Goal: Task Accomplishment & Management: Use online tool/utility

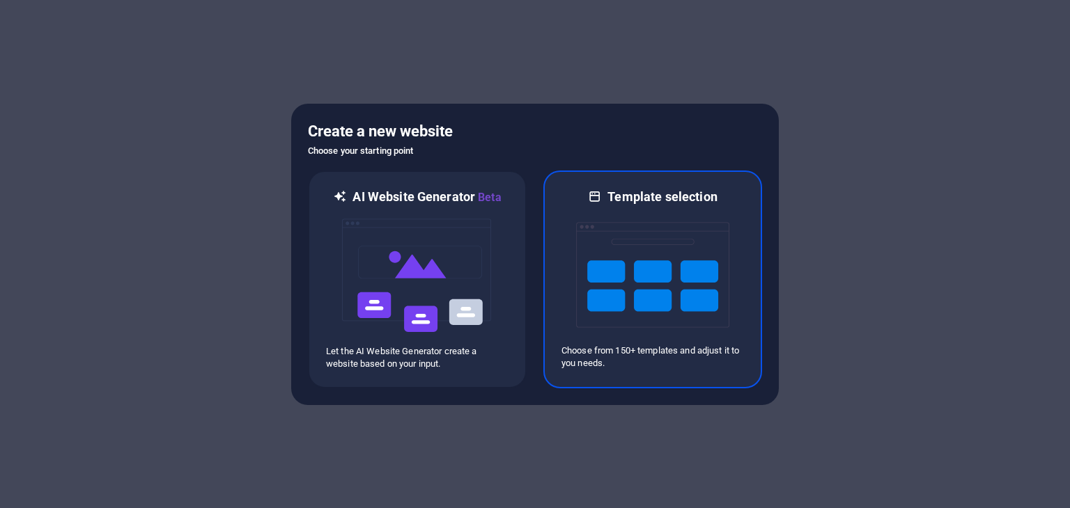
click at [684, 273] on img at bounding box center [652, 274] width 153 height 139
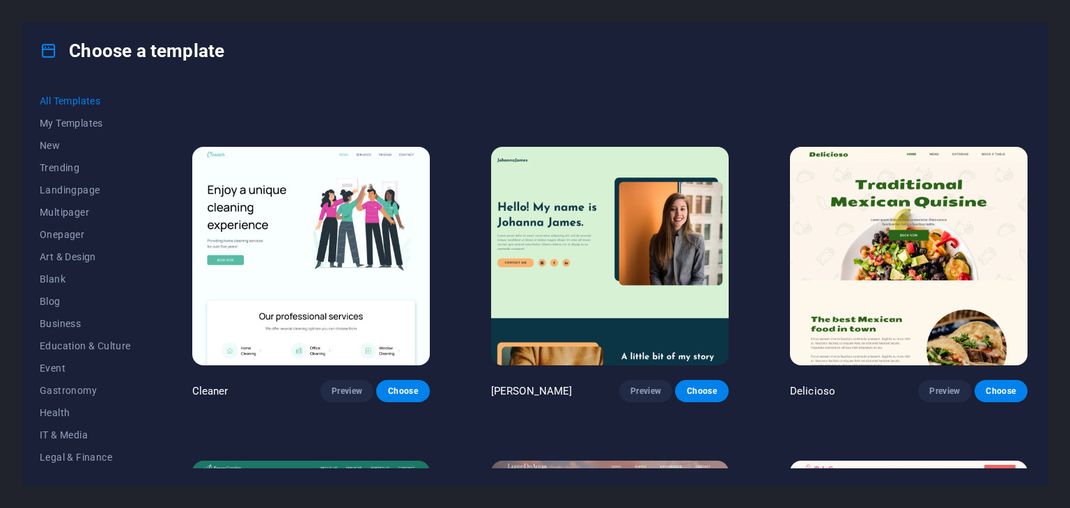
scroll to position [2198, 0]
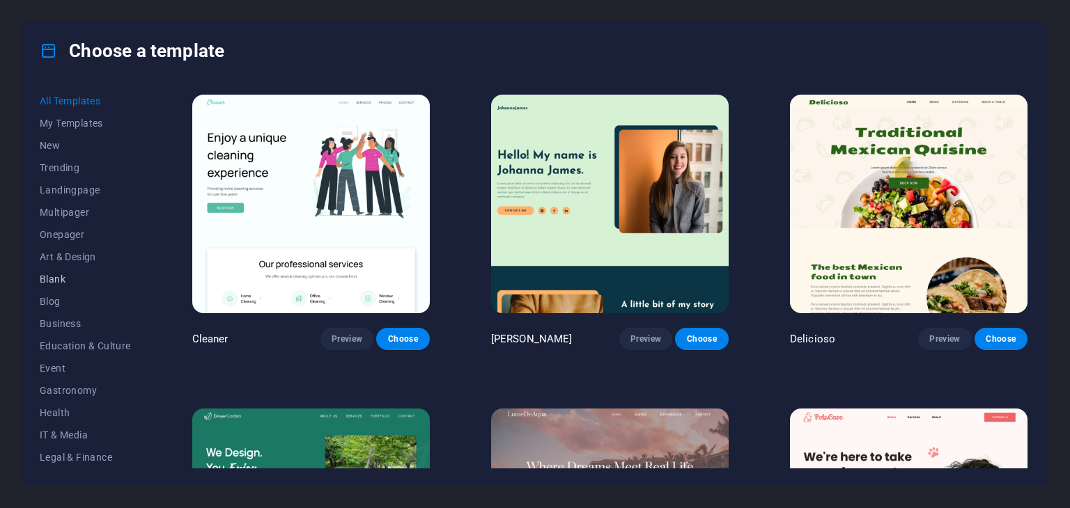
click at [73, 274] on span "Blank" at bounding box center [85, 279] width 91 height 11
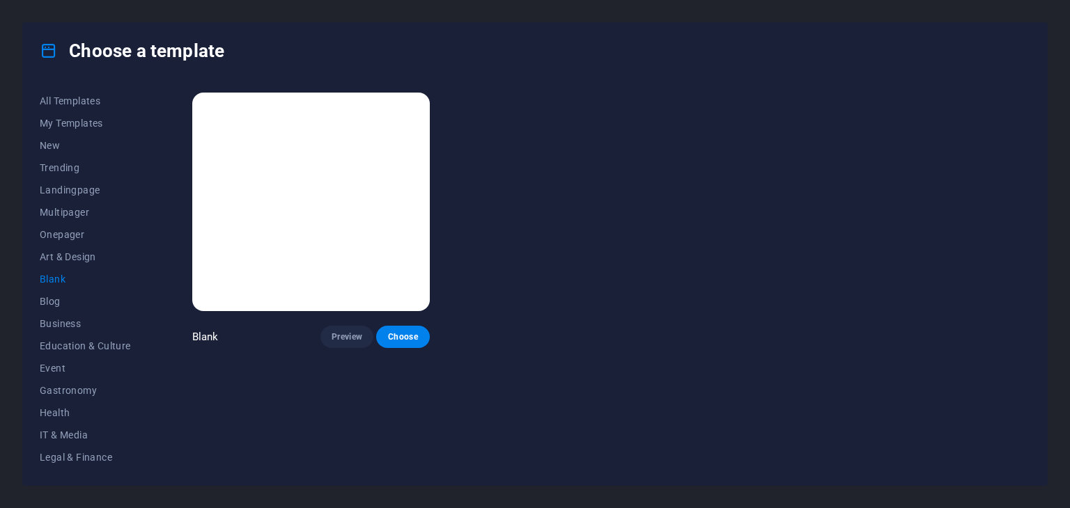
scroll to position [0, 0]
click at [61, 300] on span "Blog" at bounding box center [85, 301] width 91 height 11
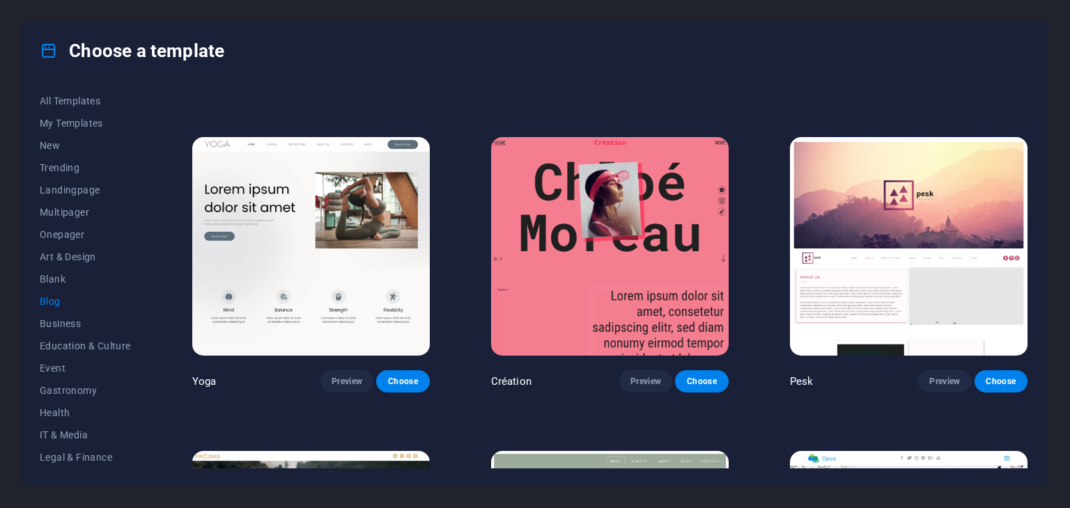
scroll to position [1797, 0]
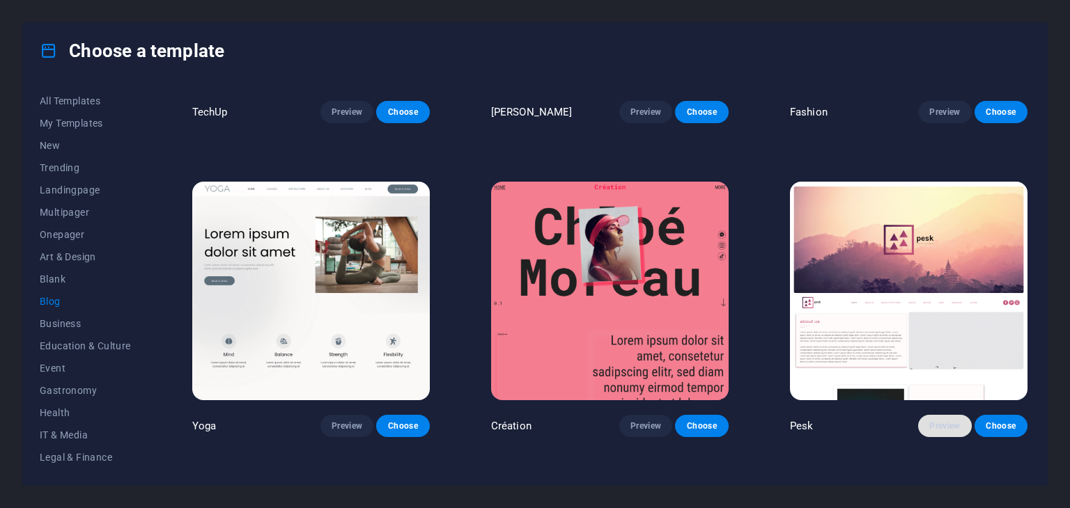
click at [936, 421] on span "Preview" at bounding box center [944, 426] width 31 height 11
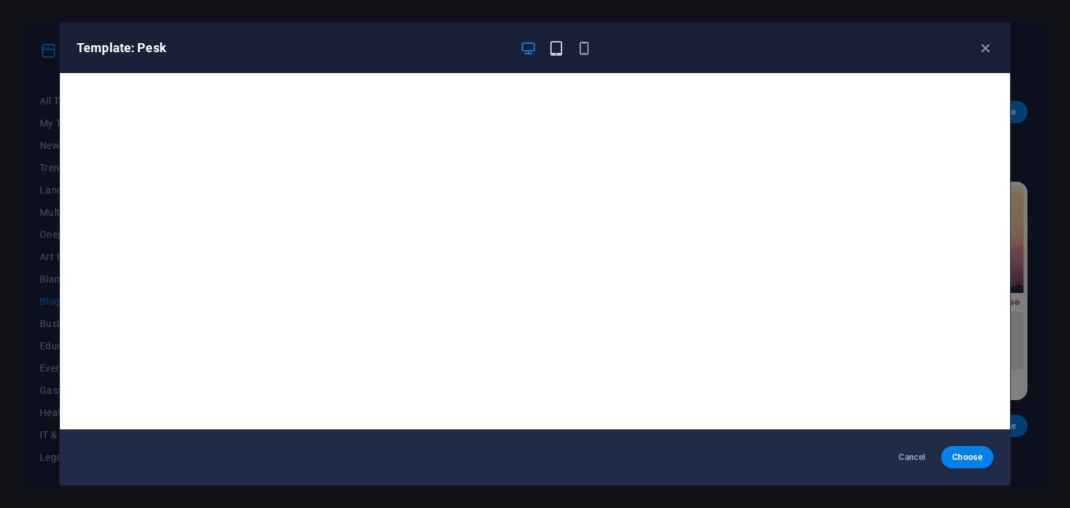
click at [554, 48] on icon "button" at bounding box center [556, 48] width 16 height 16
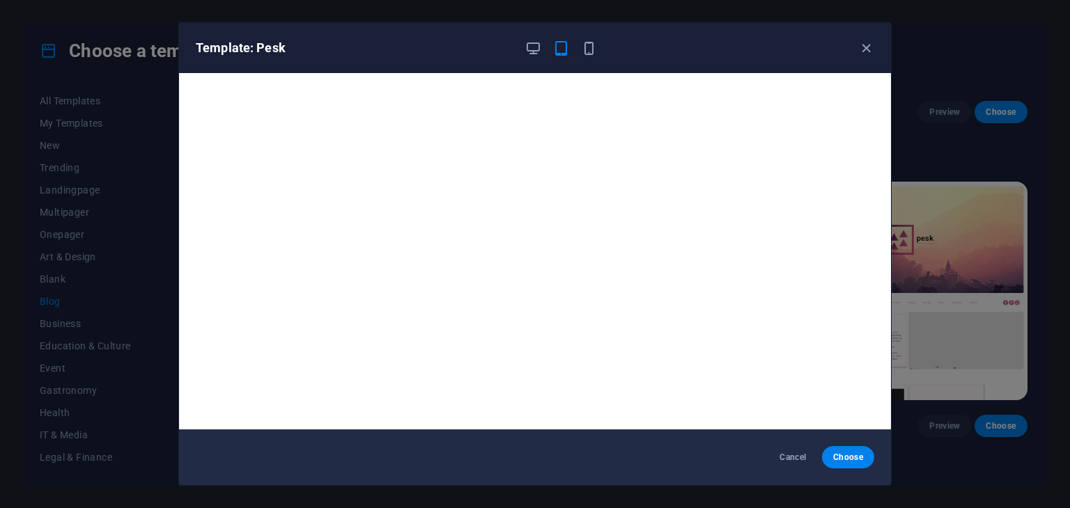
drag, startPoint x: 587, startPoint y: 45, endPoint x: 602, endPoint y: 59, distance: 20.2
click at [588, 45] on icon "button" at bounding box center [589, 48] width 16 height 16
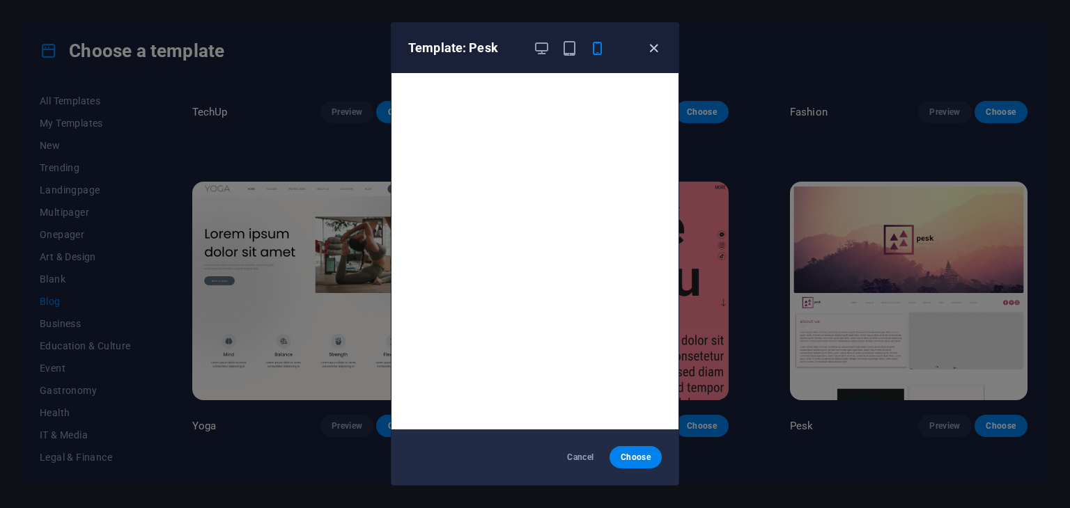
click at [650, 47] on icon "button" at bounding box center [654, 48] width 16 height 16
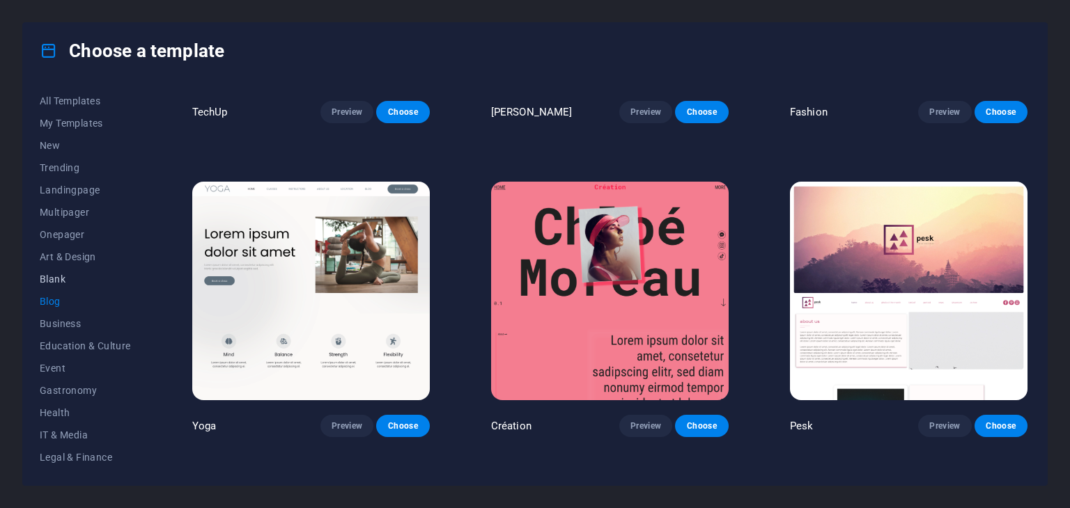
click at [45, 274] on span "Blank" at bounding box center [85, 279] width 91 height 11
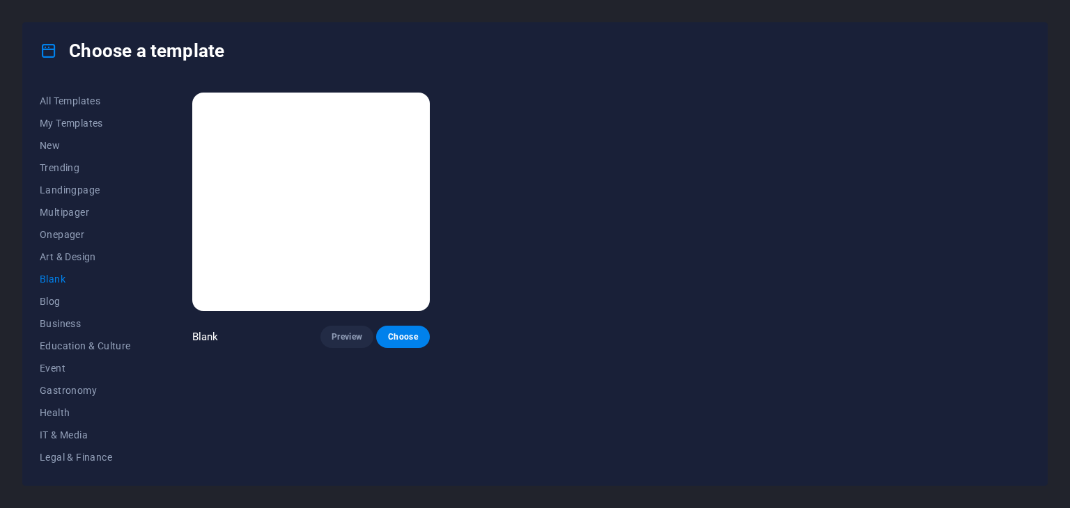
scroll to position [0, 0]
click at [354, 336] on span "Preview" at bounding box center [346, 336] width 31 height 11
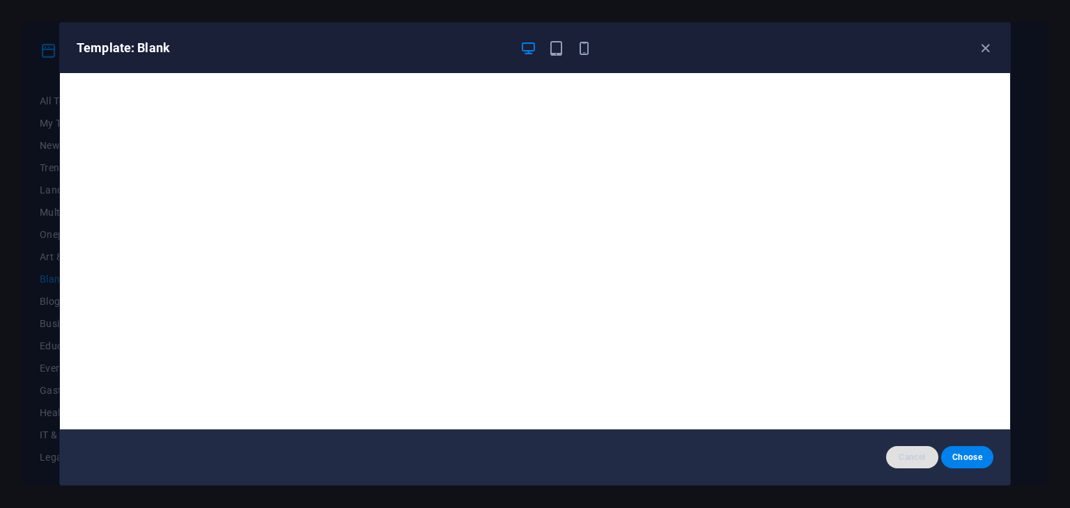
click at [919, 456] on span "Cancel" at bounding box center [912, 457] width 30 height 11
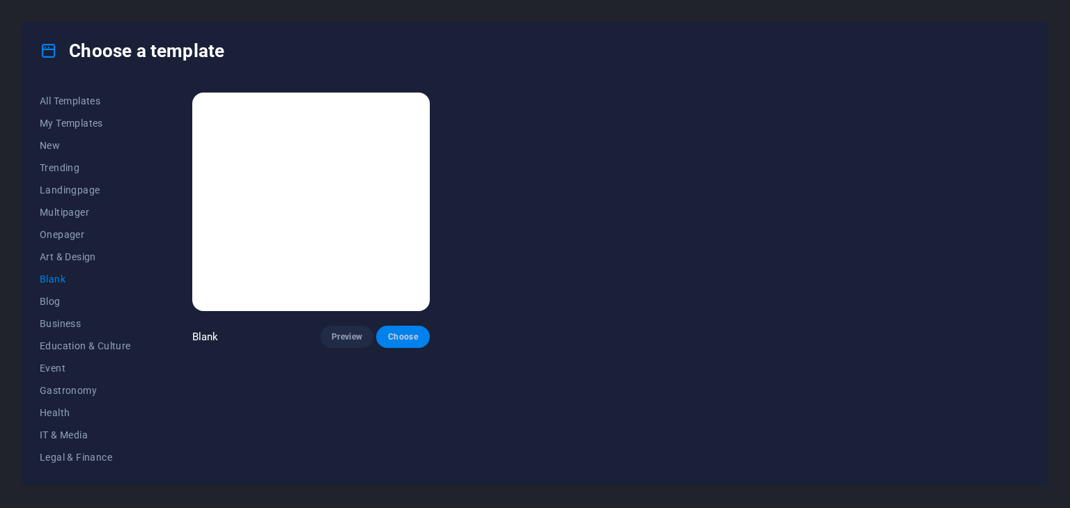
click at [409, 334] on span "Choose" at bounding box center [402, 336] width 31 height 11
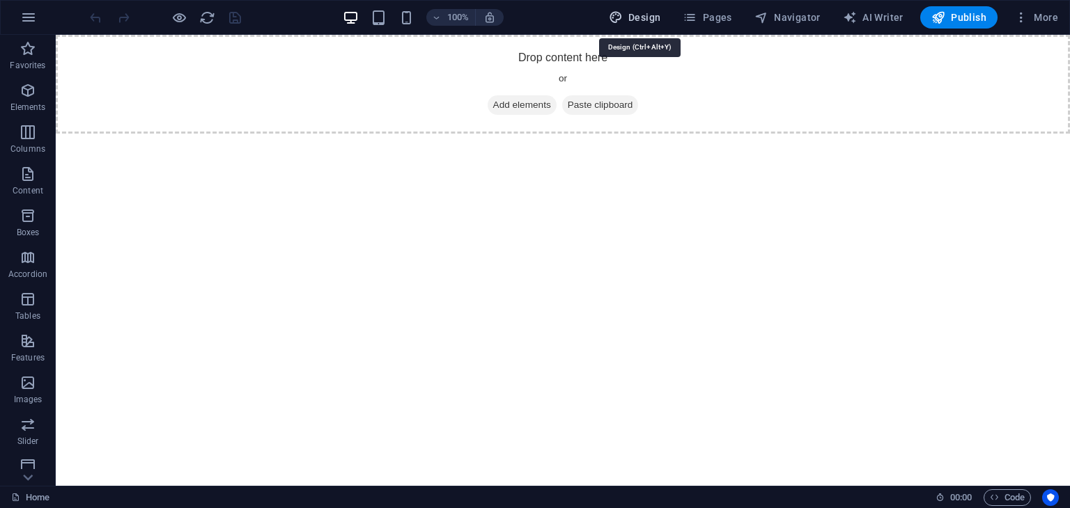
click at [648, 17] on span "Design" at bounding box center [635, 17] width 52 height 14
select select "px"
select select "400"
select select "px"
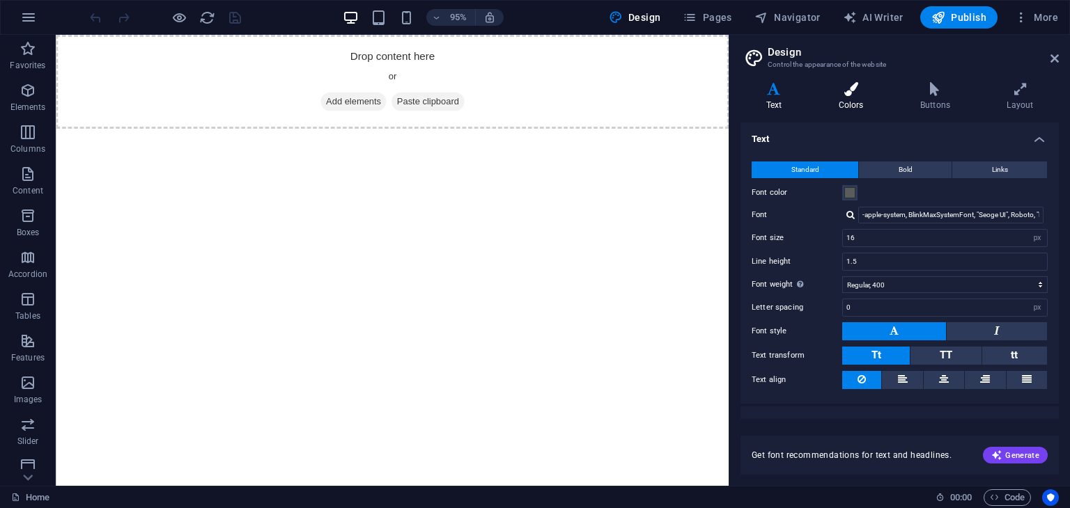
click at [851, 97] on h4 "Colors" at bounding box center [853, 96] width 81 height 29
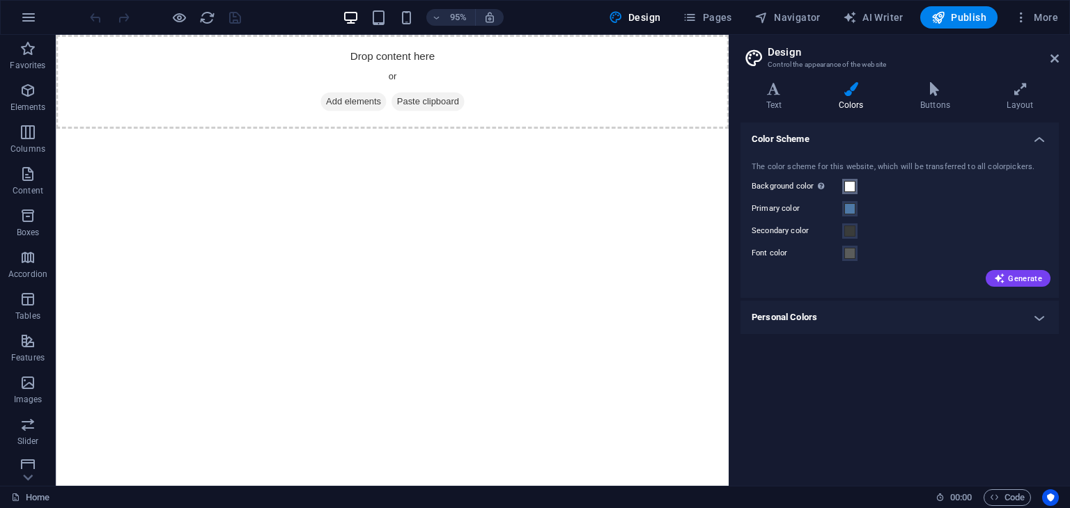
click at [852, 191] on span at bounding box center [849, 186] width 11 height 11
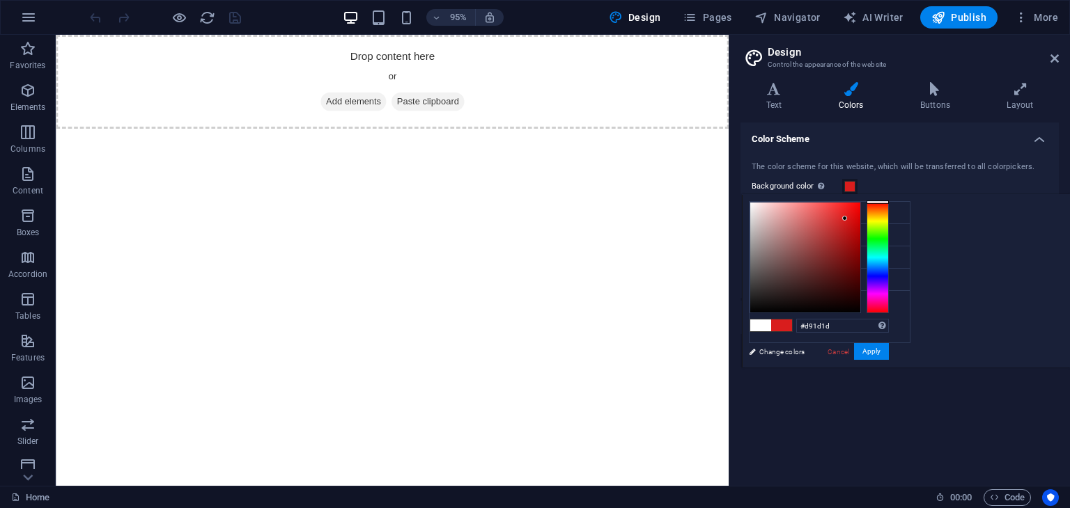
click at [860, 218] on div at bounding box center [805, 258] width 110 height 110
click at [860, 226] on div at bounding box center [805, 258] width 110 height 110
click at [889, 354] on button "Apply" at bounding box center [871, 351] width 35 height 17
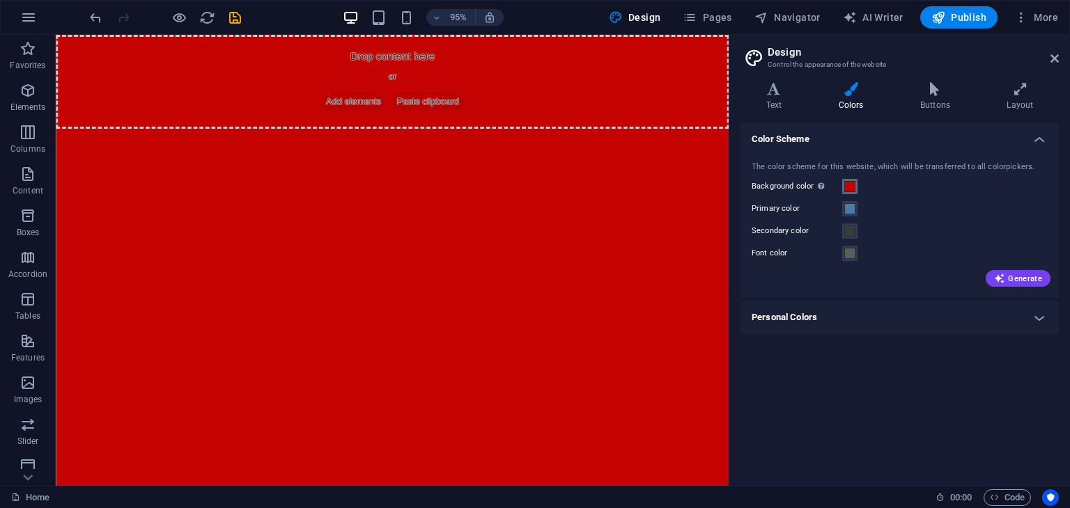
click at [850, 185] on span at bounding box center [849, 186] width 11 height 11
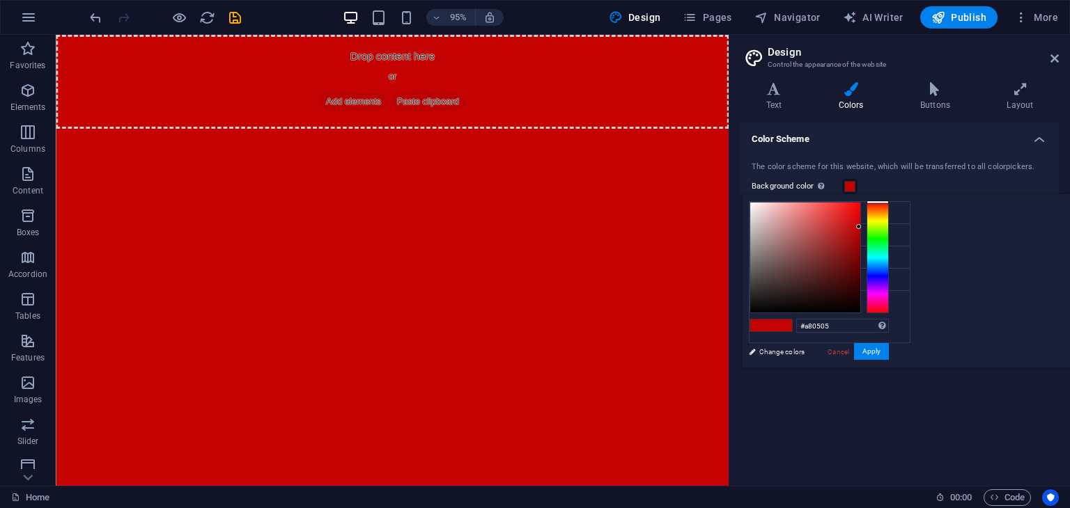
click at [860, 239] on div at bounding box center [805, 258] width 110 height 110
click at [860, 248] on div at bounding box center [805, 258] width 110 height 110
click at [860, 257] on div at bounding box center [805, 258] width 110 height 110
type input "#880202"
click at [860, 253] on div at bounding box center [805, 258] width 110 height 110
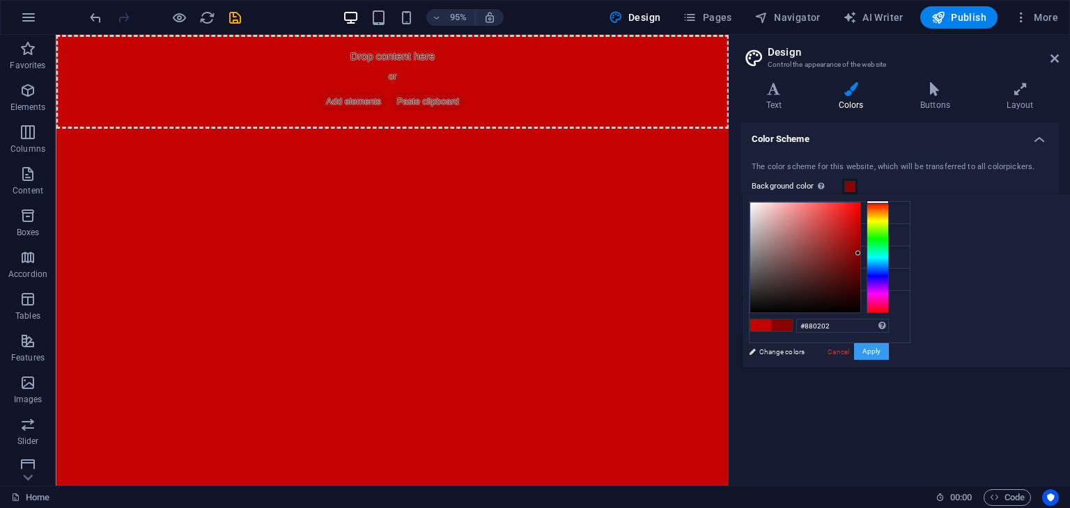
click at [889, 355] on button "Apply" at bounding box center [871, 351] width 35 height 17
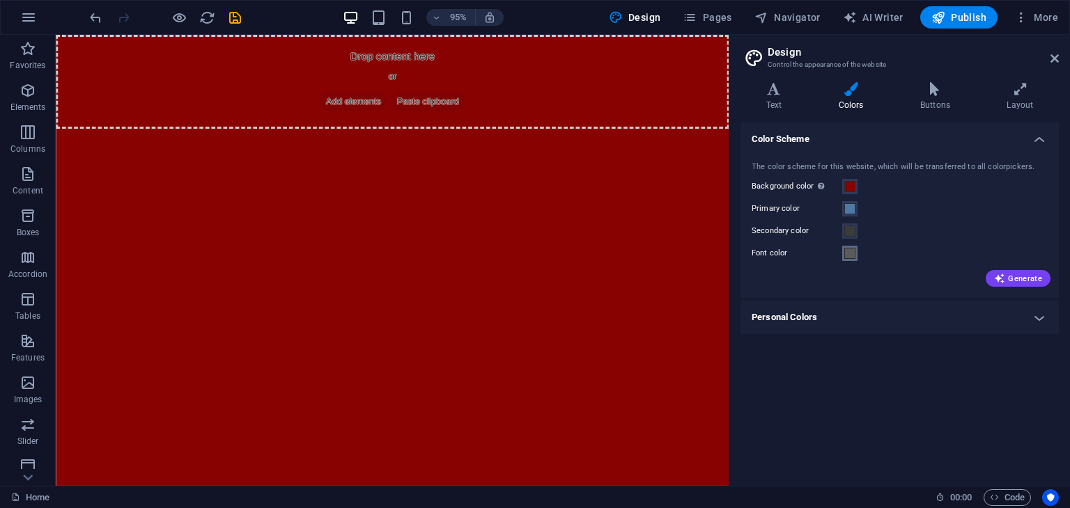
click at [852, 253] on span at bounding box center [849, 253] width 11 height 11
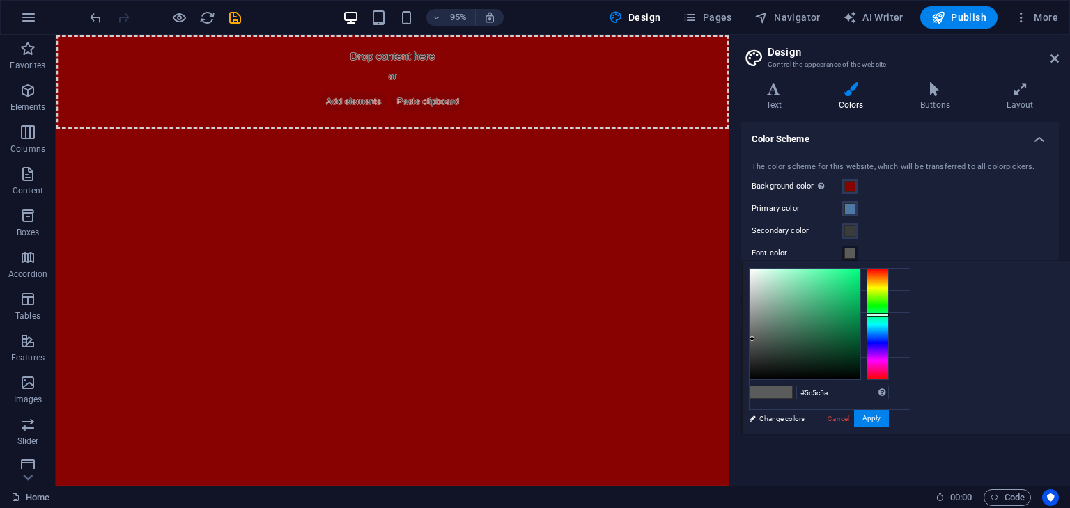
click at [889, 288] on div at bounding box center [877, 324] width 22 height 111
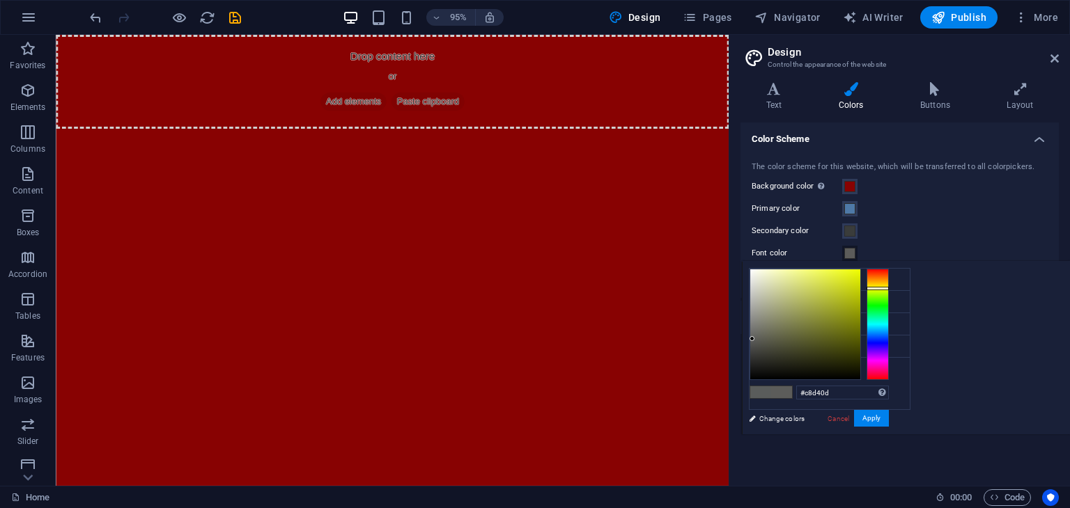
click at [860, 287] on div at bounding box center [805, 325] width 110 height 110
click at [860, 278] on div at bounding box center [805, 325] width 110 height 110
click at [860, 271] on div at bounding box center [805, 325] width 110 height 110
type input "#d3df0c"
click at [860, 282] on div at bounding box center [805, 325] width 110 height 110
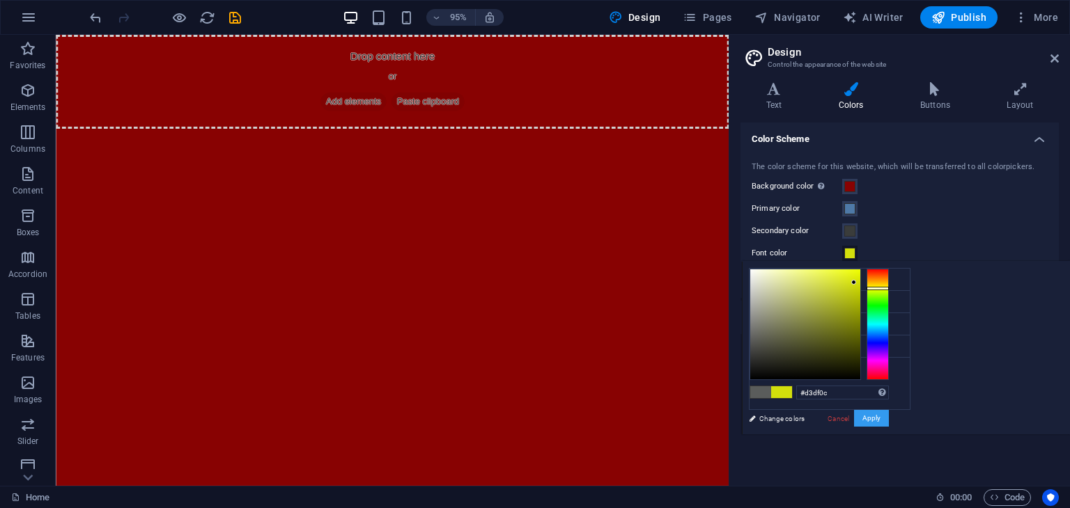
click at [889, 419] on button "Apply" at bounding box center [871, 418] width 35 height 17
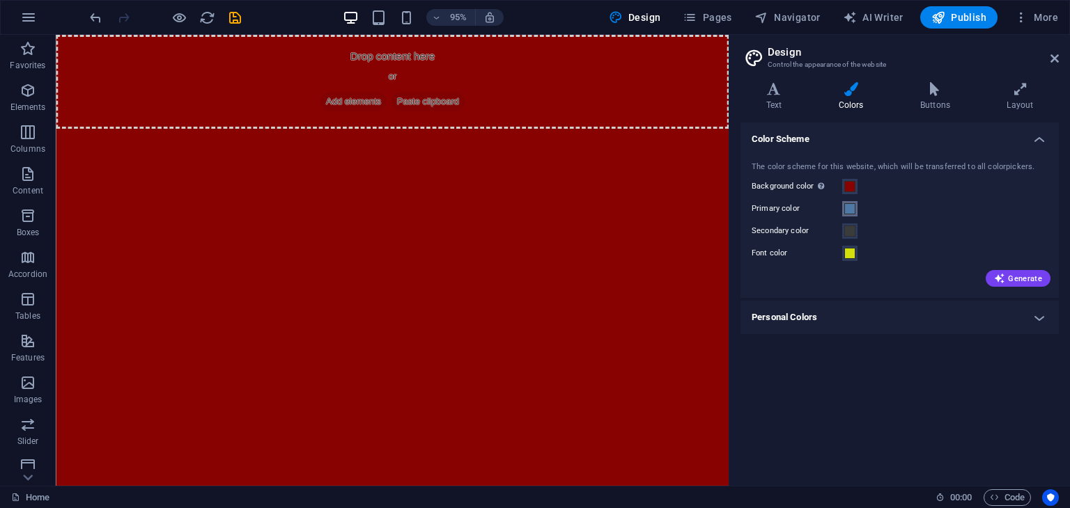
click at [850, 208] on span at bounding box center [849, 208] width 11 height 11
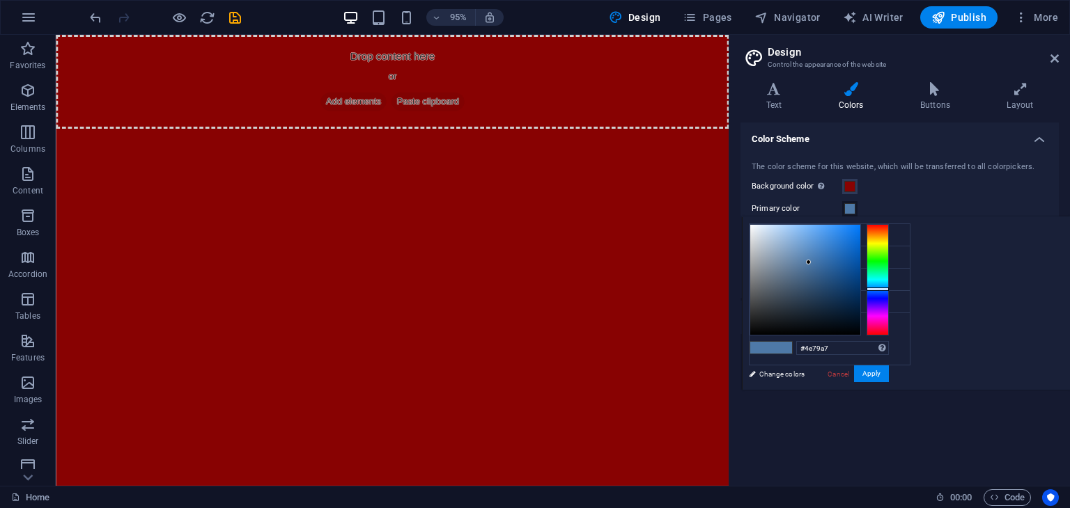
click at [889, 240] on div at bounding box center [877, 279] width 22 height 111
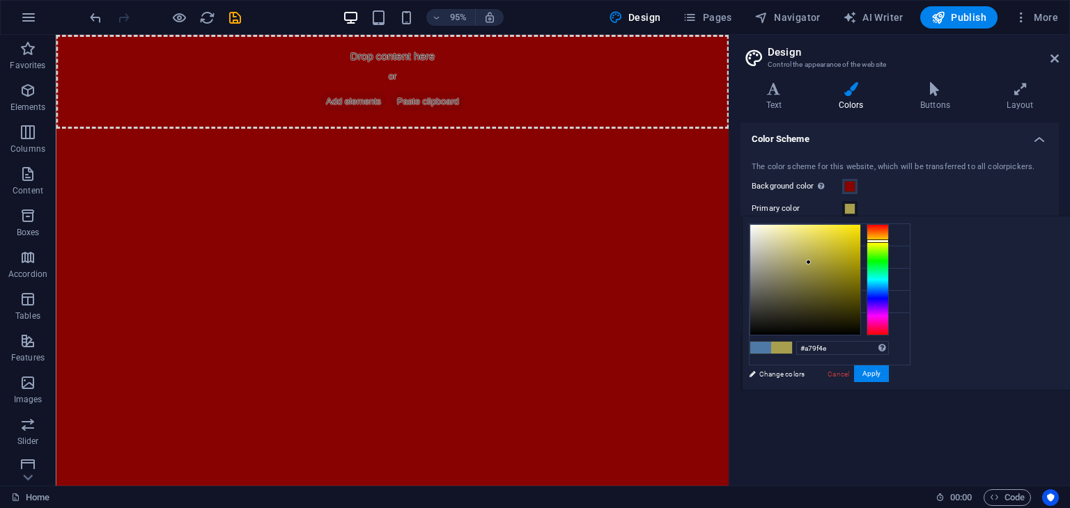
click at [896, 222] on div "#a79f4e Supported formats #0852ed rgb(8, 82, 237) rgba(8, 82, 237, 90%) hsv(221…" at bounding box center [819, 404] width 154 height 375
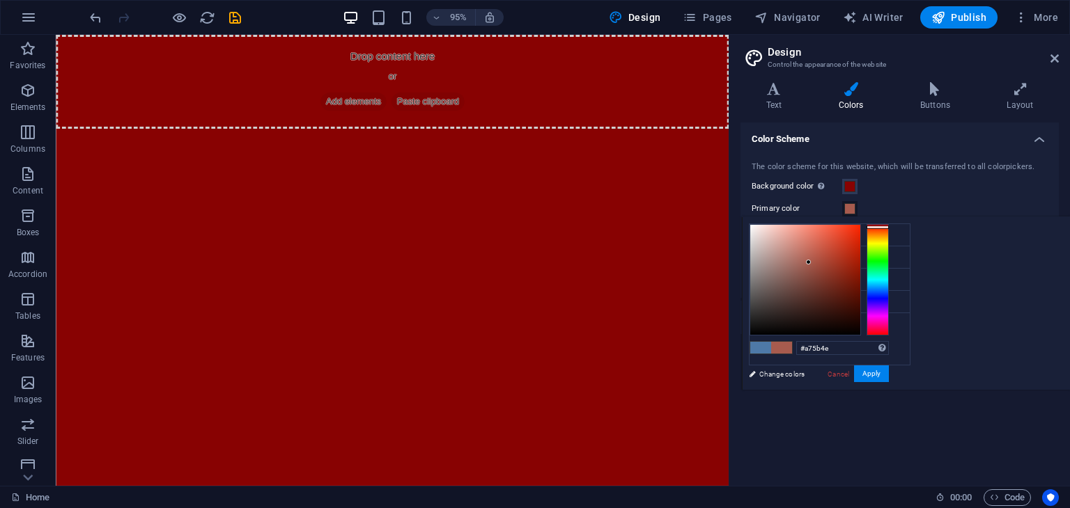
click at [889, 226] on div at bounding box center [877, 279] width 22 height 111
click at [860, 244] on div at bounding box center [805, 280] width 110 height 110
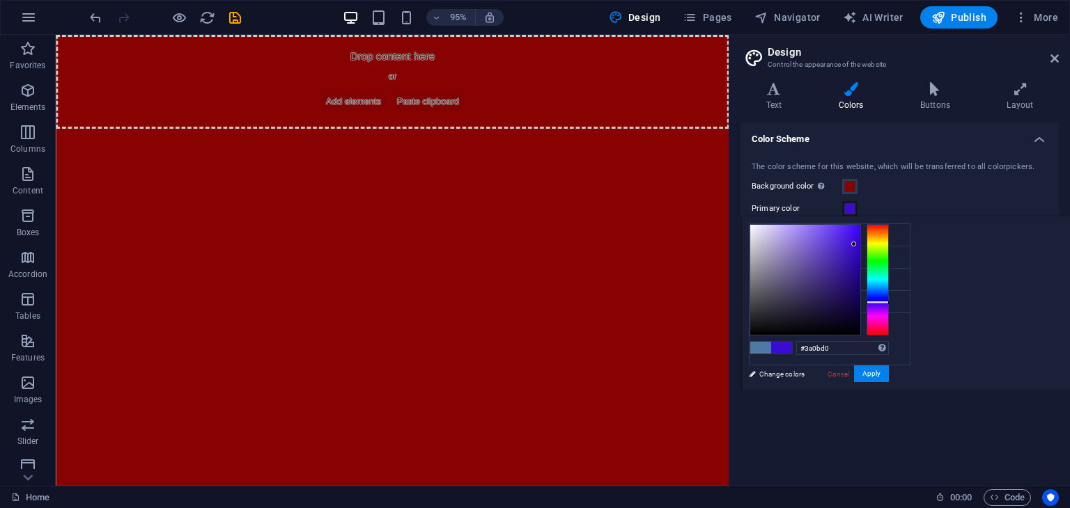
click at [889, 301] on div at bounding box center [877, 279] width 22 height 111
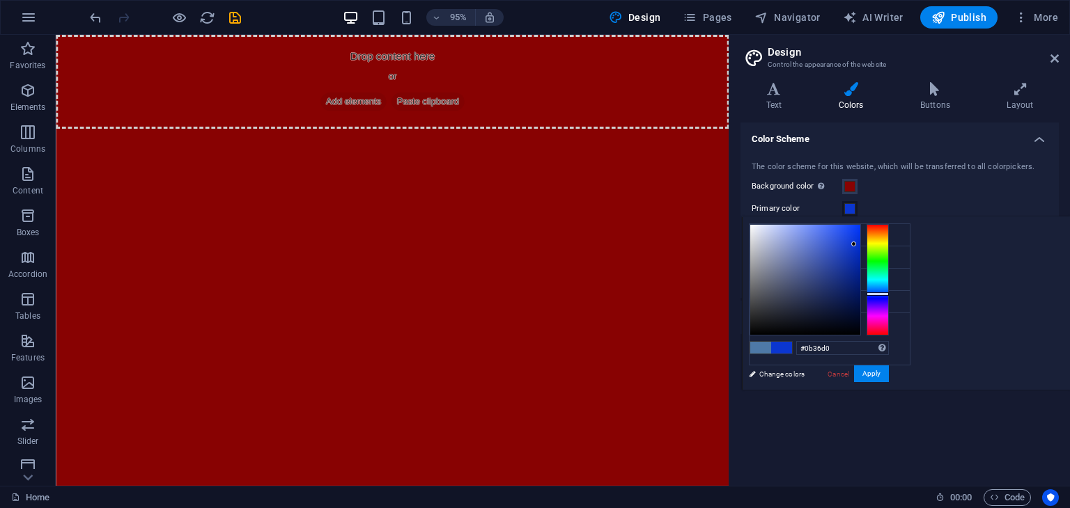
click at [889, 293] on div at bounding box center [877, 279] width 22 height 111
click at [889, 301] on div at bounding box center [877, 279] width 22 height 111
click at [860, 279] on div at bounding box center [805, 280] width 110 height 110
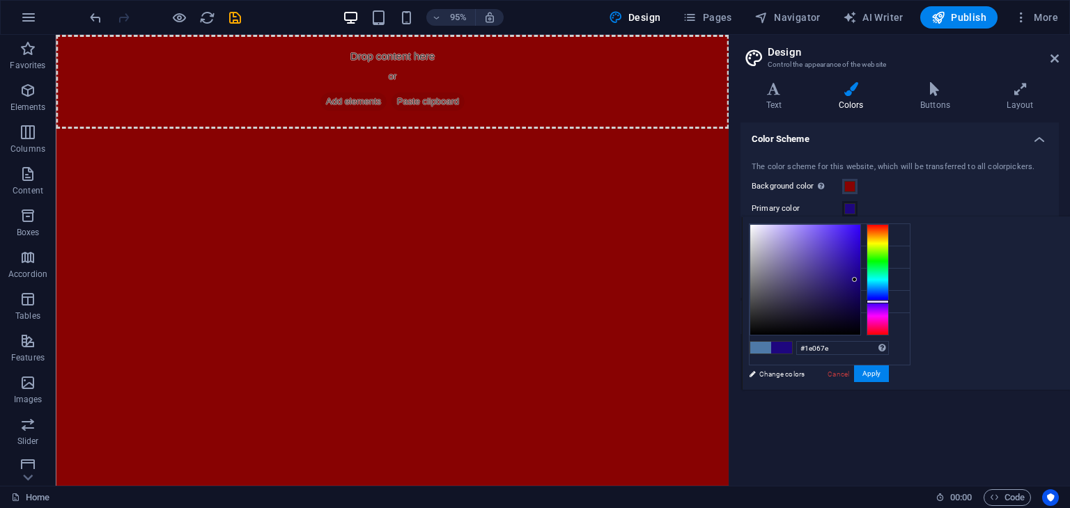
click at [889, 285] on div at bounding box center [818, 279] width 139 height 111
type input "#160268"
click at [860, 289] on div at bounding box center [805, 280] width 110 height 110
click at [889, 374] on button "Apply" at bounding box center [871, 374] width 35 height 17
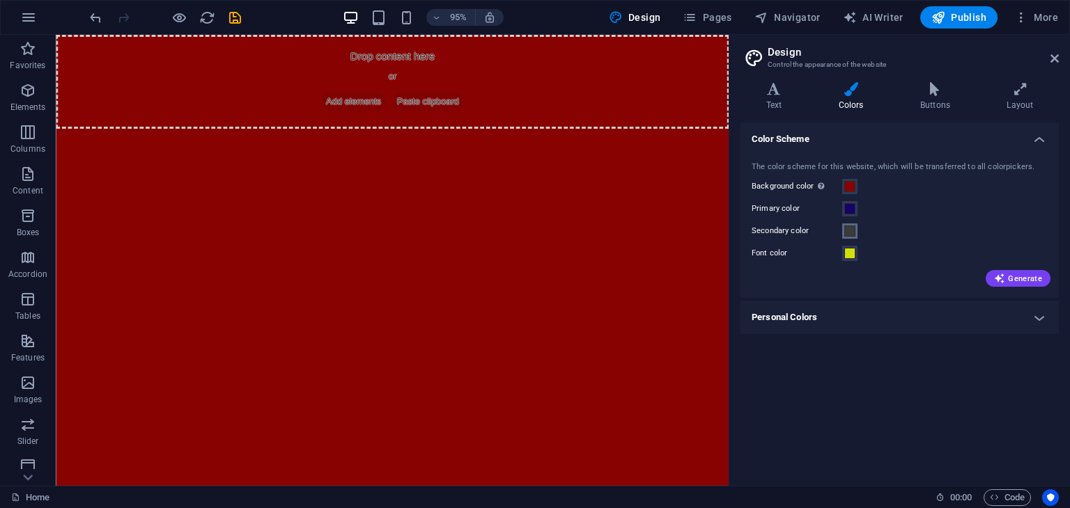
click at [850, 235] on span at bounding box center [849, 231] width 11 height 11
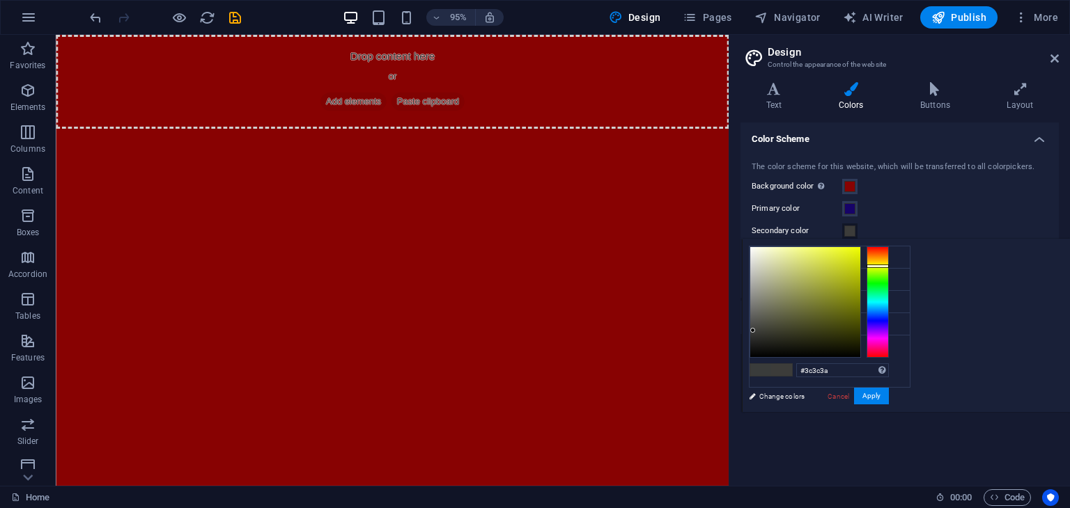
click at [889, 265] on div at bounding box center [877, 302] width 22 height 111
type input "#cdd90b"
click at [860, 263] on div at bounding box center [805, 302] width 110 height 110
click at [889, 393] on button "Apply" at bounding box center [871, 396] width 35 height 17
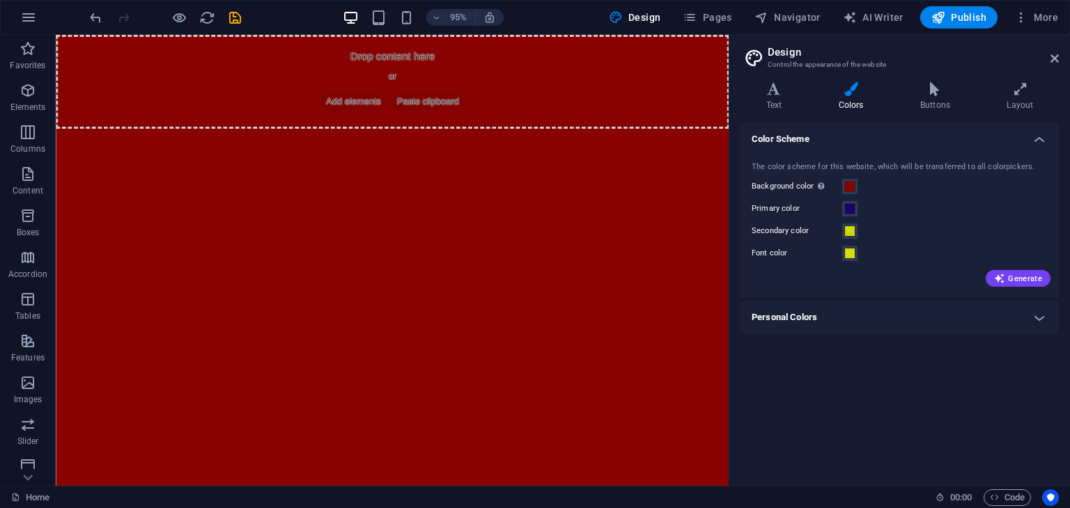
click at [1022, 315] on h4 "Personal Colors" at bounding box center [899, 317] width 318 height 33
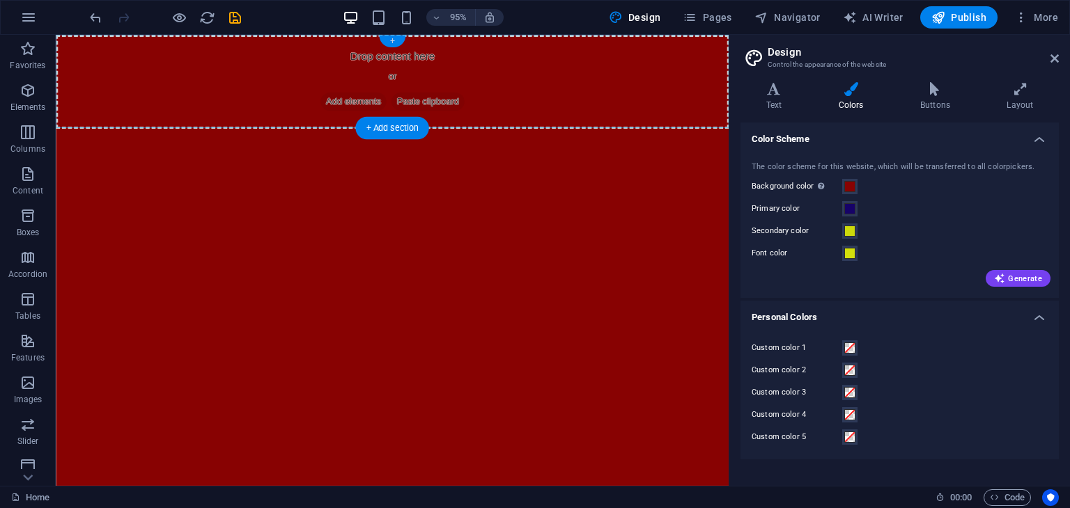
click at [389, 43] on div "+" at bounding box center [392, 42] width 26 height 12
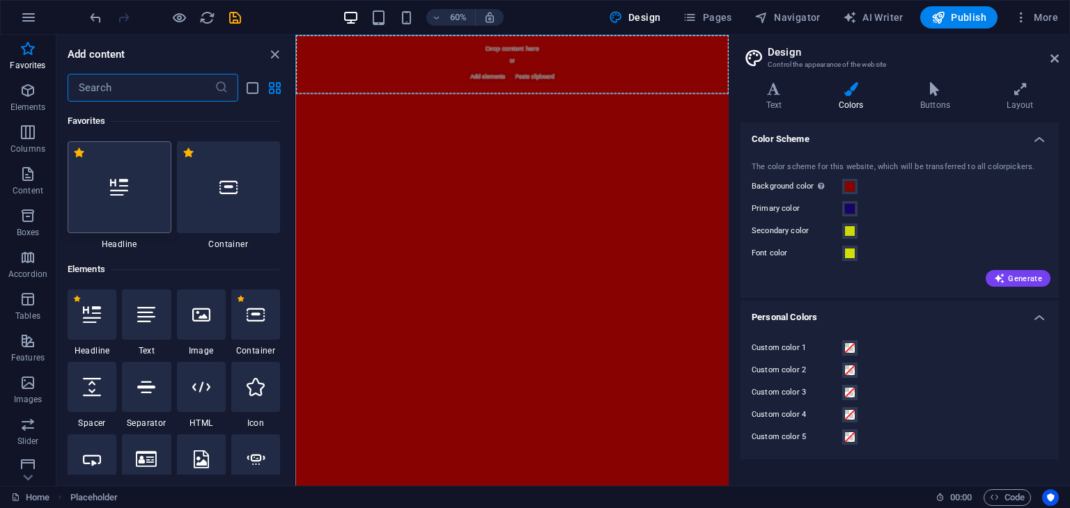
click at [123, 203] on div at bounding box center [120, 187] width 104 height 92
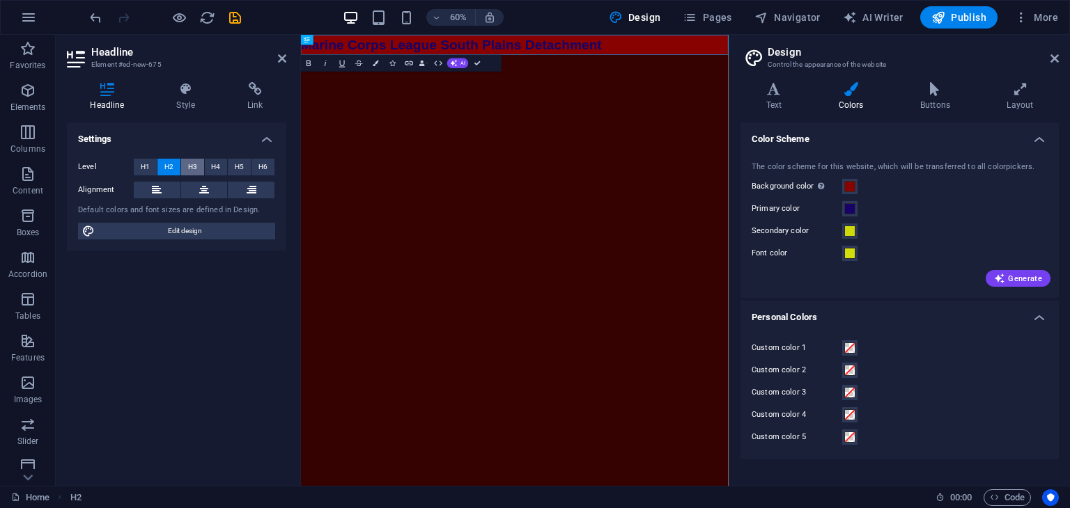
click at [188, 164] on span "H3" at bounding box center [192, 167] width 9 height 17
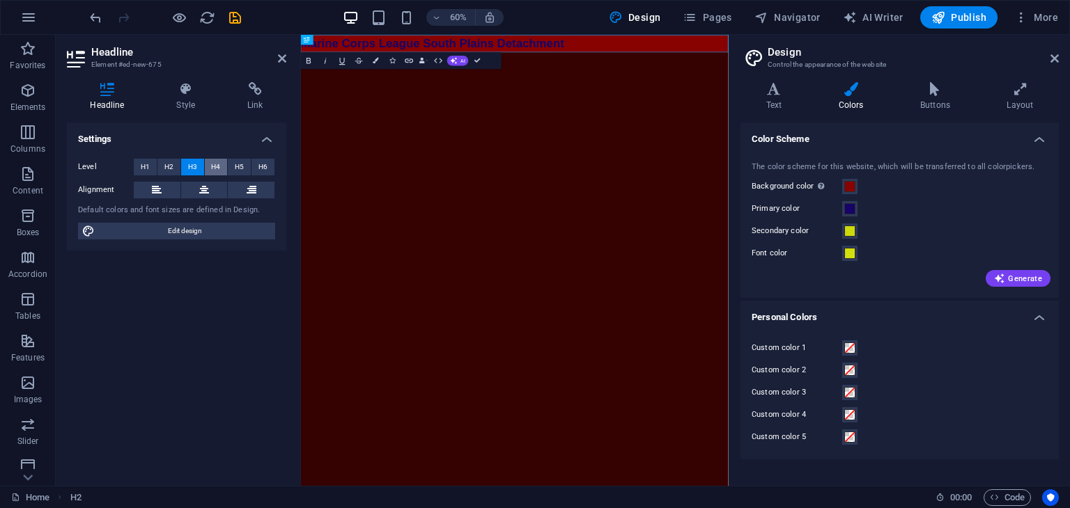
click at [208, 164] on button "H4" at bounding box center [216, 167] width 23 height 17
click at [240, 161] on span "H5" at bounding box center [239, 167] width 9 height 17
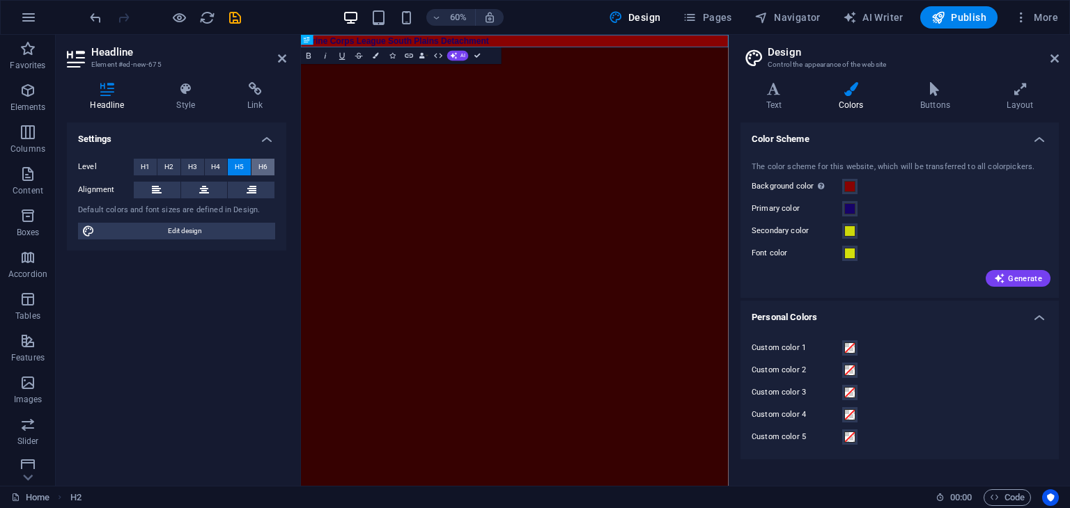
click at [265, 162] on span "H6" at bounding box center [262, 167] width 9 height 17
click at [145, 166] on span "H1" at bounding box center [145, 167] width 9 height 17
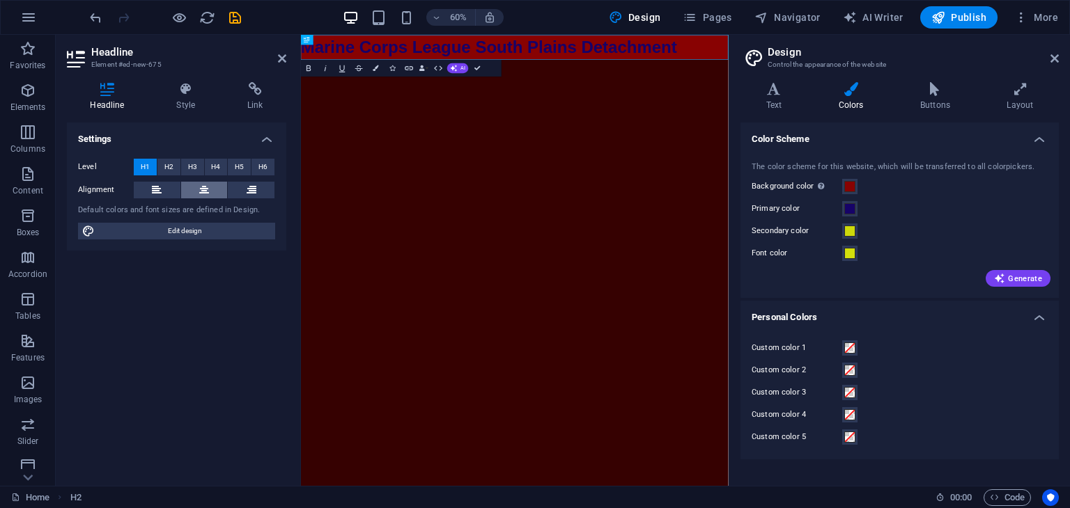
click at [199, 192] on icon at bounding box center [204, 190] width 10 height 17
click at [186, 96] on h4 "Style" at bounding box center [188, 96] width 71 height 29
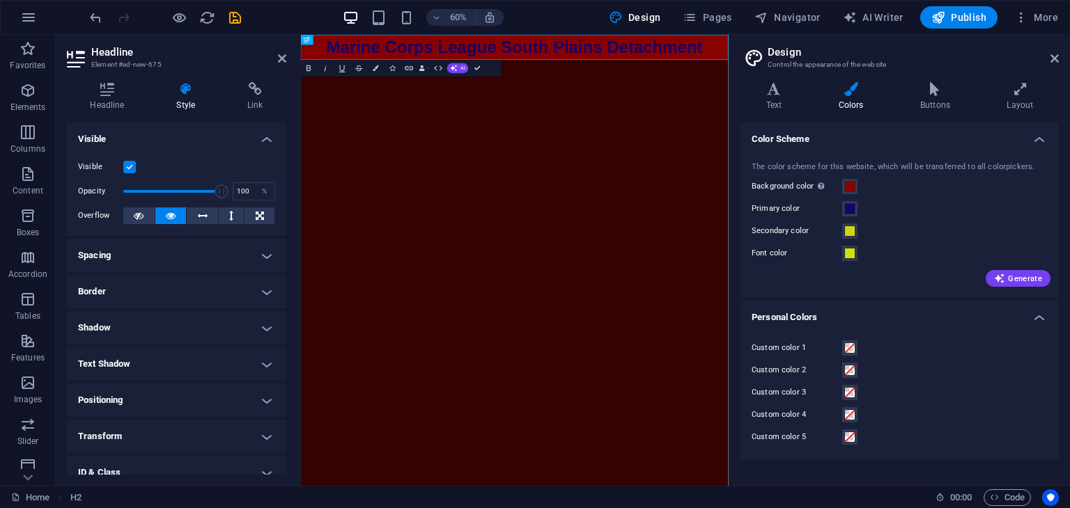
drag, startPoint x: 286, startPoint y: 212, endPoint x: 286, endPoint y: 222, distance: 9.7
click at [286, 222] on div "Headline Style Link Settings Level H1 H2 H3 H4 H5 H6 Alignment Default colors a…" at bounding box center [177, 278] width 242 height 415
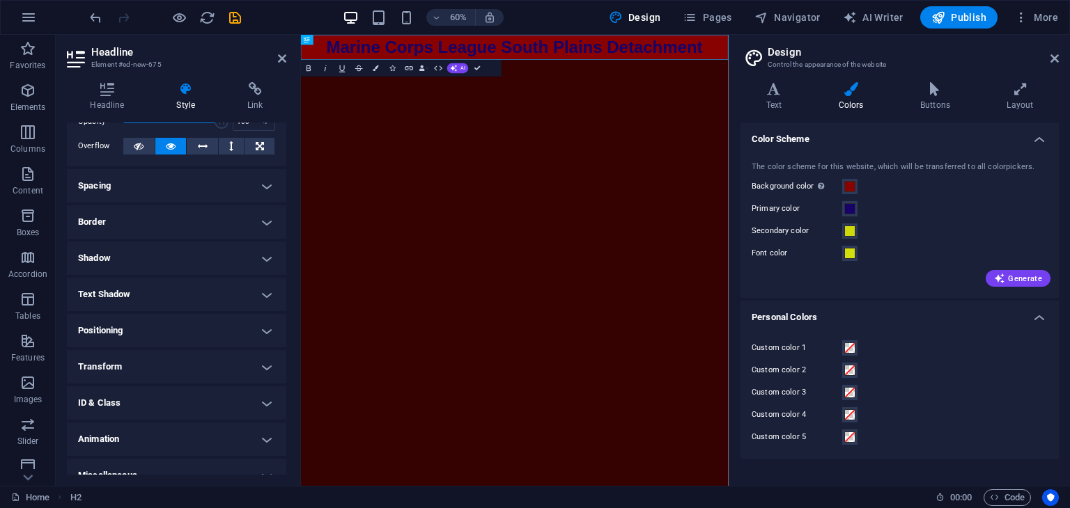
scroll to position [86, 0]
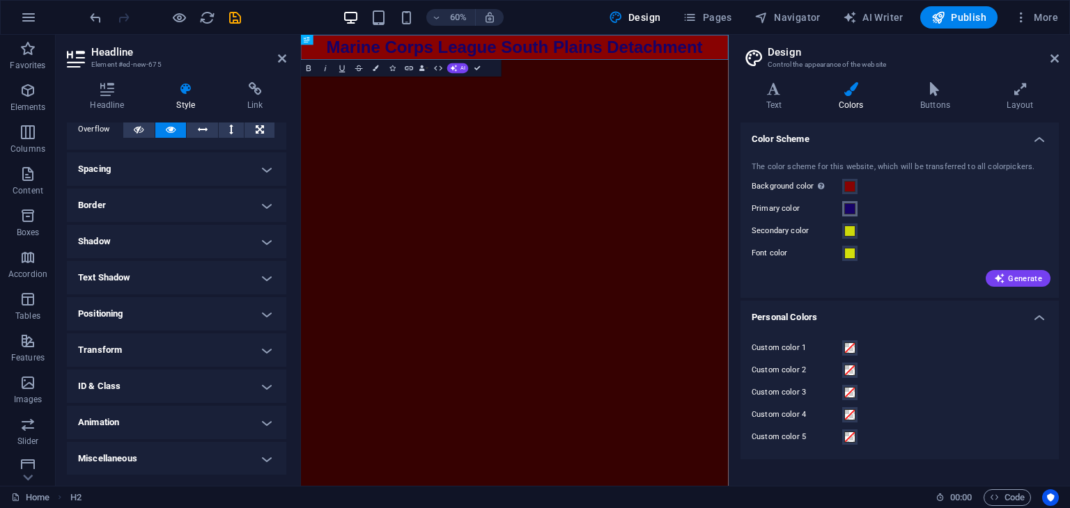
click at [850, 210] on span at bounding box center [849, 208] width 11 height 11
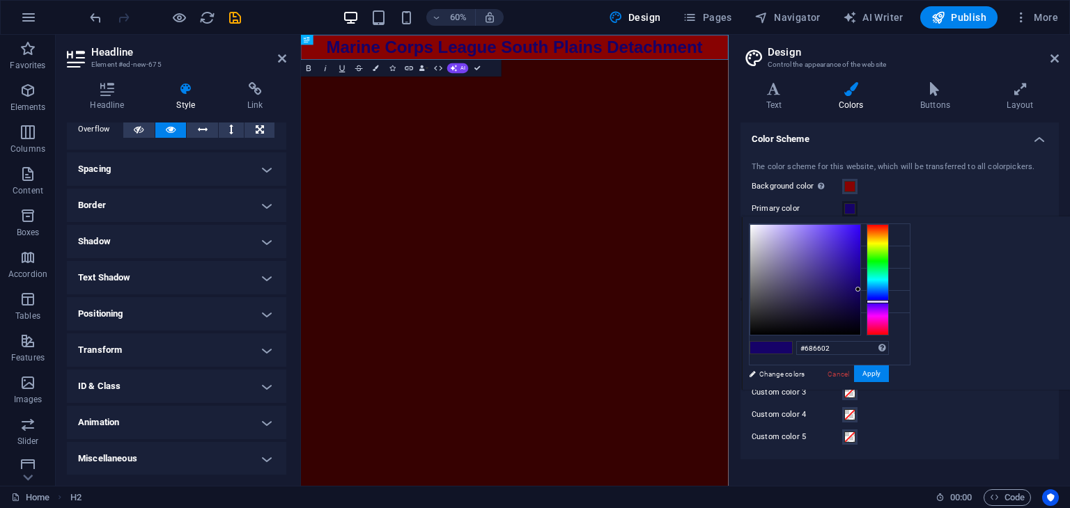
click at [889, 242] on div at bounding box center [877, 279] width 22 height 111
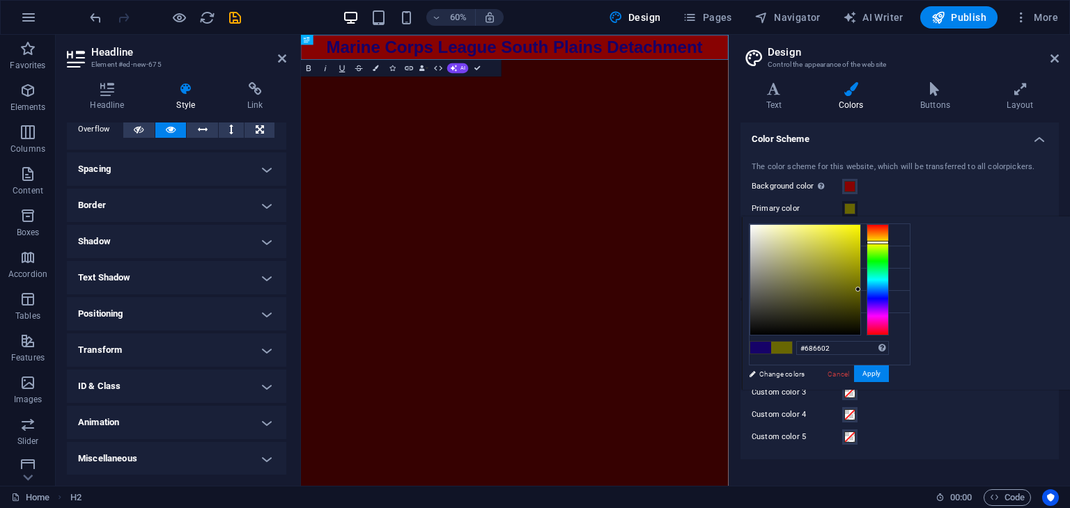
type input "#f2ee22"
click at [860, 229] on div at bounding box center [805, 280] width 110 height 110
click at [889, 372] on button "Apply" at bounding box center [871, 374] width 35 height 17
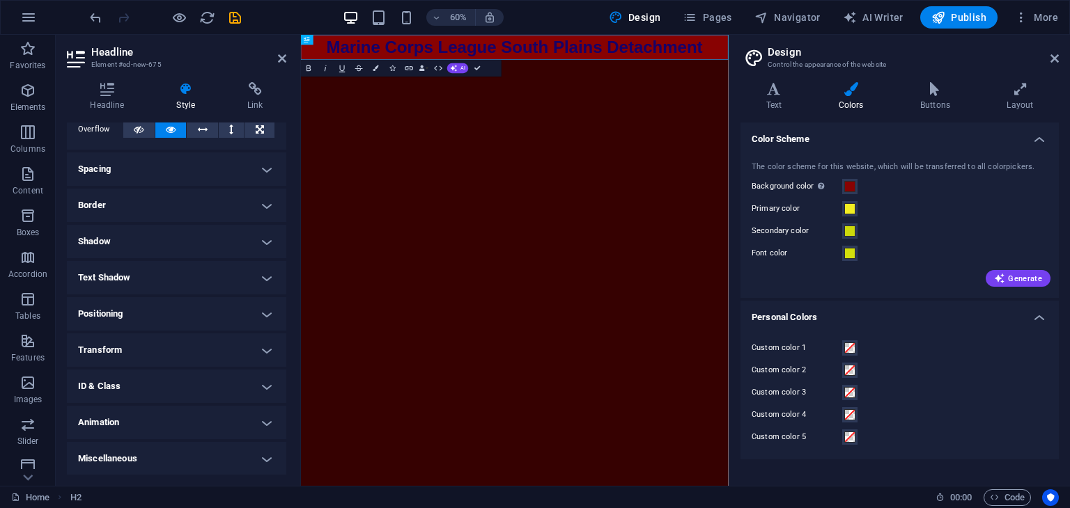
click at [258, 167] on h4 "Spacing" at bounding box center [176, 169] width 219 height 33
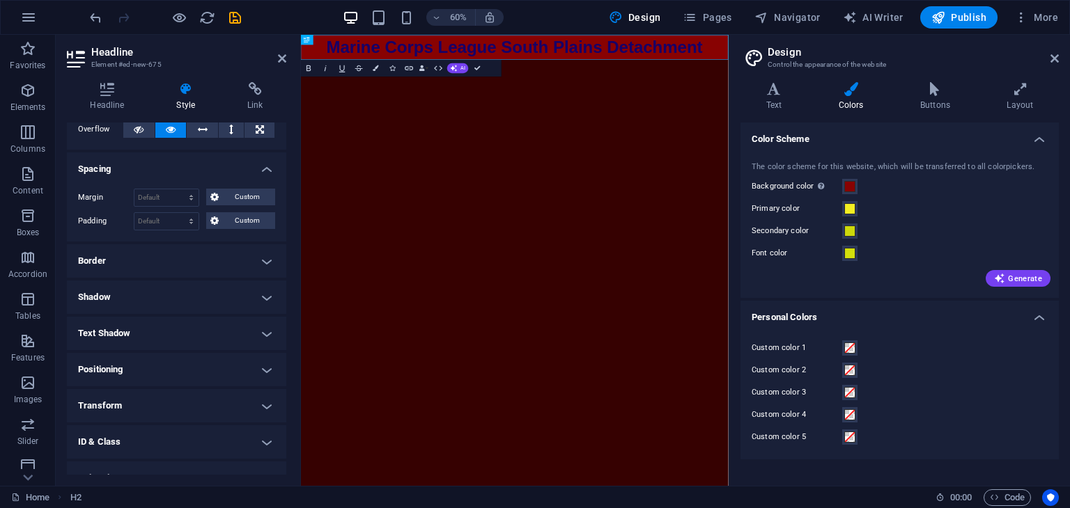
click at [260, 166] on h4 "Spacing" at bounding box center [176, 165] width 219 height 25
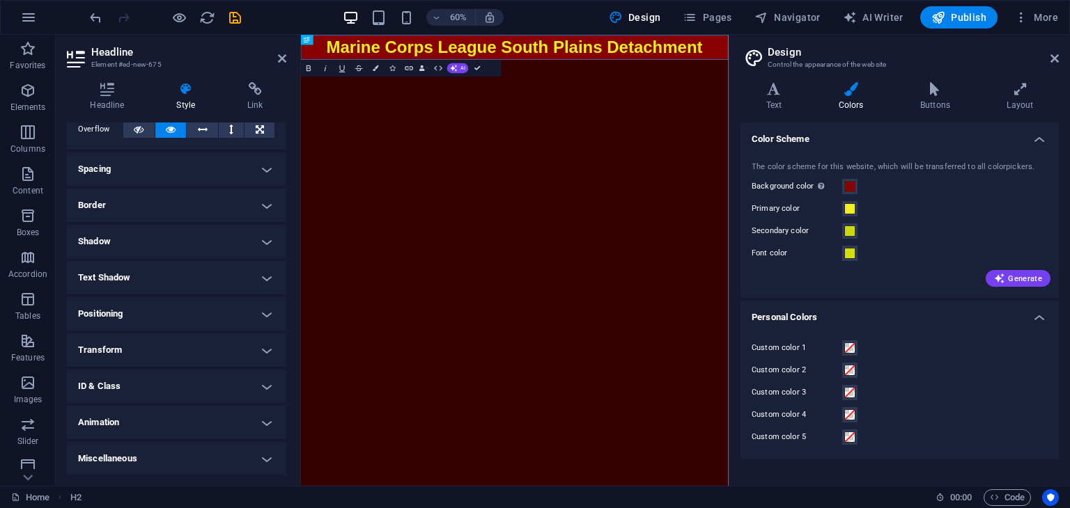
click at [265, 208] on h4 "Border" at bounding box center [176, 205] width 219 height 33
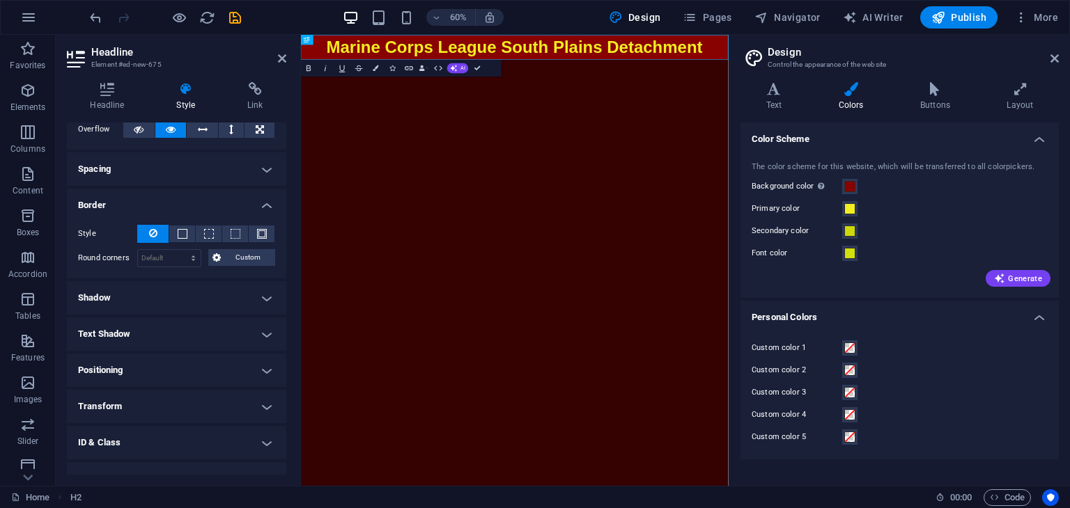
click at [265, 208] on h4 "Border" at bounding box center [176, 201] width 219 height 25
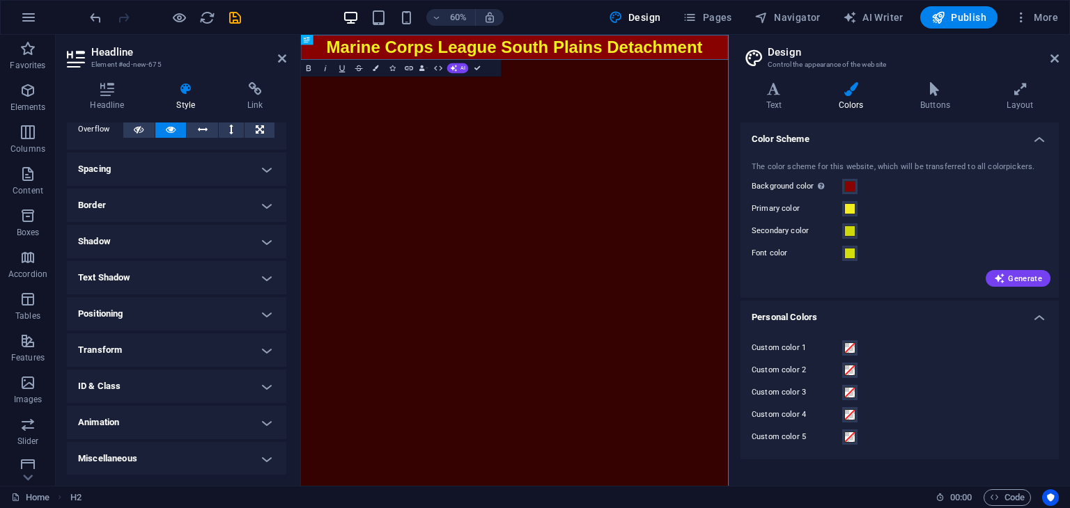
click at [265, 201] on h4 "Border" at bounding box center [176, 205] width 219 height 33
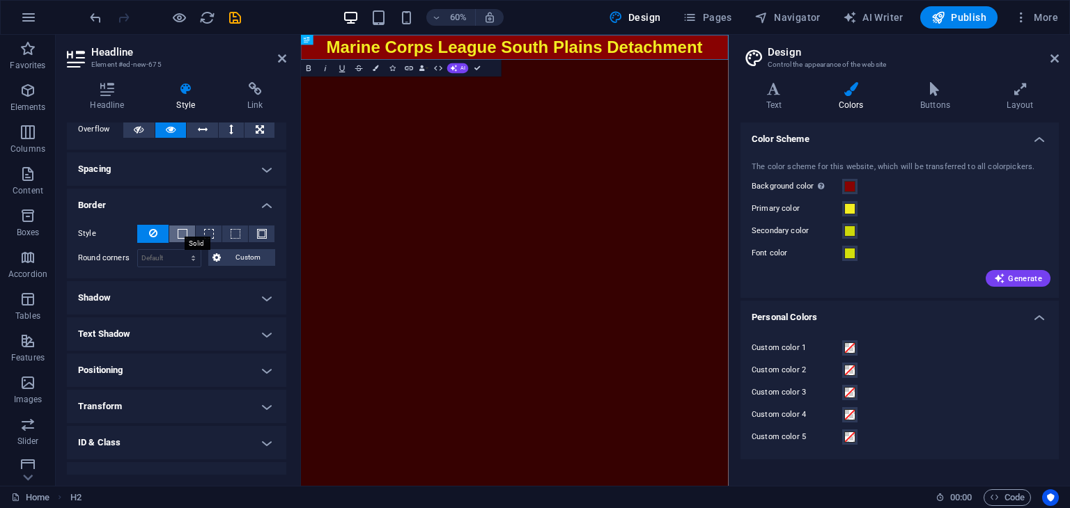
click at [185, 230] on span at bounding box center [183, 234] width 10 height 10
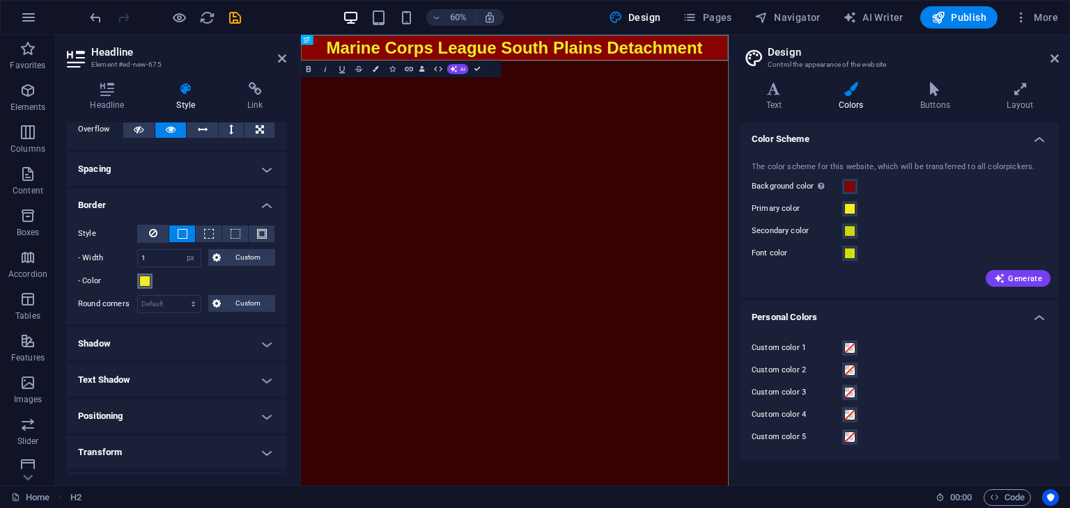
click at [145, 279] on span at bounding box center [144, 281] width 11 height 11
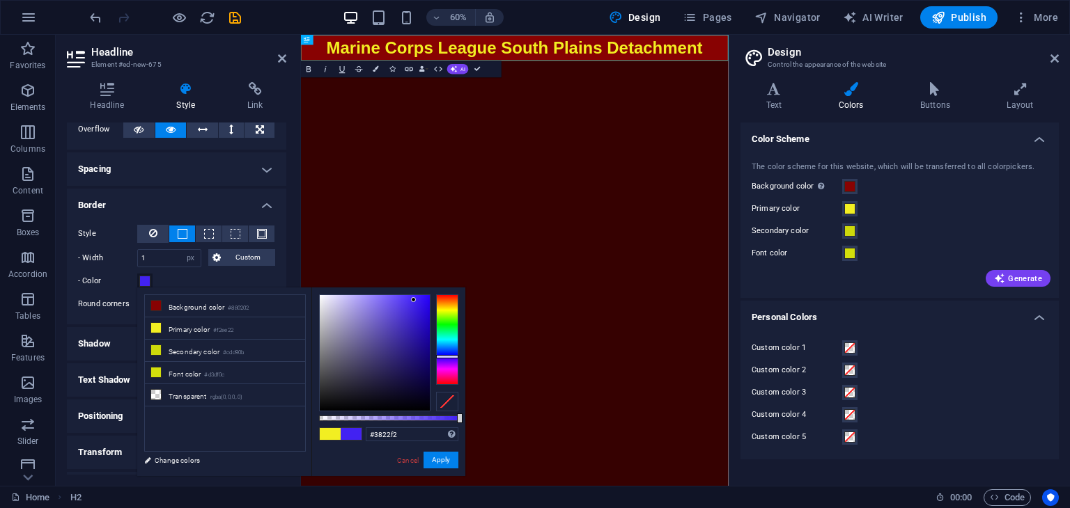
click at [448, 356] on div at bounding box center [447, 340] width 22 height 91
click at [444, 352] on div at bounding box center [447, 340] width 22 height 91
click at [444, 357] on div at bounding box center [447, 340] width 22 height 91
click at [444, 359] on div at bounding box center [447, 340] width 22 height 91
click at [444, 358] on div at bounding box center [447, 358] width 22 height 3
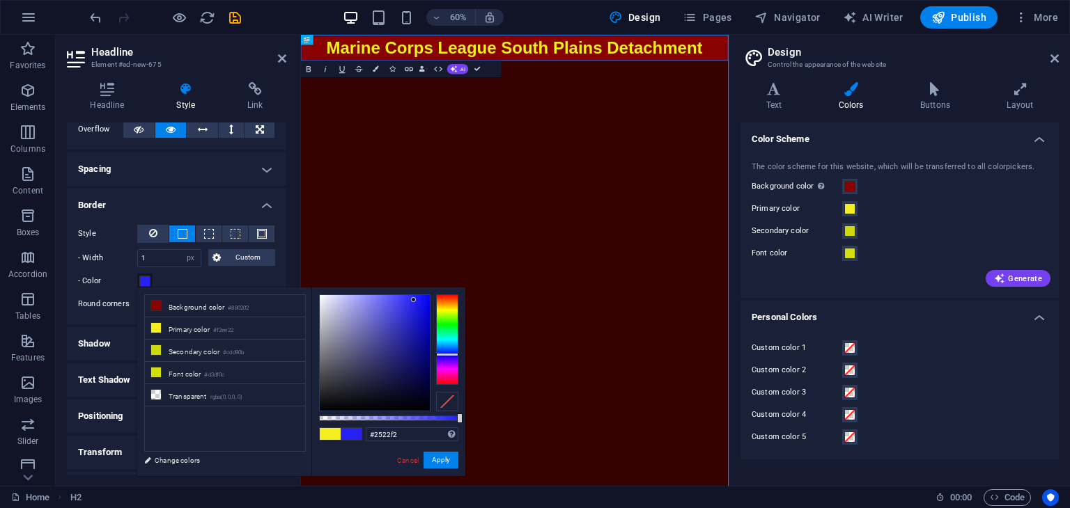
click at [444, 354] on div at bounding box center [447, 340] width 22 height 91
click at [425, 357] on div at bounding box center [375, 353] width 110 height 116
click at [425, 374] on div at bounding box center [375, 353] width 110 height 116
type input "#040350"
click at [448, 465] on button "Apply" at bounding box center [440, 460] width 35 height 17
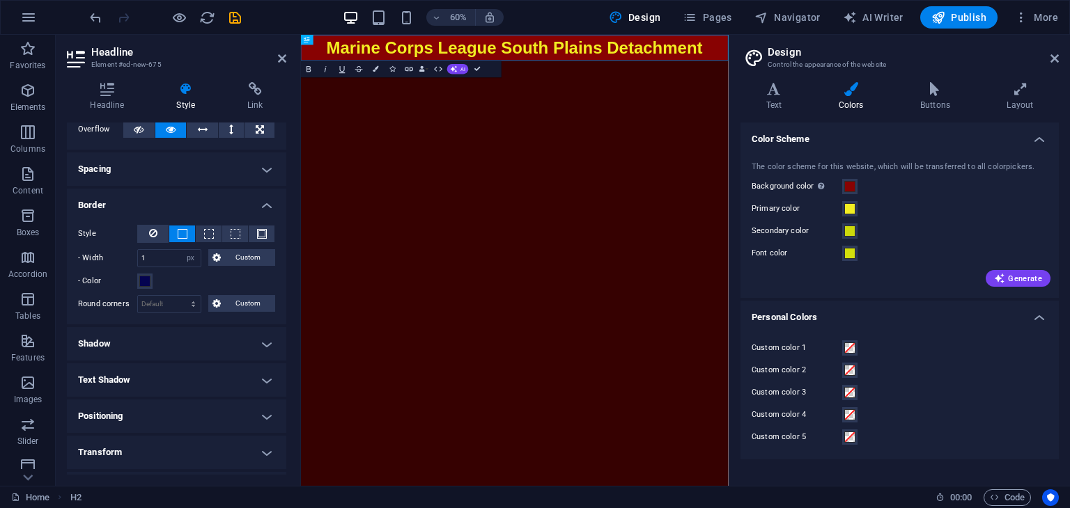
click at [265, 277] on div "- Color" at bounding box center [176, 281] width 197 height 17
click at [226, 208] on h4 "Border" at bounding box center [176, 201] width 219 height 25
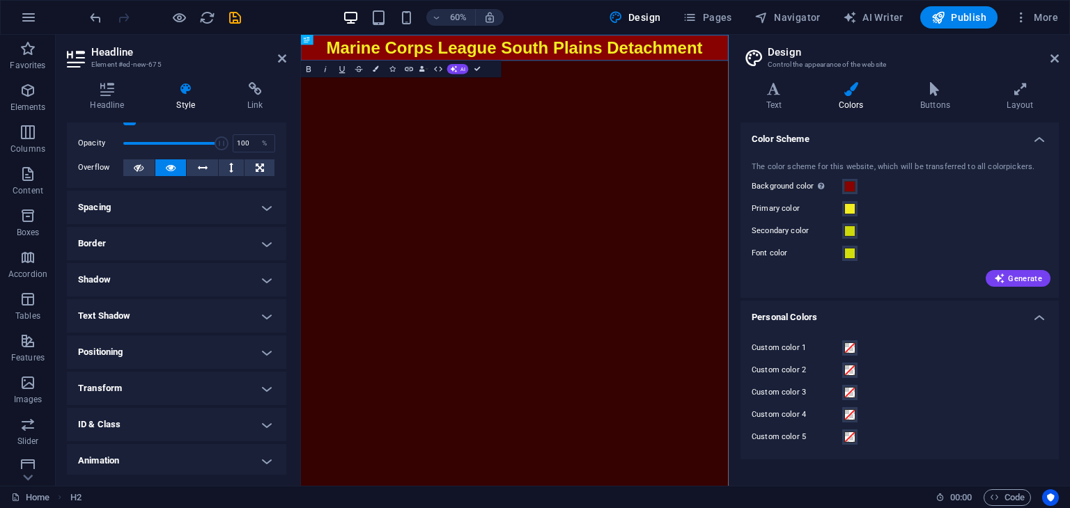
scroll to position [49, 0]
click at [263, 240] on h4 "Border" at bounding box center [176, 242] width 219 height 33
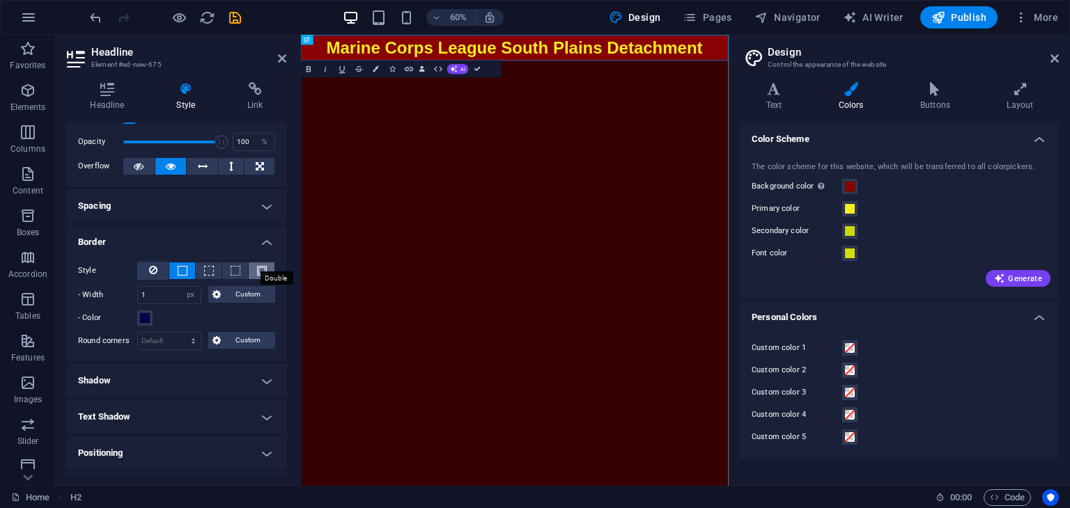
click at [262, 266] on span at bounding box center [262, 271] width 10 height 10
click at [185, 266] on span at bounding box center [183, 271] width 10 height 10
drag, startPoint x: 287, startPoint y: 252, endPoint x: 286, endPoint y: 267, distance: 14.6
click at [286, 267] on div "Headline Style Link Settings Level H1 H2 H3 H4 H5 H6 Alignment Default colors a…" at bounding box center [177, 278] width 242 height 415
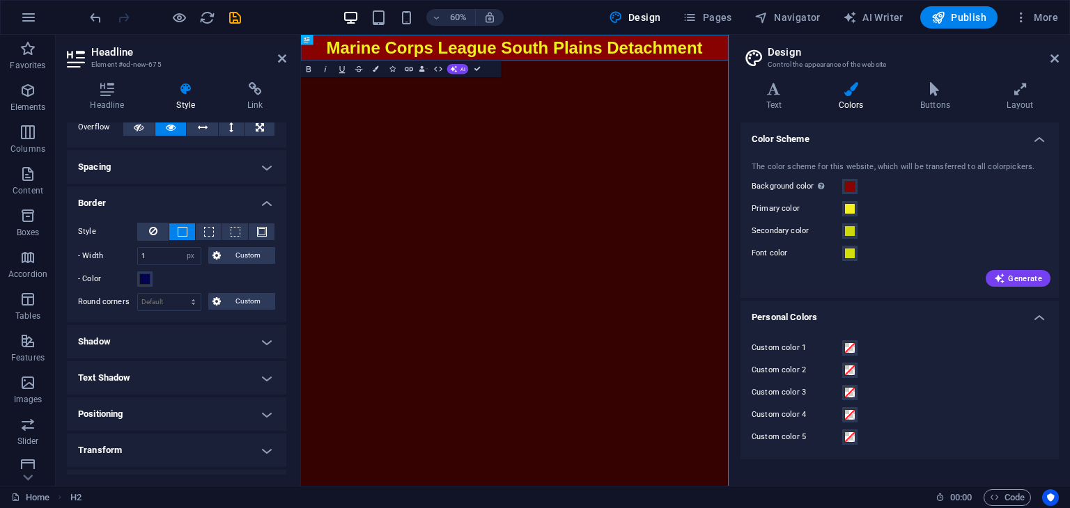
scroll to position [89, 0]
click at [235, 251] on span "Custom" at bounding box center [248, 255] width 47 height 17
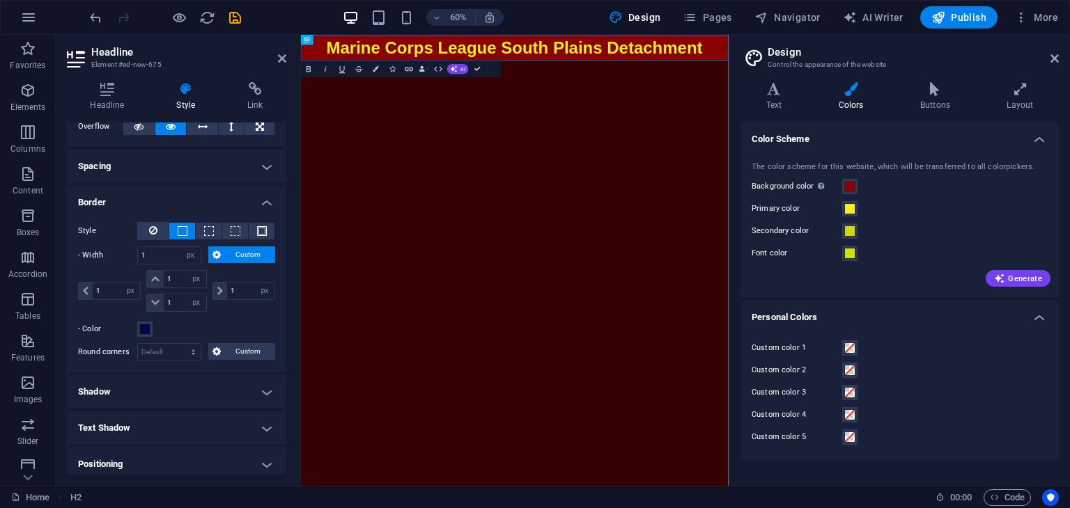
click at [235, 251] on span "Custom" at bounding box center [248, 255] width 47 height 17
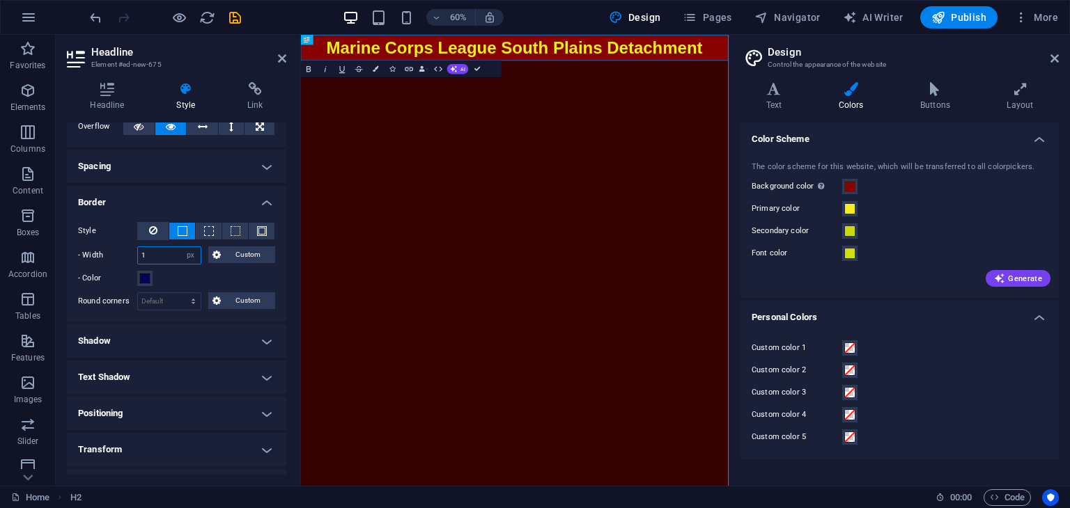
click at [173, 252] on input "1" at bounding box center [169, 255] width 63 height 17
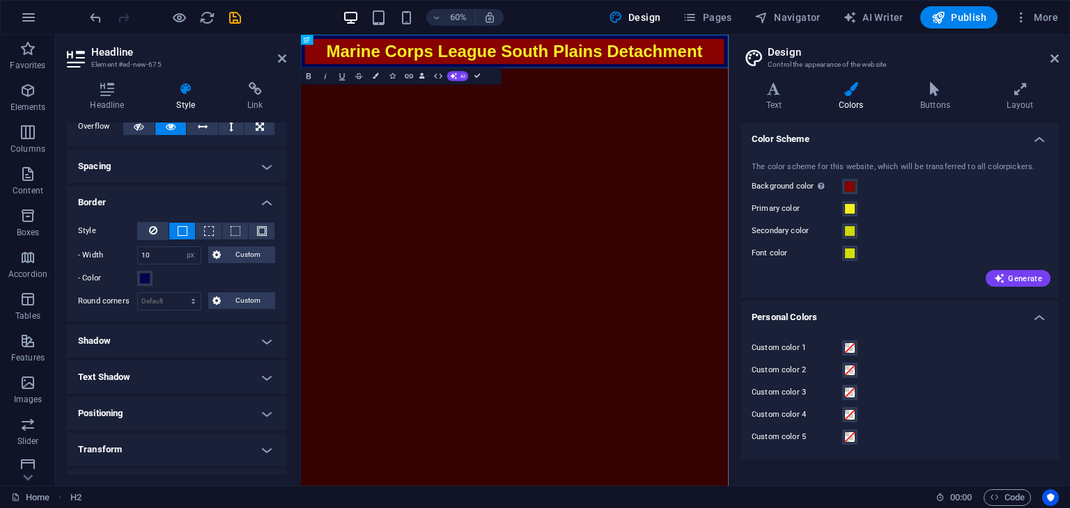
click at [178, 272] on div "- Color" at bounding box center [176, 278] width 197 height 17
click at [170, 257] on input "10" at bounding box center [169, 255] width 63 height 17
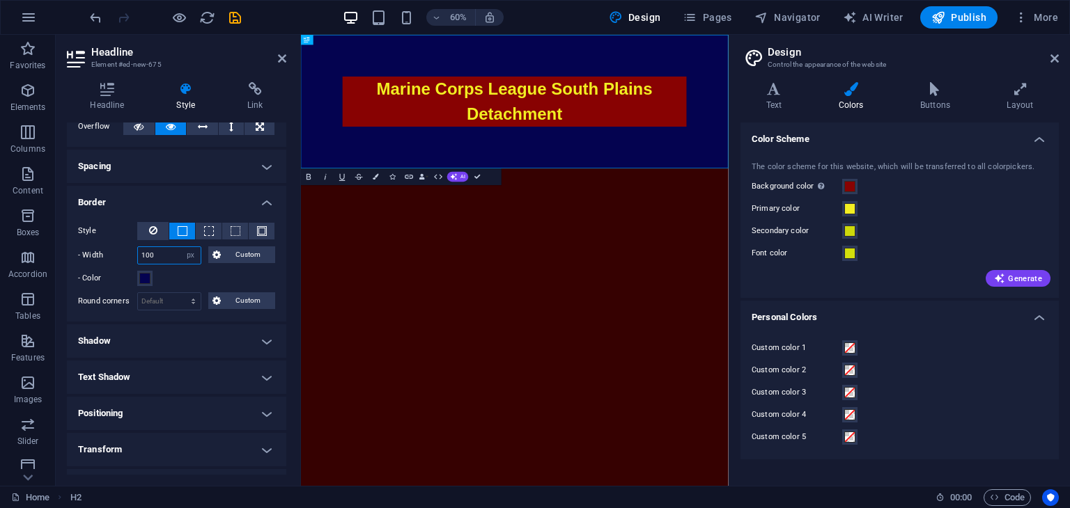
type input "100"
click at [175, 273] on div "- Color" at bounding box center [176, 278] width 197 height 17
click at [152, 227] on icon at bounding box center [153, 230] width 8 height 17
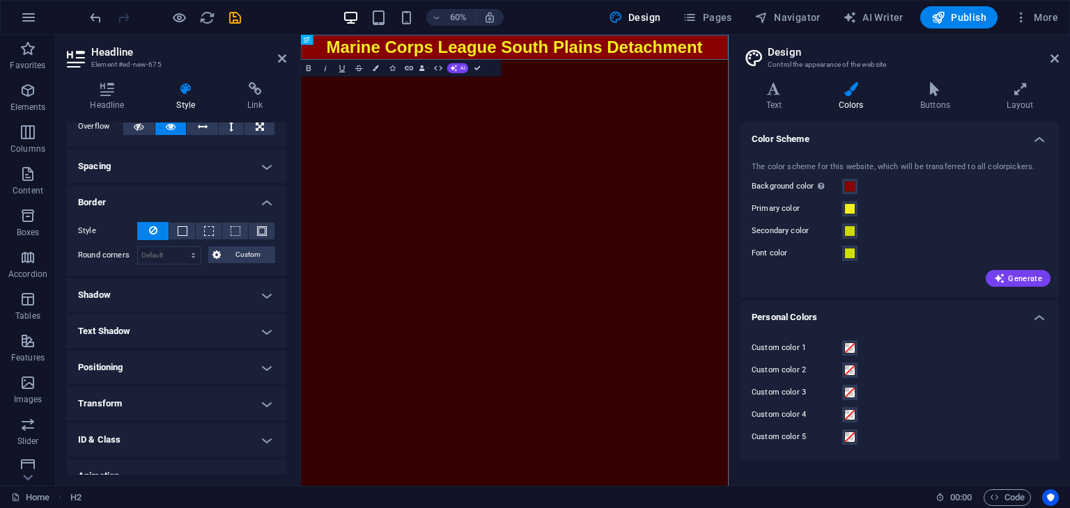
click at [210, 198] on h4 "Border" at bounding box center [176, 198] width 219 height 25
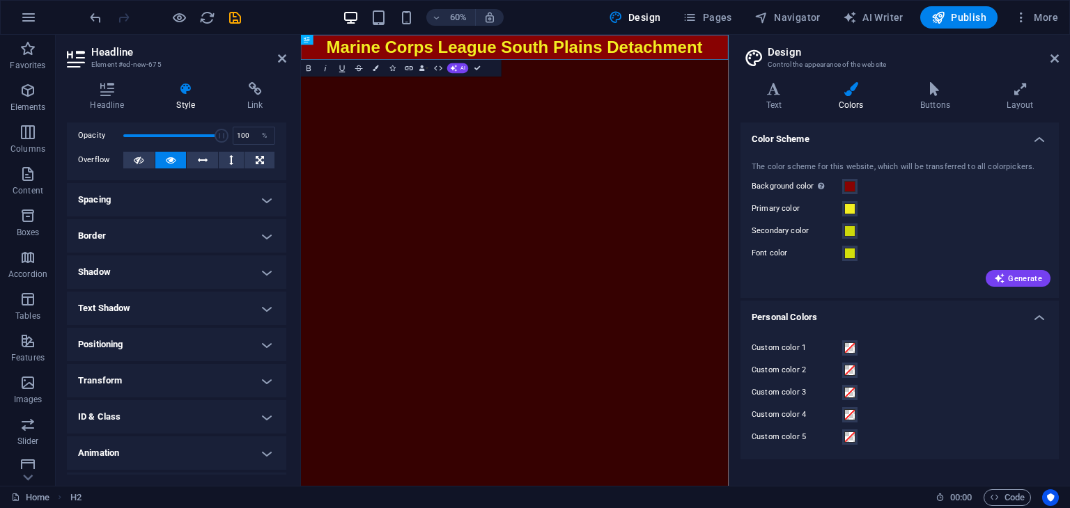
scroll to position [86, 0]
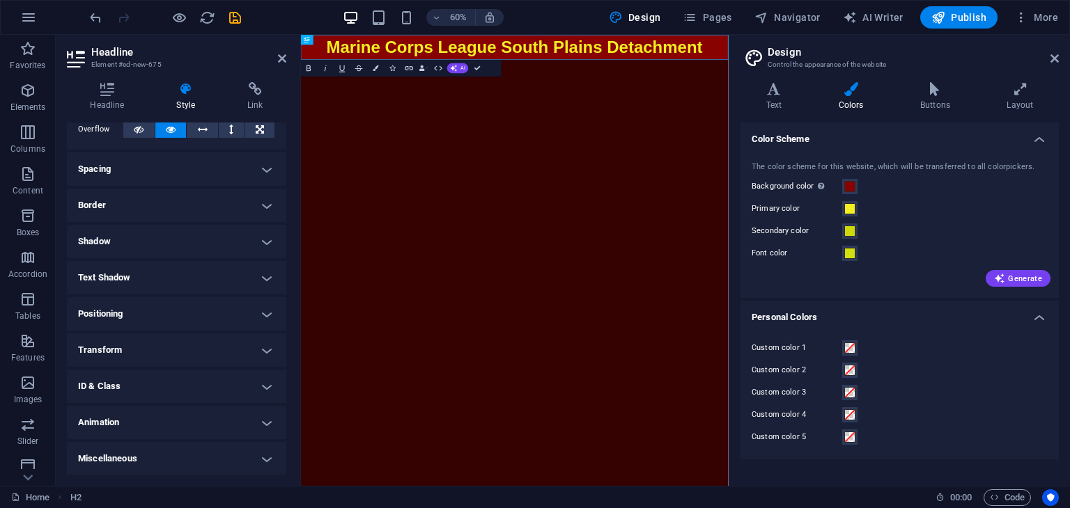
click at [265, 455] on h4 "Miscellaneous" at bounding box center [176, 458] width 219 height 33
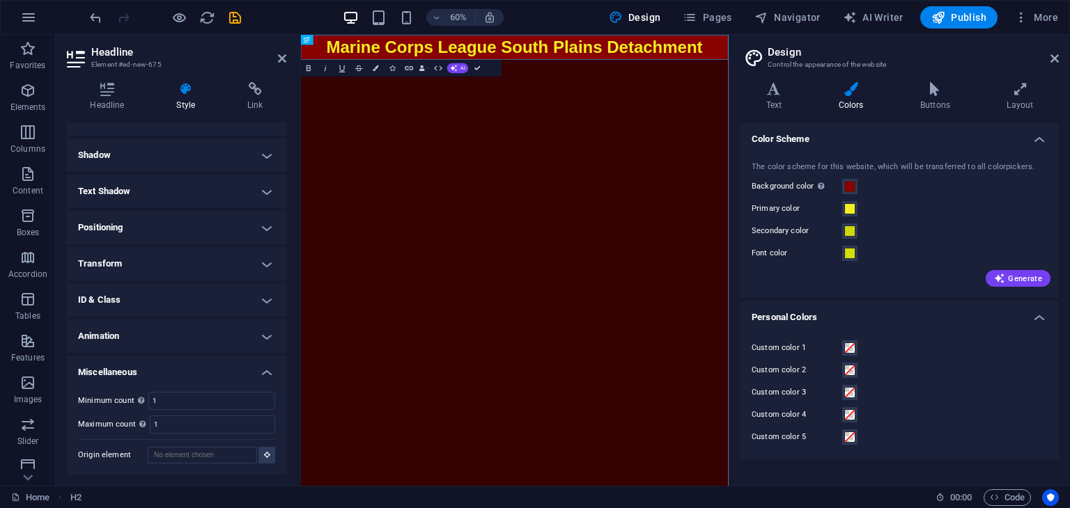
click at [263, 303] on h4 "ID & Class" at bounding box center [176, 299] width 219 height 33
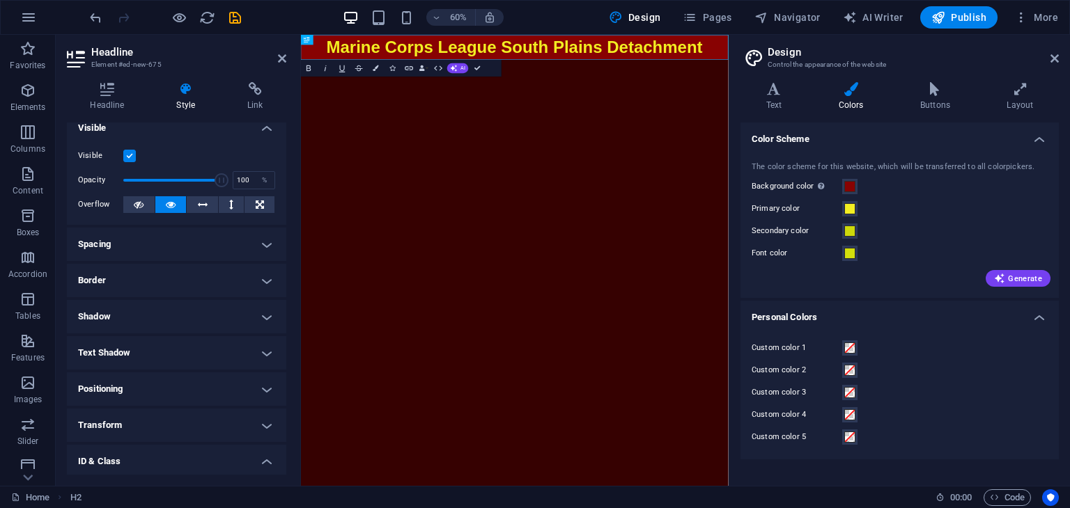
scroll to position [0, 0]
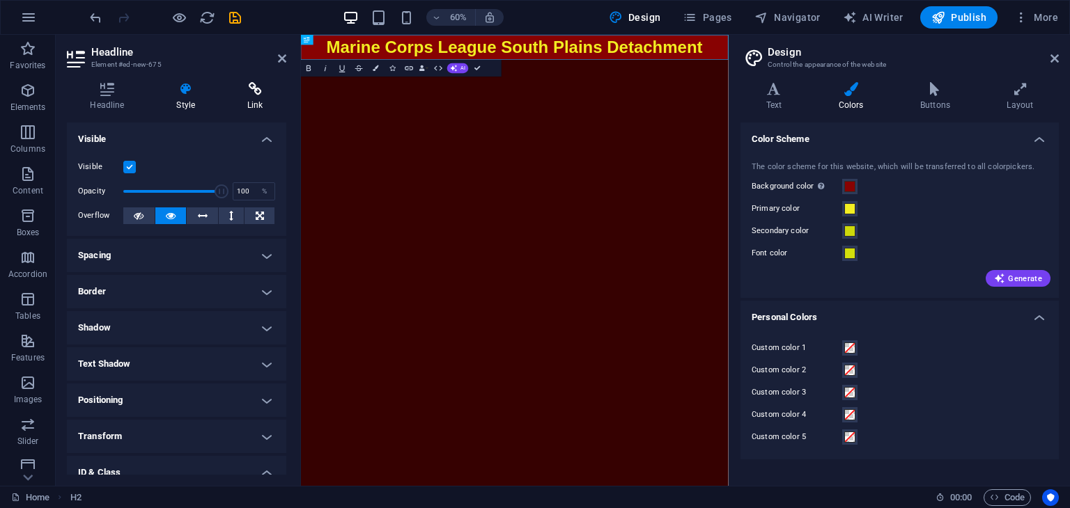
click at [254, 95] on icon at bounding box center [255, 89] width 62 height 14
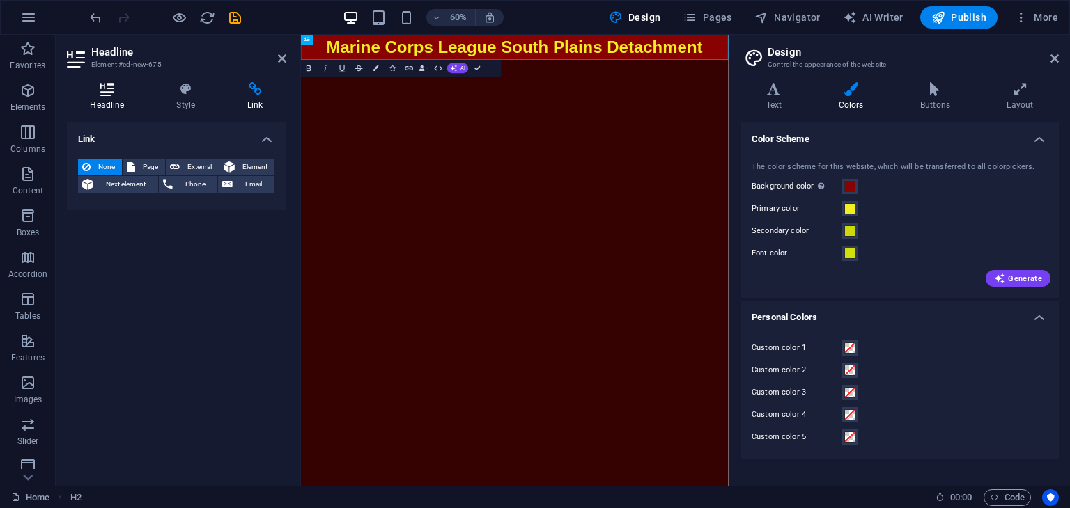
click at [91, 85] on icon at bounding box center [107, 89] width 81 height 14
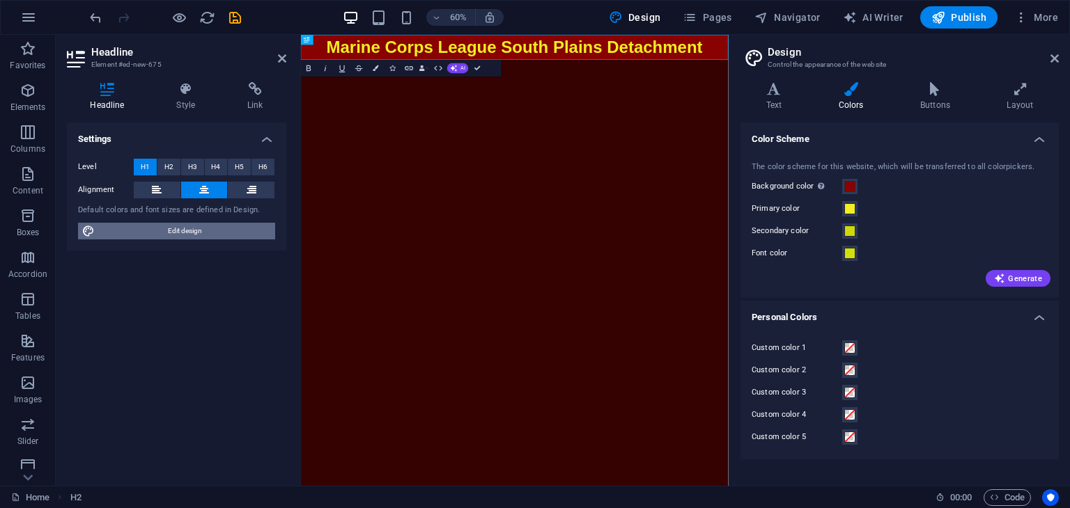
click at [171, 232] on span "Edit design" at bounding box center [185, 231] width 172 height 17
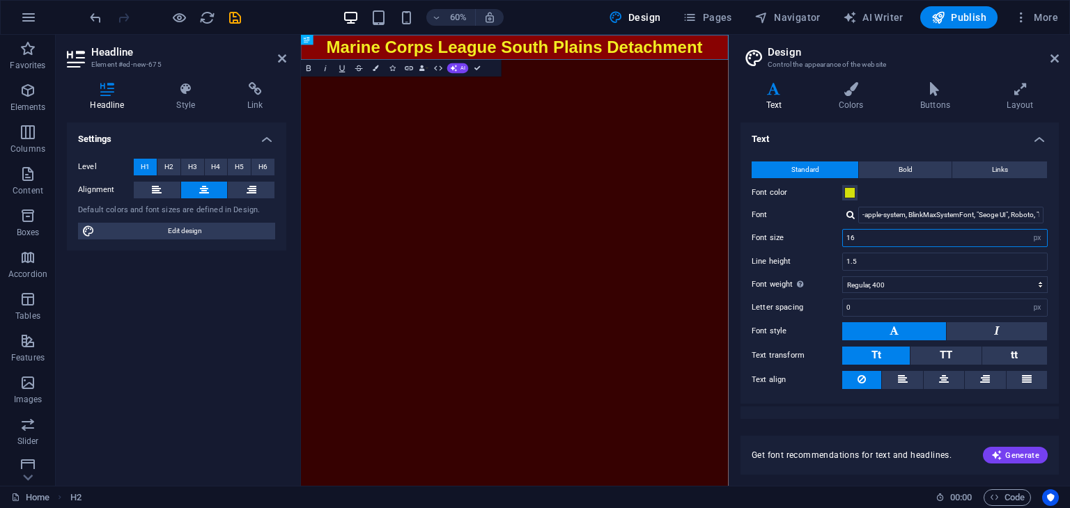
drag, startPoint x: 936, startPoint y: 235, endPoint x: 838, endPoint y: 230, distance: 98.3
click at [838, 230] on div "Font size 16 rem px" at bounding box center [899, 238] width 296 height 18
type input "24"
click at [831, 236] on label "Font size" at bounding box center [796, 238] width 91 height 8
click at [971, 327] on button at bounding box center [996, 331] width 100 height 18
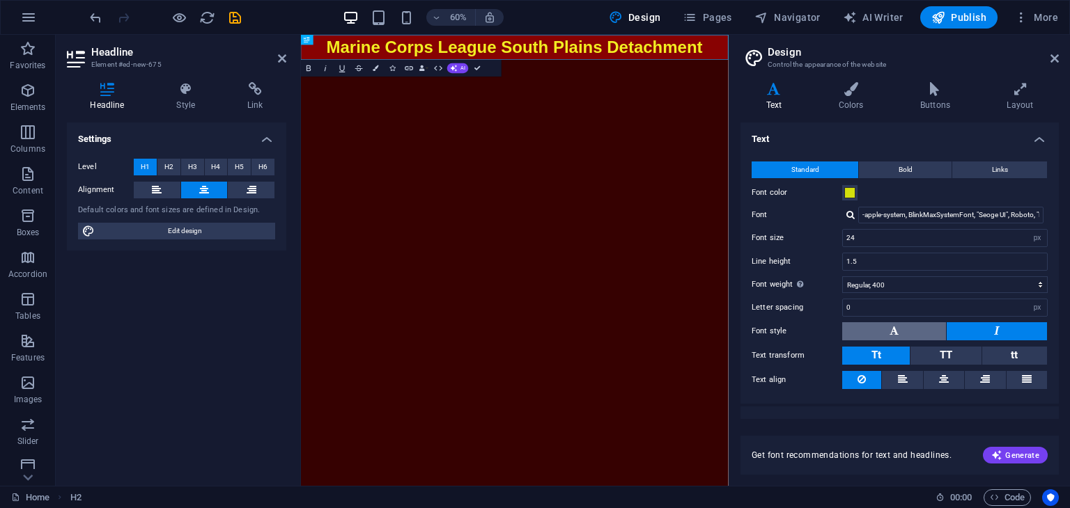
click at [923, 330] on button at bounding box center [894, 331] width 104 height 18
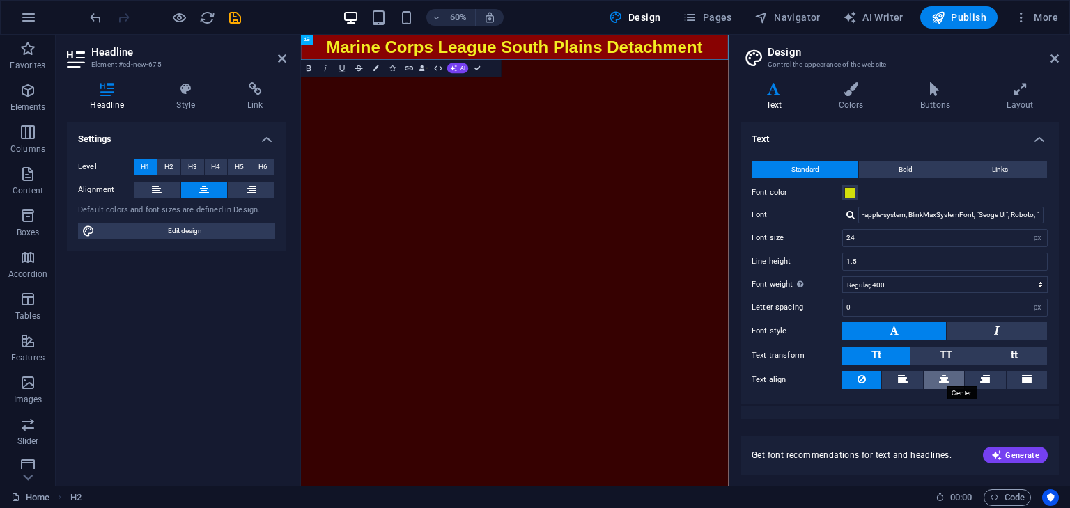
click at [940, 377] on icon at bounding box center [944, 379] width 10 height 17
drag, startPoint x: 1059, startPoint y: 304, endPoint x: 1057, endPoint y: 316, distance: 12.6
click at [1059, 321] on div "Variants Text Colors Buttons Layout Text Standard Bold Links Font color Font -a…" at bounding box center [899, 278] width 341 height 415
click at [1022, 208] on input "-apple-system, BlinkMaxSystemFont, "Seoge UI", Roboto, "Helvetica Neue", Arial,…" at bounding box center [950, 215] width 185 height 17
click at [1033, 210] on input "-apple-system, BlinkMaxSystemFont, "Seoge UI", Roboto, "Helvetica Neue", Arial,…" at bounding box center [950, 215] width 185 height 17
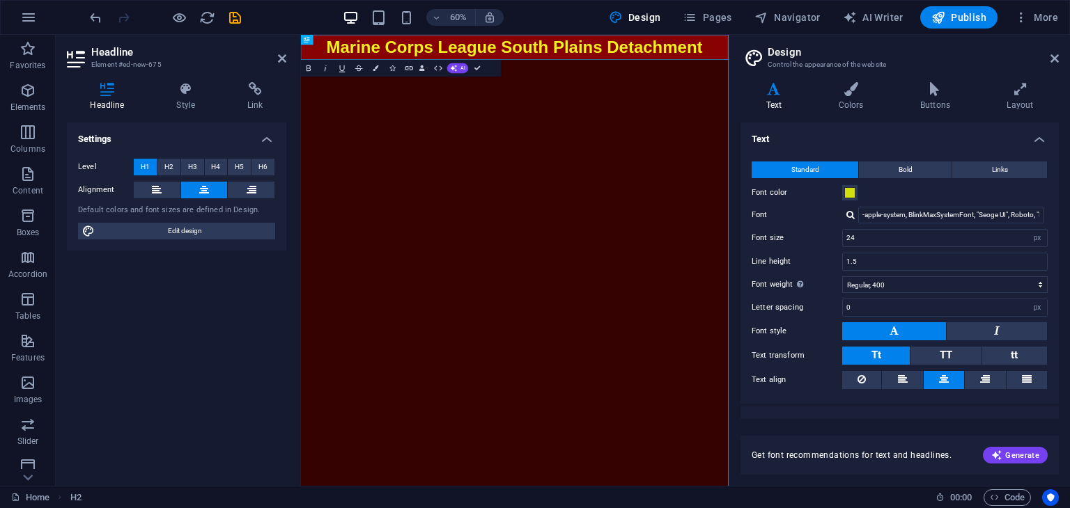
click at [849, 212] on div at bounding box center [850, 214] width 8 height 9
click at [867, 217] on input "-apple-system, BlinkMaxSystemFont, "Seoge UI", Roboto, "Helvetica Neue", Arial,…" at bounding box center [950, 215] width 185 height 17
click at [827, 219] on label "Font" at bounding box center [796, 215] width 91 height 17
click at [858, 219] on input "-apple-system, BlinkMaxSystemFont, "Seoge UI", Roboto, "Helvetica Neue", Arial,…" at bounding box center [950, 215] width 185 height 17
click at [906, 166] on span "Bold" at bounding box center [905, 170] width 14 height 17
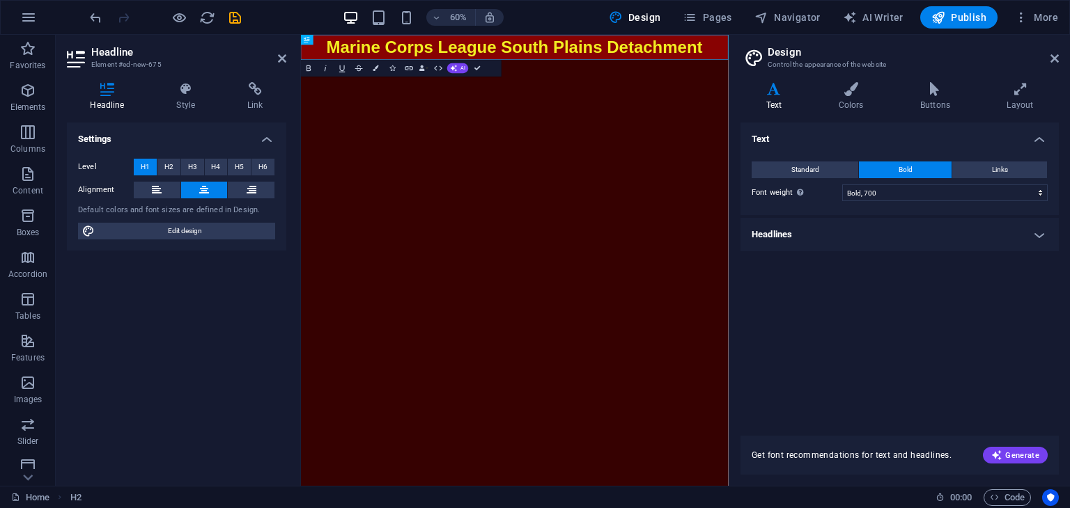
click at [821, 180] on div "Standard Bold Links Font color Font -apple-system, BlinkMaxSystemFont, "Seoge U…" at bounding box center [899, 182] width 324 height 68
click at [827, 173] on button "Standard" at bounding box center [804, 170] width 107 height 17
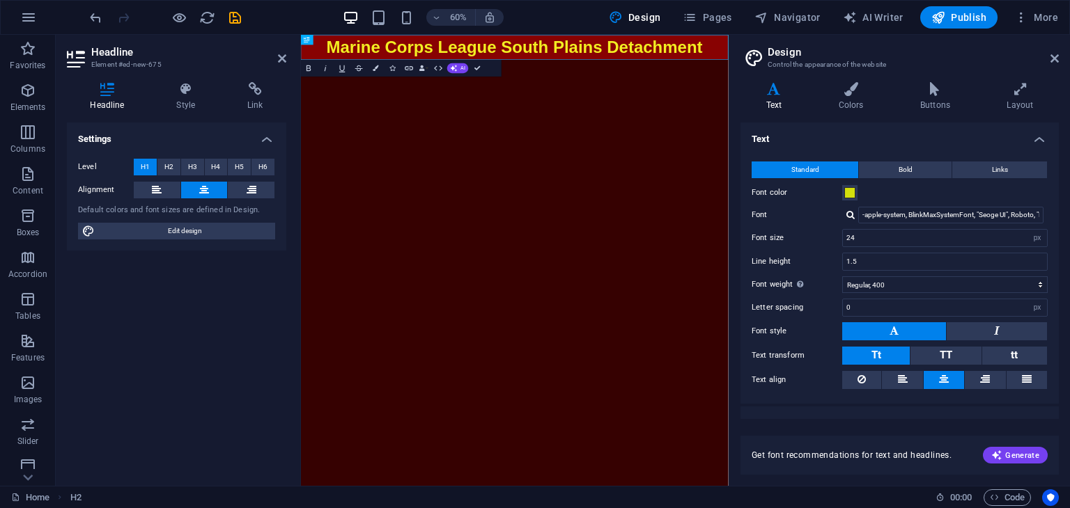
drag, startPoint x: 1059, startPoint y: 251, endPoint x: 1061, endPoint y: 278, distance: 26.5
click at [1061, 278] on div "Variants Text Colors Buttons Layout Text Standard Bold Links Font color Font -a…" at bounding box center [899, 278] width 341 height 415
drag, startPoint x: 1059, startPoint y: 281, endPoint x: 1064, endPoint y: 350, distance: 69.9
click at [1064, 350] on div "Variants Text Colors Buttons Layout Text Standard Bold Links Font color Font -a…" at bounding box center [899, 278] width 341 height 415
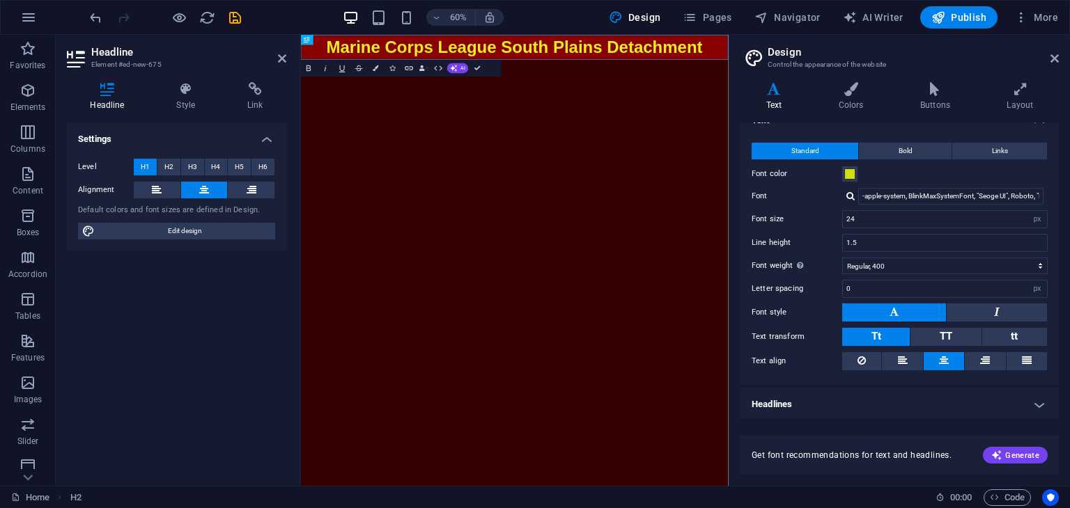
click at [1038, 402] on h4 "Headlines" at bounding box center [899, 404] width 318 height 33
drag, startPoint x: 1055, startPoint y: 254, endPoint x: 1061, endPoint y: 288, distance: 34.7
click at [1061, 288] on div "Variants Text Colors Buttons Layout Text Standard Bold Links Font color Font -a…" at bounding box center [899, 278] width 341 height 415
drag, startPoint x: 1055, startPoint y: 273, endPoint x: 1059, endPoint y: 303, distance: 30.1
click at [1059, 308] on div "Variants Text Colors Buttons Layout Text Standard Bold Links Font color Font -a…" at bounding box center [899, 278] width 341 height 415
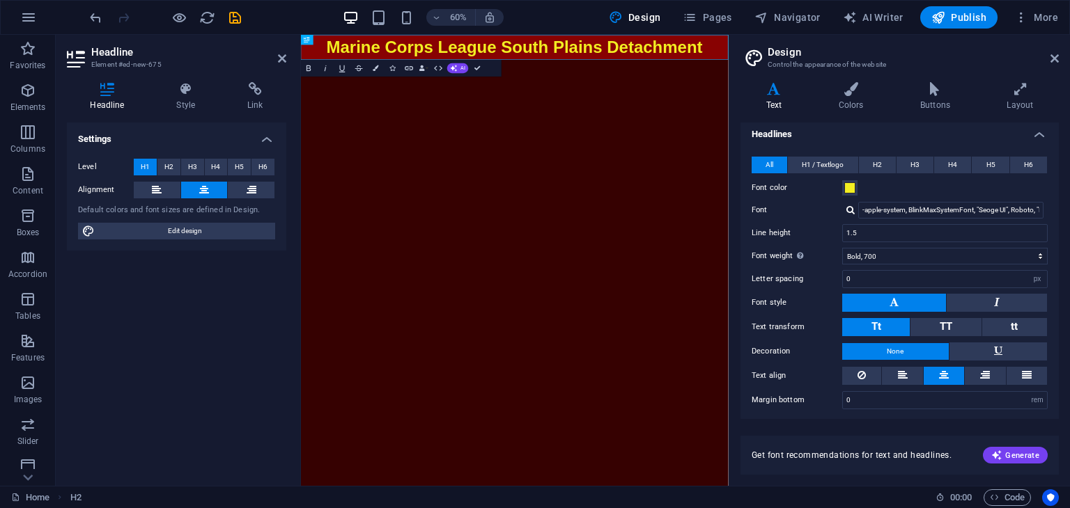
scroll to position [288, 0]
drag, startPoint x: 1059, startPoint y: 313, endPoint x: 1053, endPoint y: 265, distance: 47.7
click at [1053, 266] on div "Variants Text Colors Buttons Layout Text Standard Bold Links Font color Font -a…" at bounding box center [899, 278] width 341 height 415
click at [1052, 261] on div "All H1 / Textlogo H2 H3 H4 H5 H6 Font color Font -apple-system, BlinkMaxSystemF…" at bounding box center [899, 284] width 324 height 281
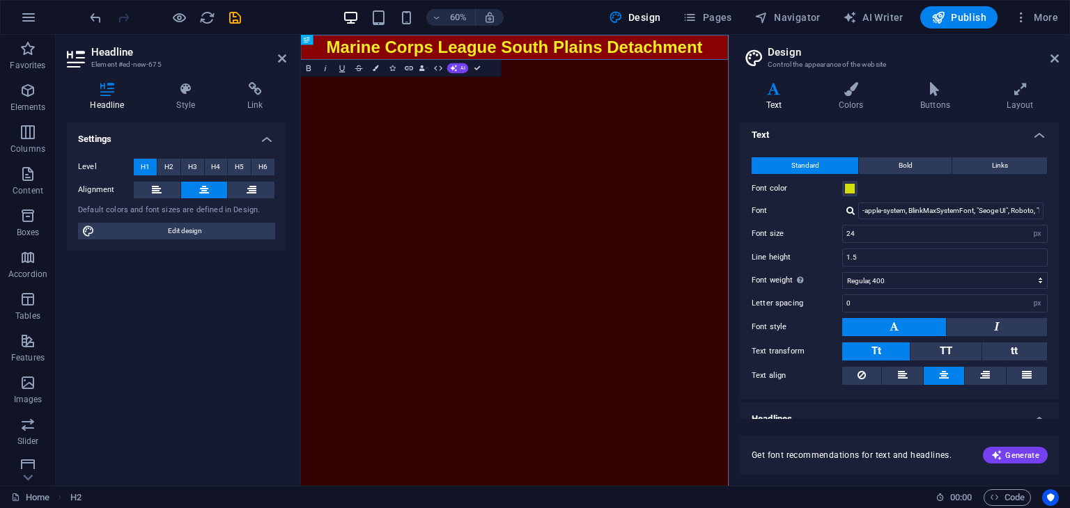
scroll to position [0, 0]
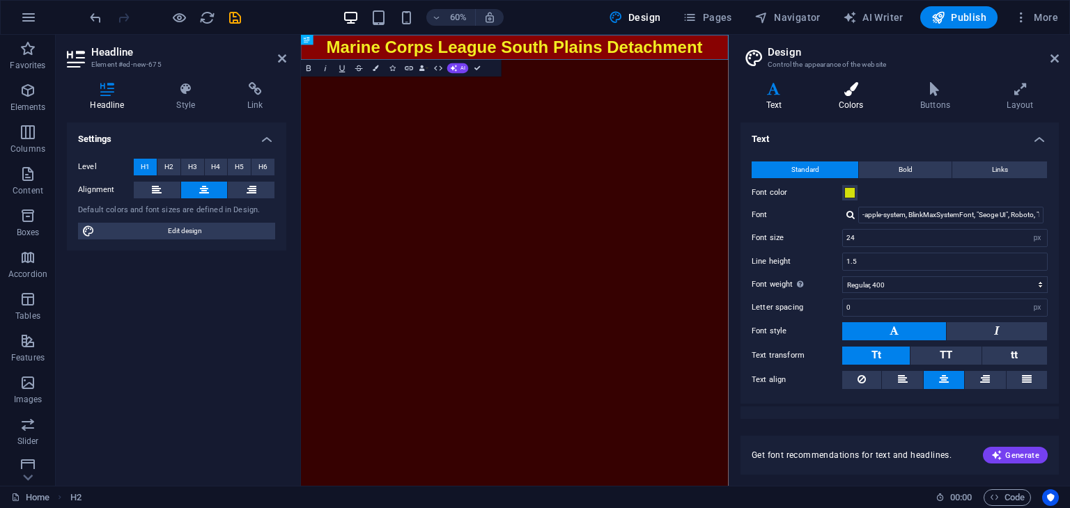
click at [861, 96] on h4 "Colors" at bounding box center [853, 96] width 81 height 29
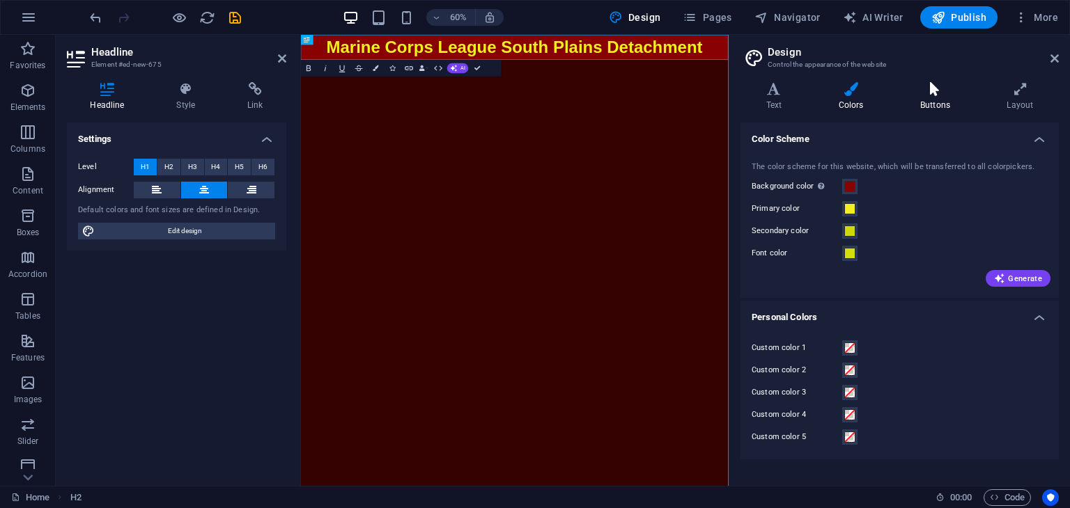
click at [933, 95] on icon at bounding box center [934, 89] width 81 height 14
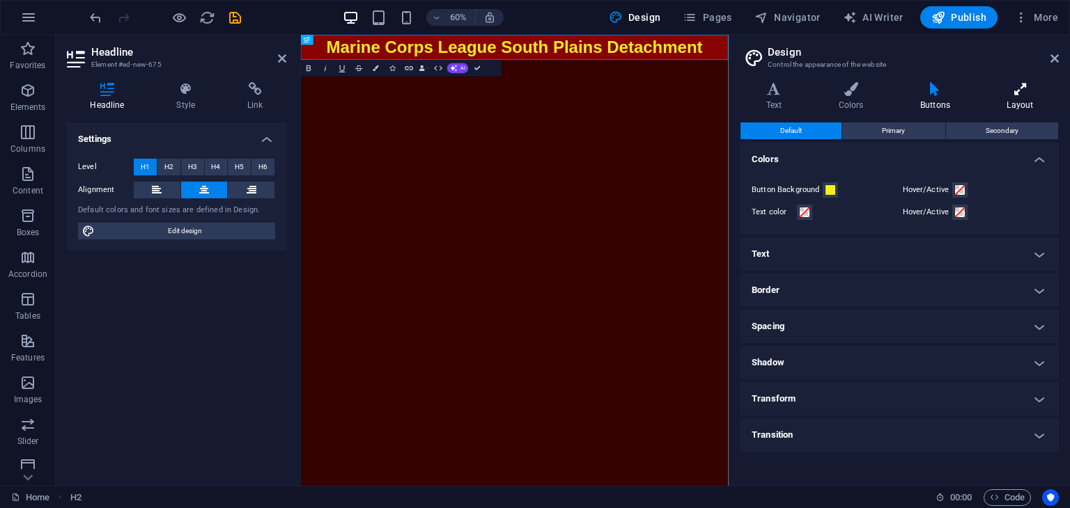
click at [1003, 106] on h4 "Layout" at bounding box center [1019, 96] width 77 height 29
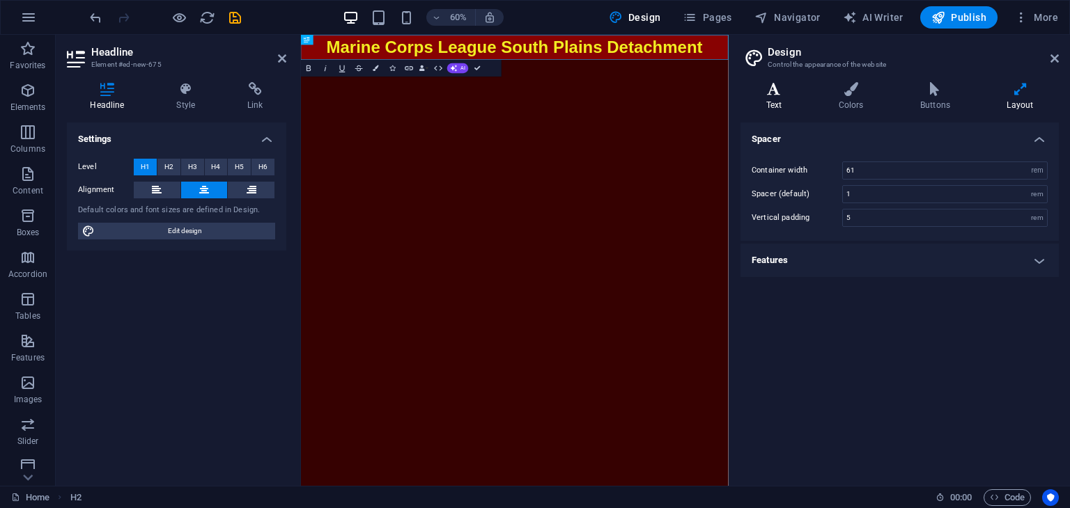
click at [777, 90] on icon at bounding box center [773, 89] width 67 height 14
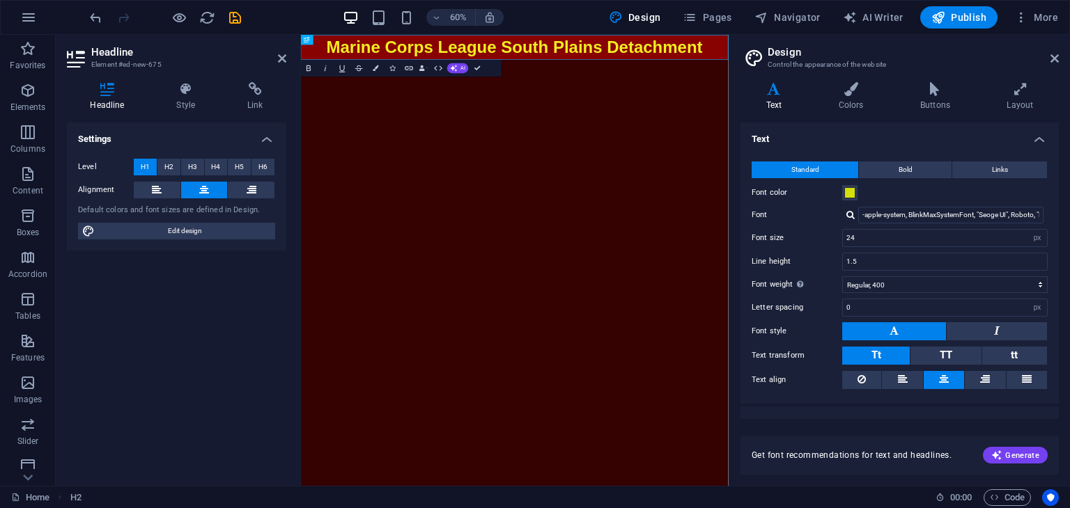
click at [356, 77] on html "Skip to main content ​Marine Corps League South Plains Detachment" at bounding box center [657, 56] width 712 height 42
drag, startPoint x: 281, startPoint y: 56, endPoint x: 237, endPoint y: 23, distance: 54.7
click at [281, 56] on icon at bounding box center [282, 58] width 8 height 11
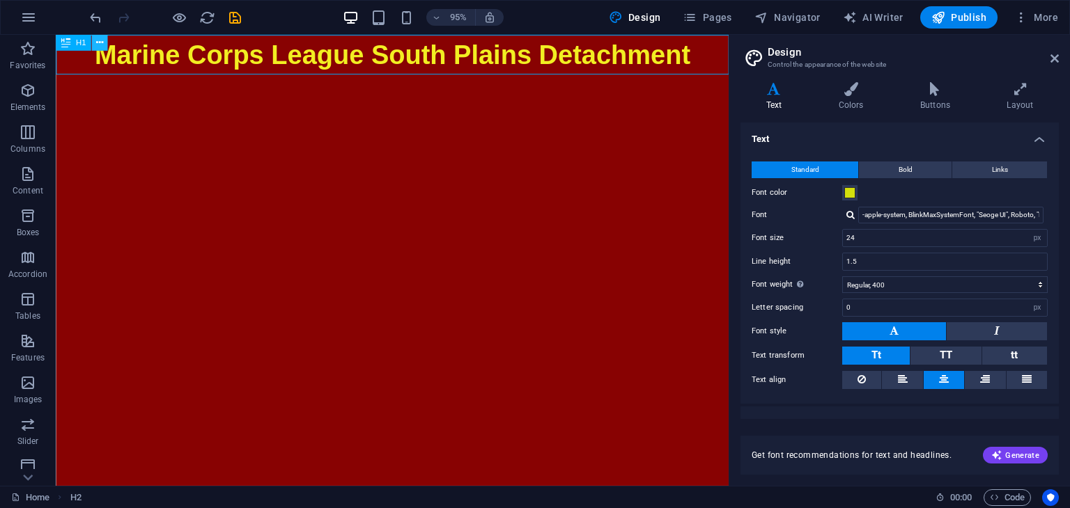
click at [98, 44] on icon at bounding box center [99, 43] width 7 height 14
click at [837, 96] on h4 "Colors" at bounding box center [853, 96] width 81 height 29
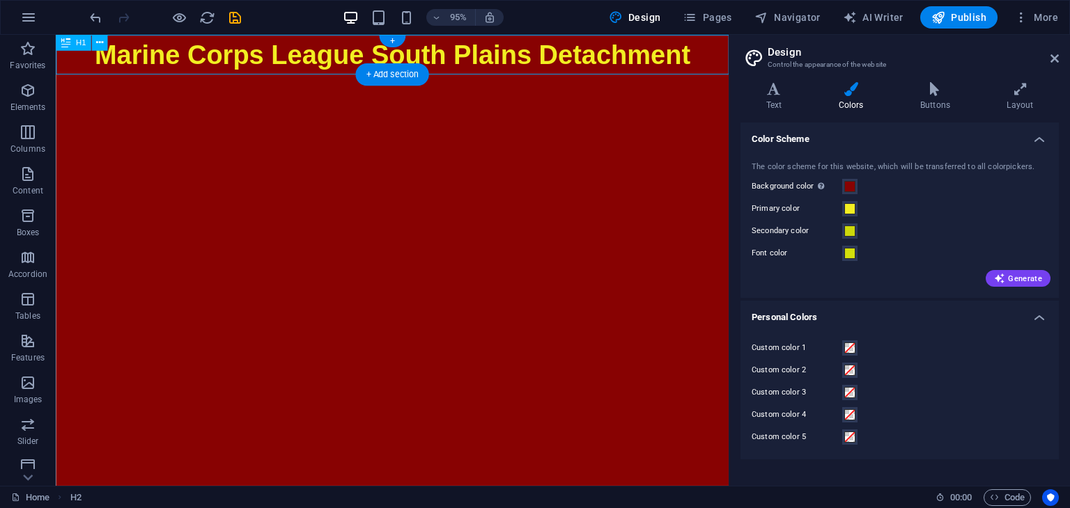
click at [742, 54] on div "Marine Corps League South Plains Detachment" at bounding box center [410, 56] width 708 height 42
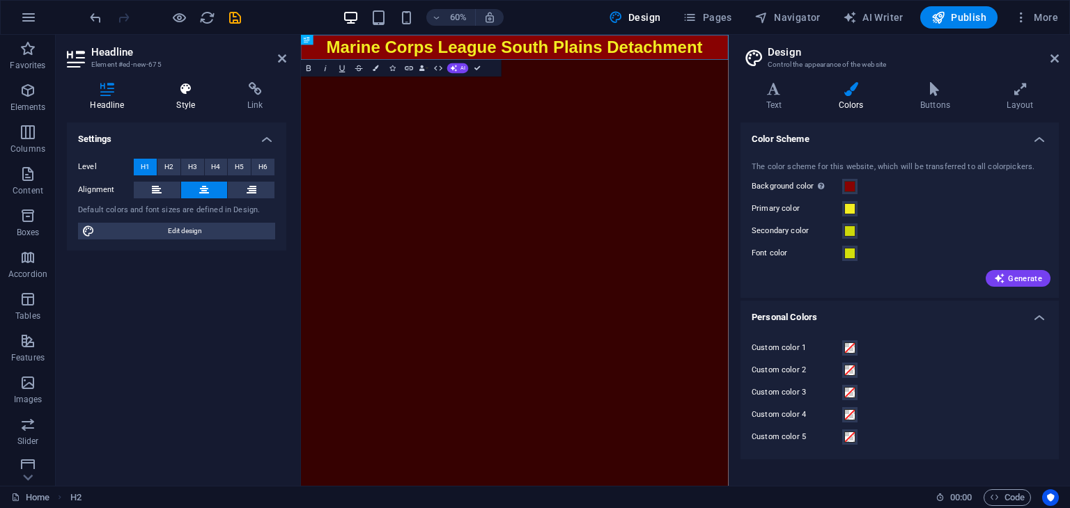
click at [187, 93] on icon at bounding box center [185, 89] width 65 height 14
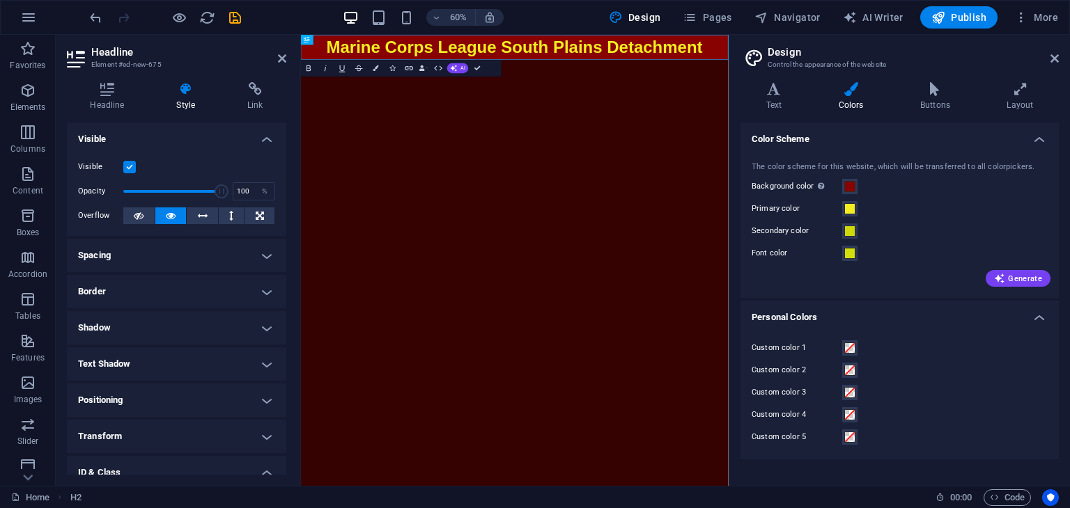
drag, startPoint x: 281, startPoint y: 224, endPoint x: 282, endPoint y: 237, distance: 13.2
click at [282, 237] on ul "Layout How this element expands within the layout (Flexbox). Size Default auto …" at bounding box center [176, 448] width 219 height 651
drag, startPoint x: 283, startPoint y: 237, endPoint x: 287, endPoint y: 265, distance: 28.9
click at [287, 265] on div "Headline Style Link Settings Level H1 H2 H3 H4 H5 H6 Alignment Default colors a…" at bounding box center [177, 278] width 242 height 415
click at [270, 258] on h4 "Spacing" at bounding box center [176, 255] width 219 height 33
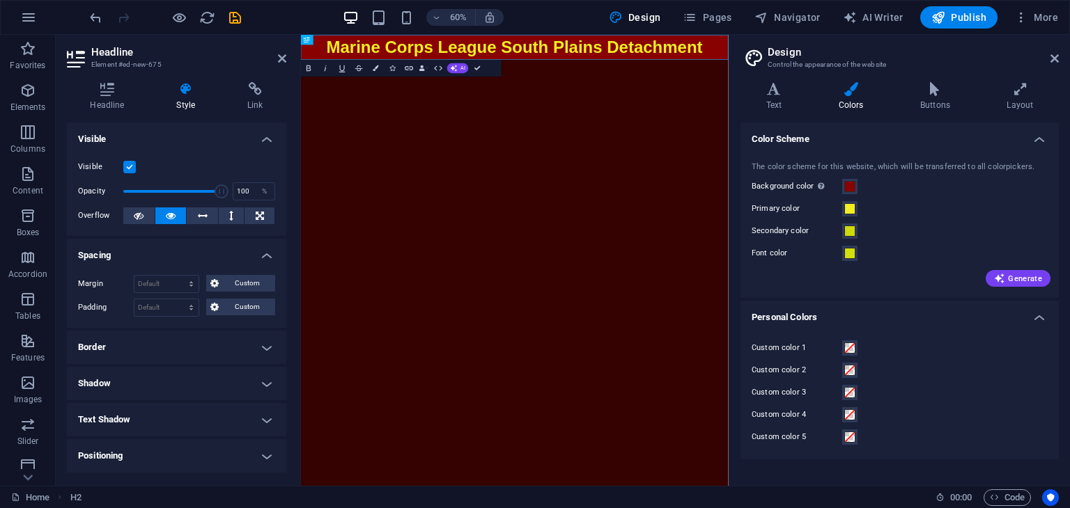
click at [263, 256] on h4 "Spacing" at bounding box center [176, 251] width 219 height 25
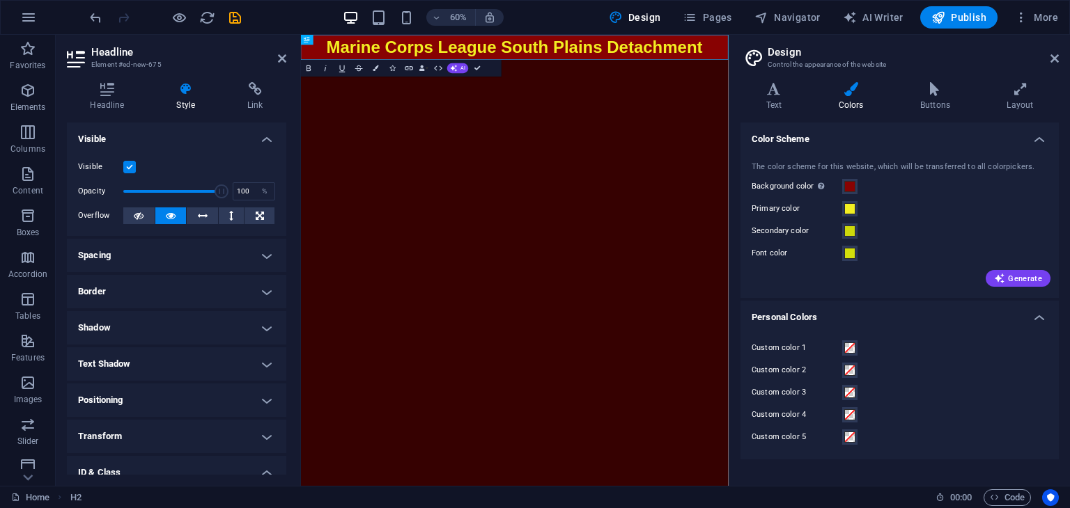
drag, startPoint x: 290, startPoint y: 293, endPoint x: 287, endPoint y: 313, distance: 19.7
click at [287, 312] on div "Headline Style Link Settings Level H1 H2 H3 H4 H5 H6 Alignment Default colors a…" at bounding box center [177, 278] width 242 height 415
drag, startPoint x: 286, startPoint y: 304, endPoint x: 286, endPoint y: 320, distance: 15.3
click at [286, 320] on div "Headline Style Link Settings Level H1 H2 H3 H4 H5 H6 Alignment Default colors a…" at bounding box center [177, 278] width 242 height 415
click at [545, 77] on html "Skip to main content Marine Corps League South Plains Detachment" at bounding box center [657, 56] width 712 height 42
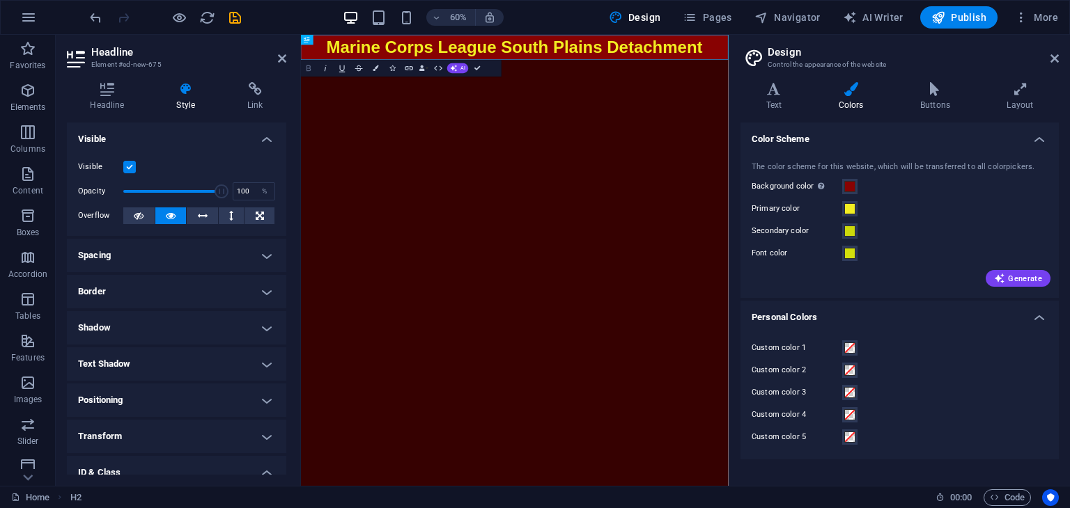
click at [306, 70] on icon "button" at bounding box center [308, 68] width 4 height 6
click at [312, 68] on icon "button" at bounding box center [309, 68] width 10 height 10
click at [374, 72] on button "Colors" at bounding box center [376, 68] width 16 height 17
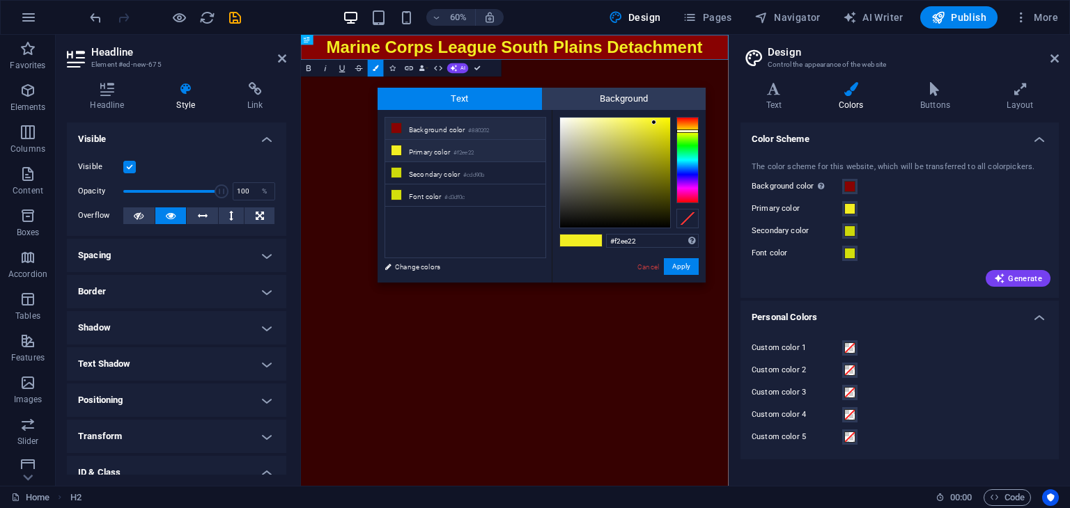
click at [478, 131] on small "#880202" at bounding box center [478, 131] width 21 height 10
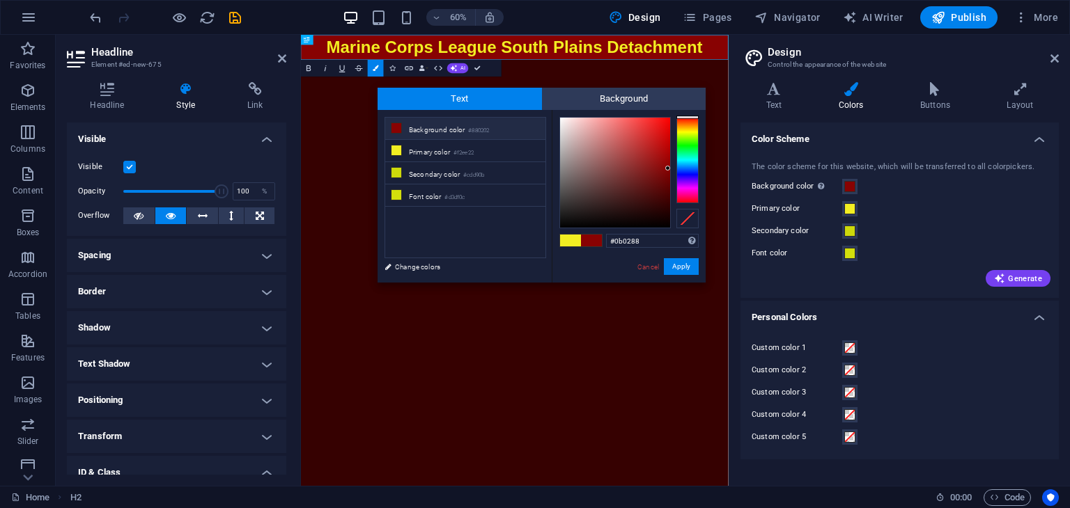
click at [689, 175] on div at bounding box center [687, 160] width 22 height 86
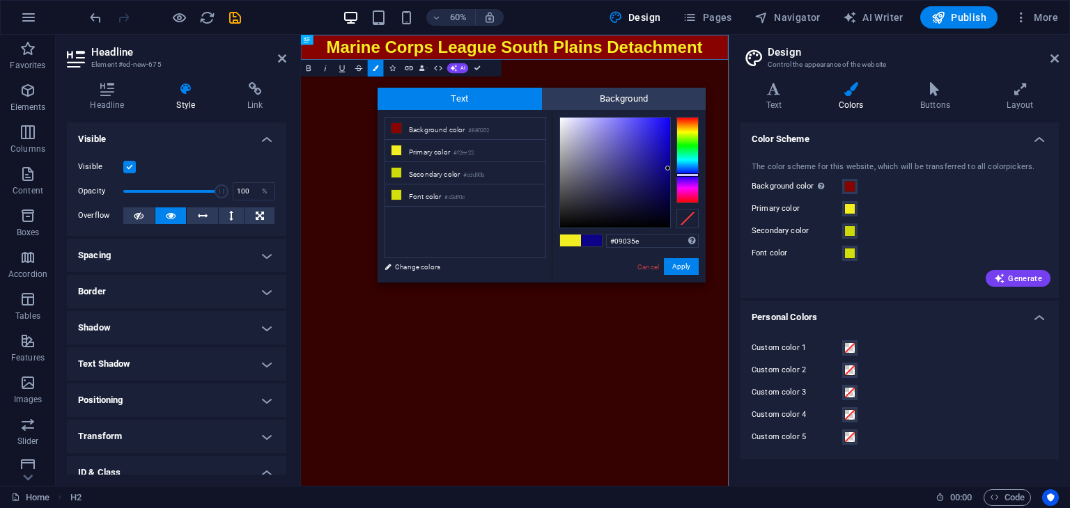
click at [666, 187] on div at bounding box center [615, 173] width 110 height 110
click at [687, 269] on button "Apply" at bounding box center [681, 266] width 35 height 17
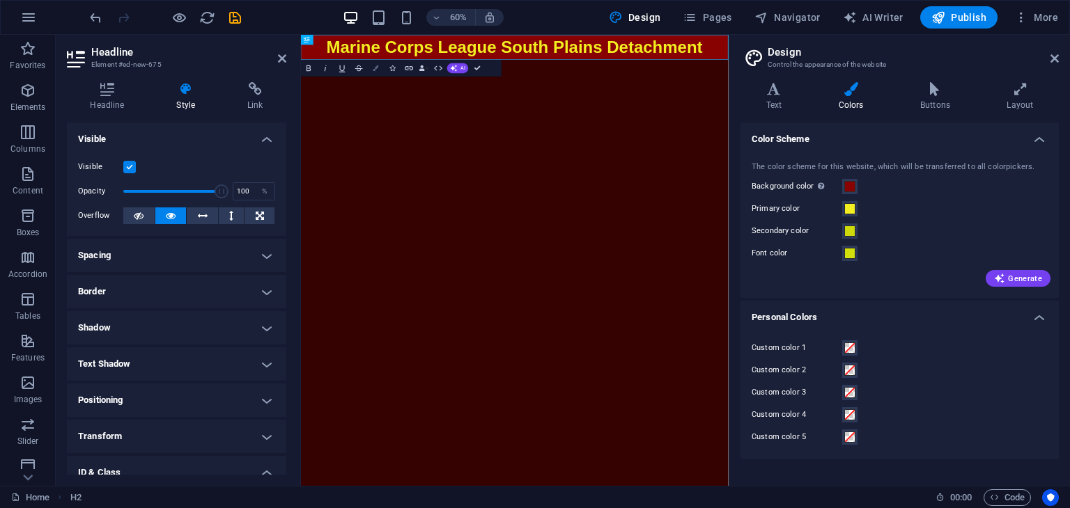
click at [376, 65] on icon "button" at bounding box center [376, 68] width 6 height 6
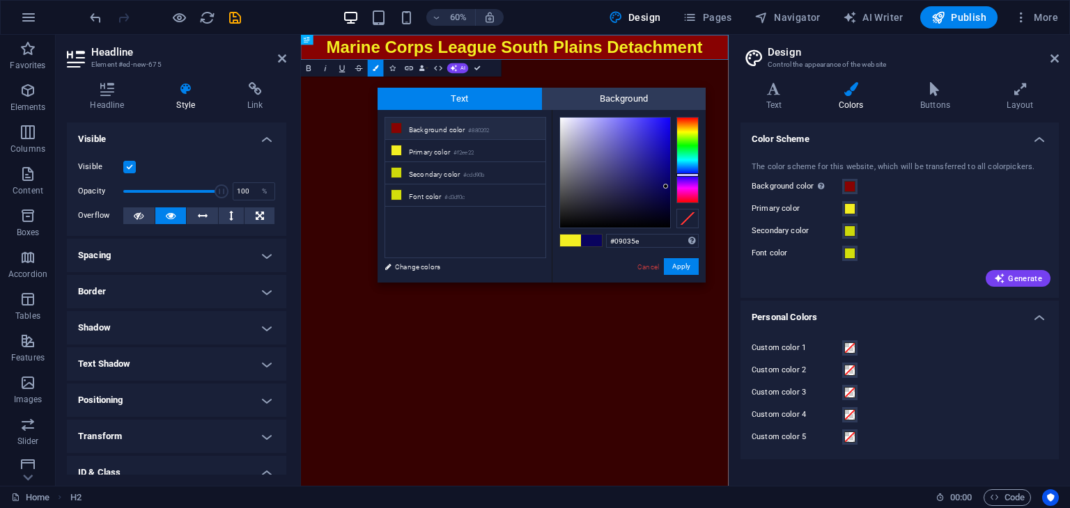
click at [447, 130] on li "Background color #880202" at bounding box center [465, 129] width 160 height 22
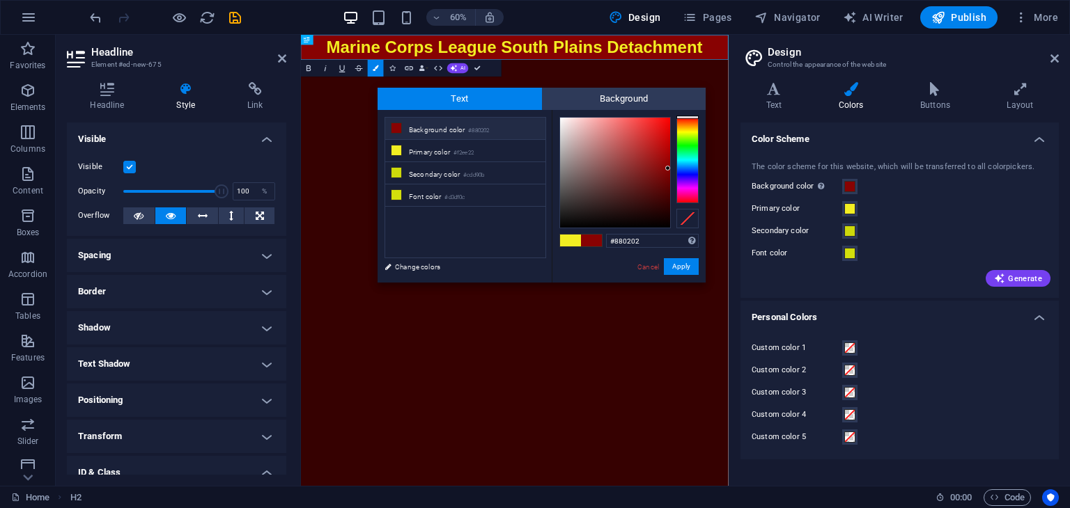
click at [691, 171] on div at bounding box center [687, 160] width 22 height 86
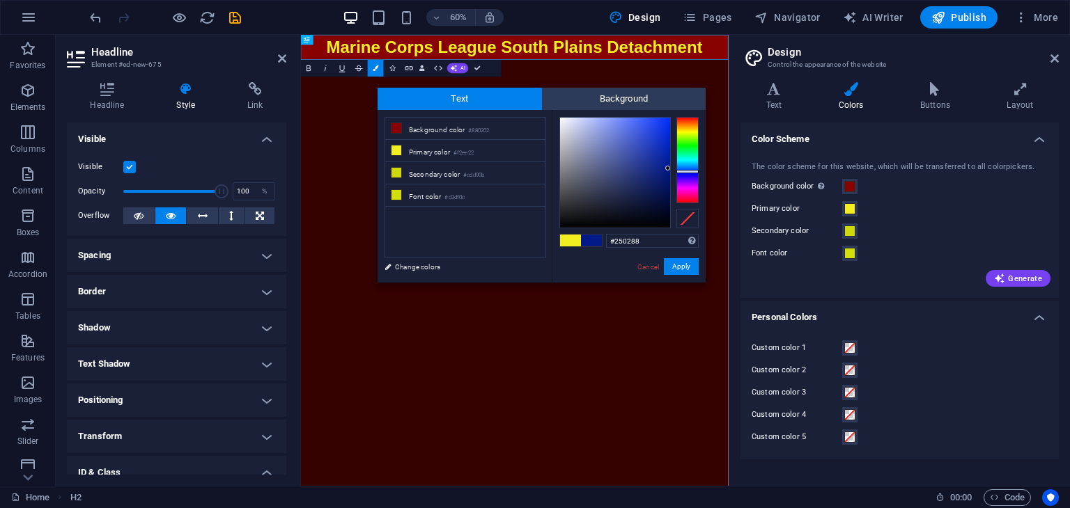
click at [689, 178] on div at bounding box center [687, 160] width 22 height 86
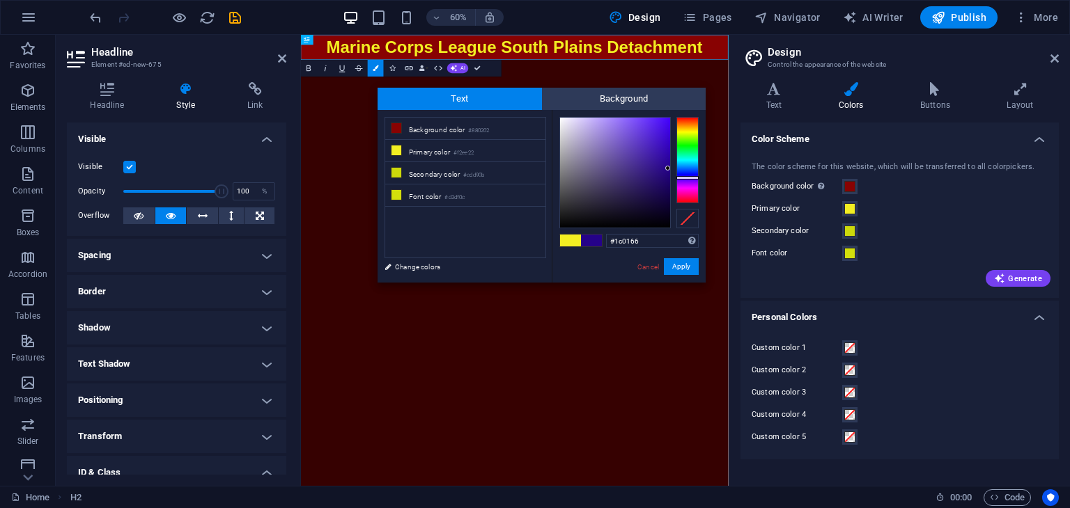
click at [669, 183] on div at bounding box center [615, 173] width 110 height 110
drag, startPoint x: 682, startPoint y: 265, endPoint x: 636, endPoint y: 384, distance: 127.9
click at [682, 265] on button "Apply" at bounding box center [681, 266] width 35 height 17
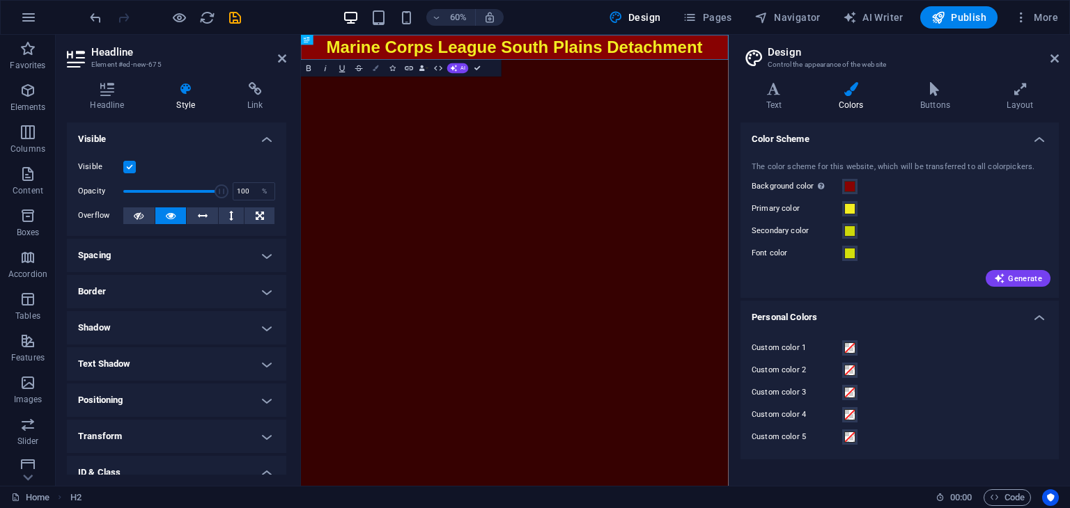
click at [370, 71] on button "Colors" at bounding box center [376, 68] width 16 height 17
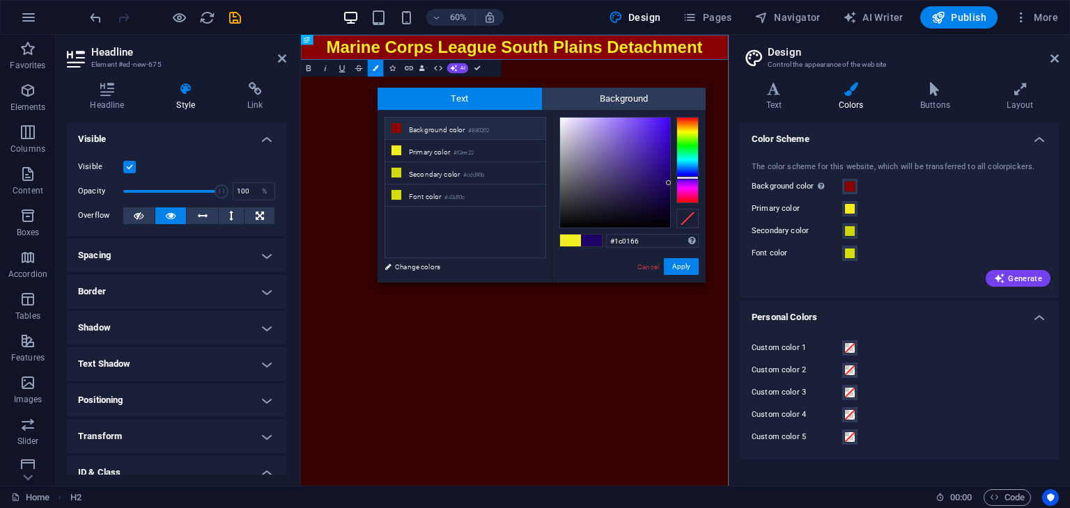
click at [421, 122] on li "Background color #880202" at bounding box center [465, 129] width 160 height 22
click at [683, 179] on div at bounding box center [687, 160] width 22 height 86
click at [669, 182] on div at bounding box center [615, 173] width 110 height 110
click at [666, 179] on div at bounding box center [668, 181] width 5 height 5
click at [669, 188] on div at bounding box center [615, 173] width 110 height 110
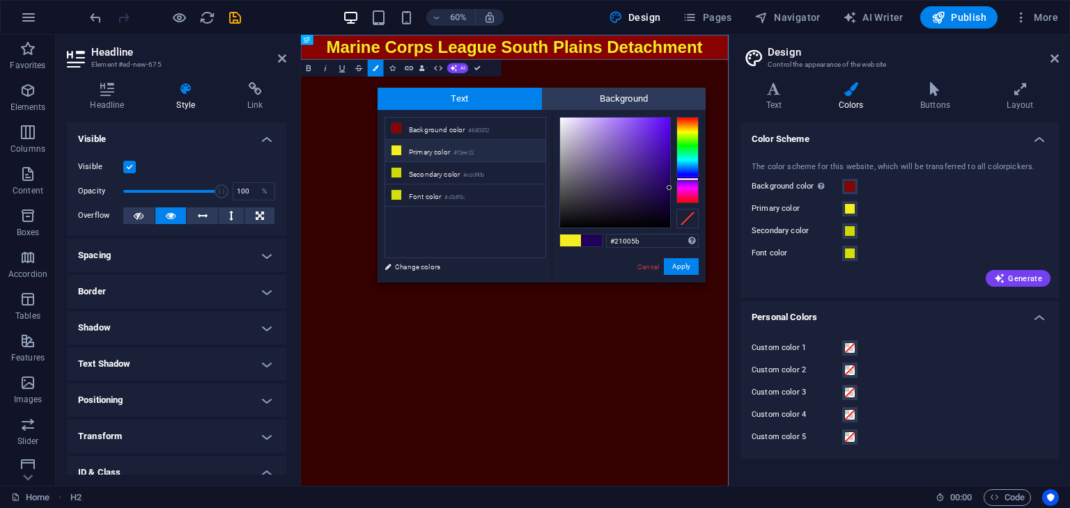
click at [414, 150] on li "Primary color #f2ee22" at bounding box center [465, 151] width 160 height 22
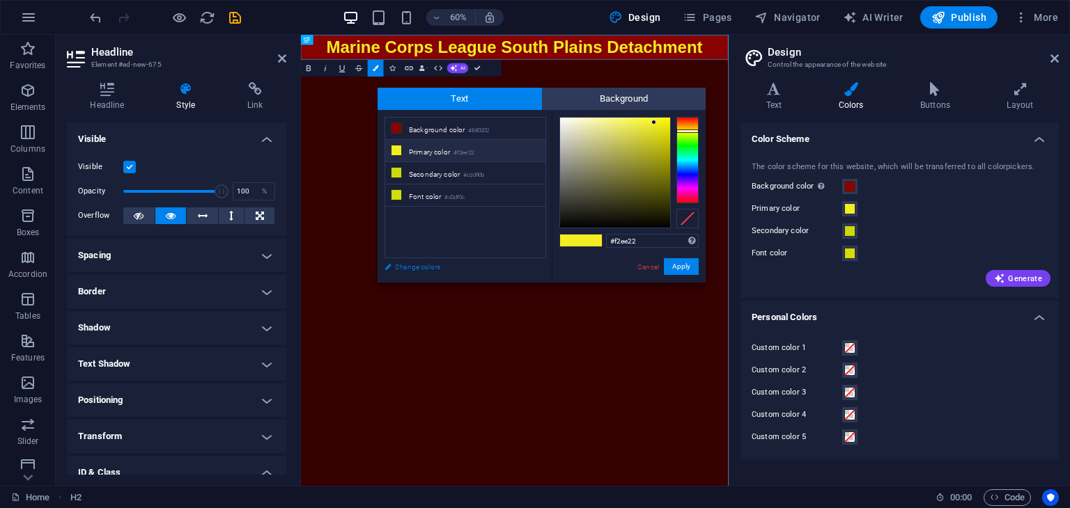
click at [417, 267] on link "Change colors" at bounding box center [458, 266] width 162 height 17
click at [579, 99] on span "Background" at bounding box center [624, 99] width 164 height 22
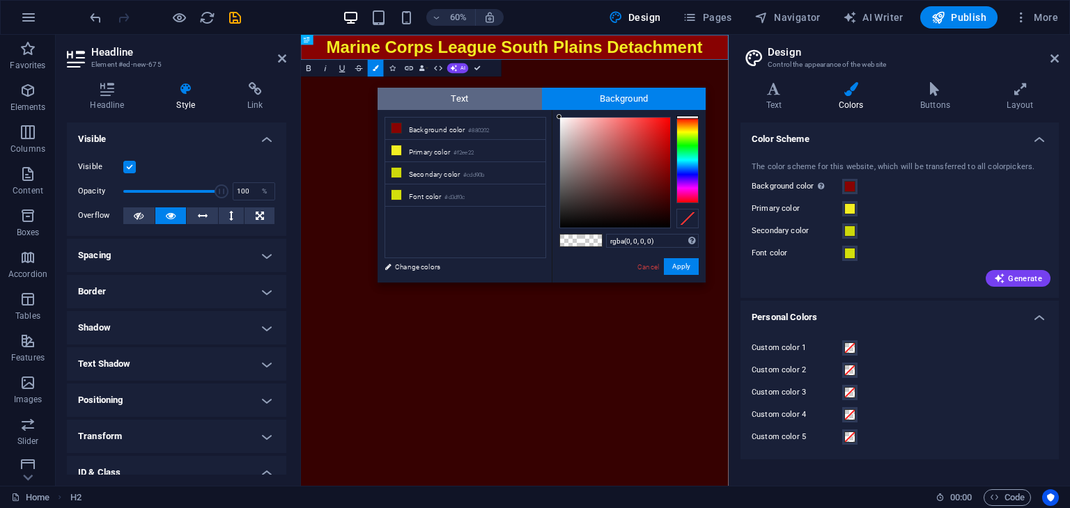
click at [476, 100] on span "Text" at bounding box center [459, 99] width 164 height 22
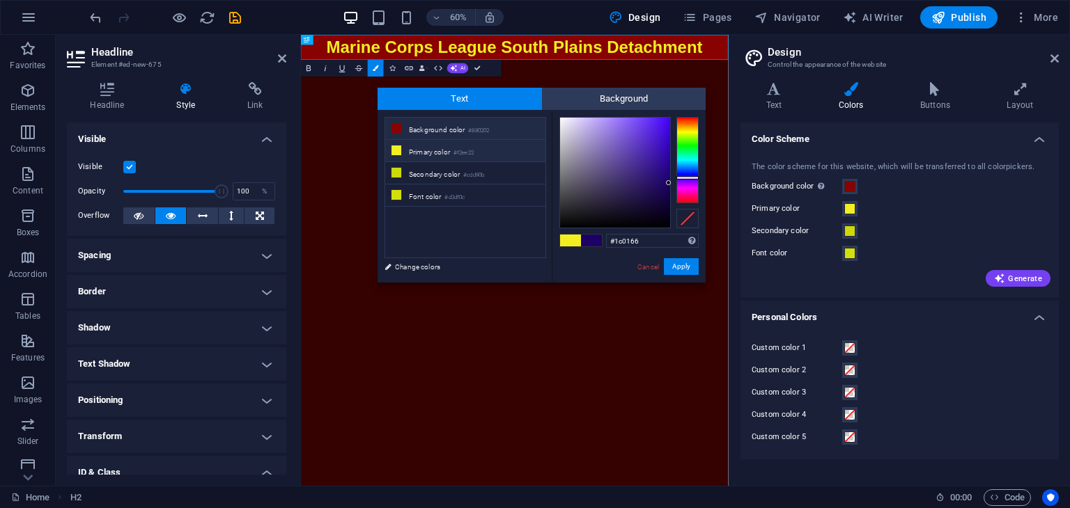
click at [511, 125] on li "Background color #880202" at bounding box center [465, 129] width 160 height 22
type input "#880202"
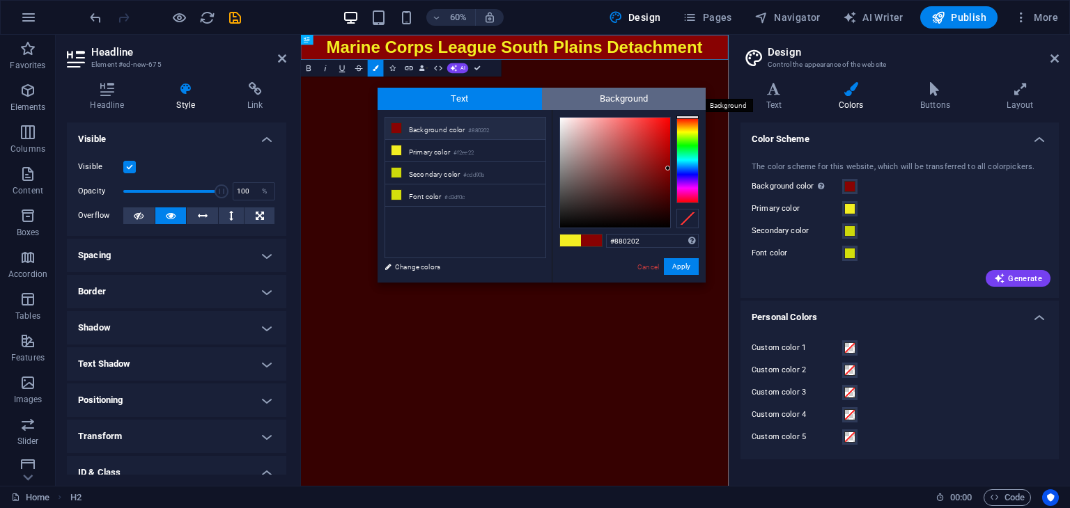
click at [590, 98] on span "Background" at bounding box center [624, 99] width 164 height 22
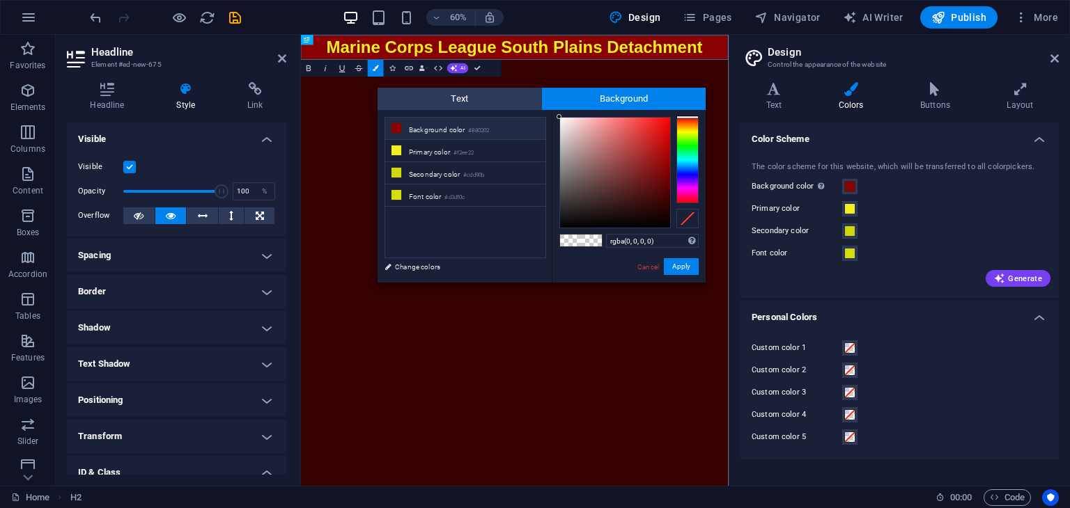
click at [476, 129] on small "#880202" at bounding box center [478, 131] width 21 height 10
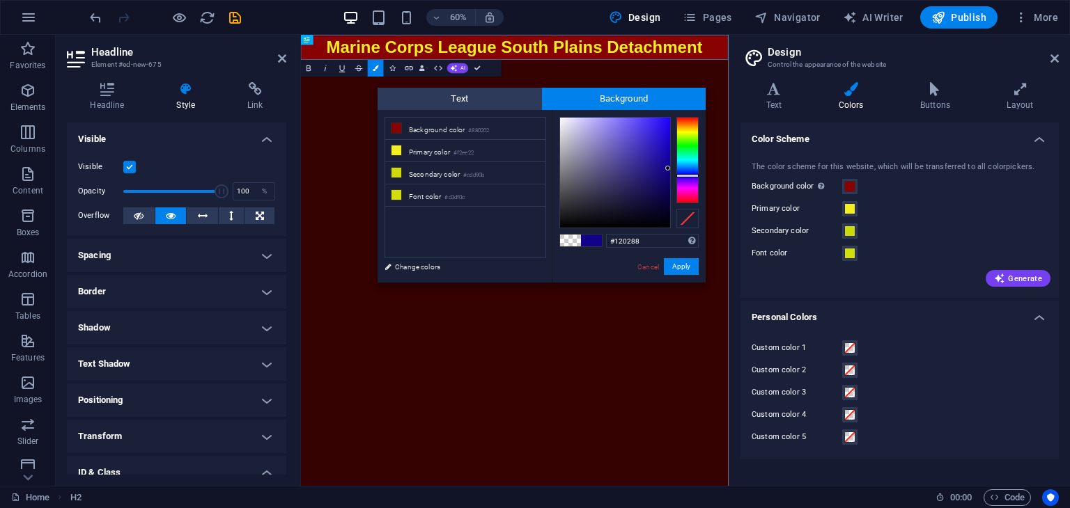
click at [689, 175] on div at bounding box center [687, 160] width 22 height 86
click at [666, 189] on div at bounding box center [615, 173] width 110 height 110
click at [680, 268] on button "Apply" at bounding box center [681, 266] width 35 height 17
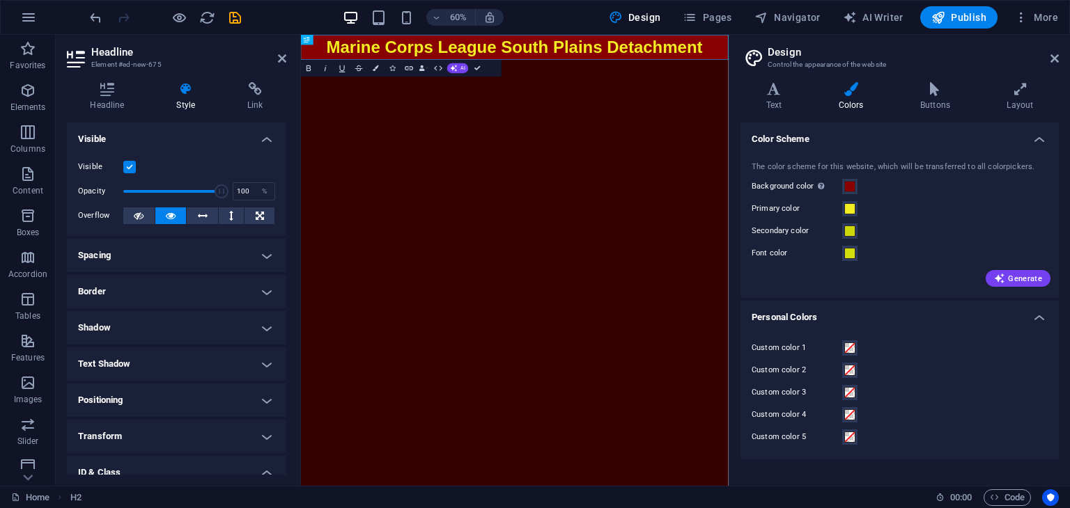
click at [880, 77] on html "Skip to main content ​​​ ​ Marine Corps League South Plains Detachment" at bounding box center [657, 56] width 712 height 42
click at [374, 68] on icon "button" at bounding box center [376, 68] width 6 height 6
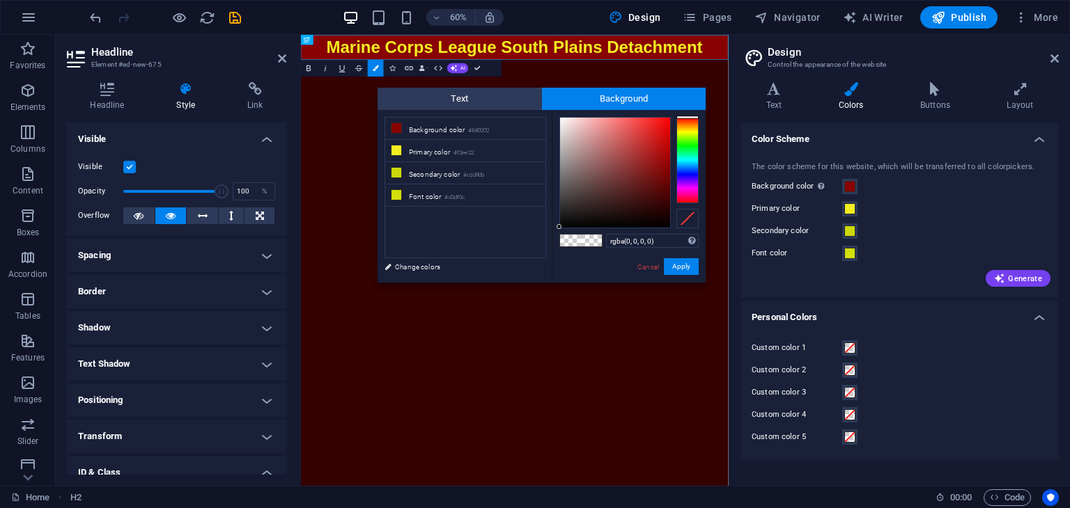
click at [581, 237] on span at bounding box center [591, 241] width 21 height 12
click at [513, 129] on li "Background color #880202" at bounding box center [465, 129] width 160 height 22
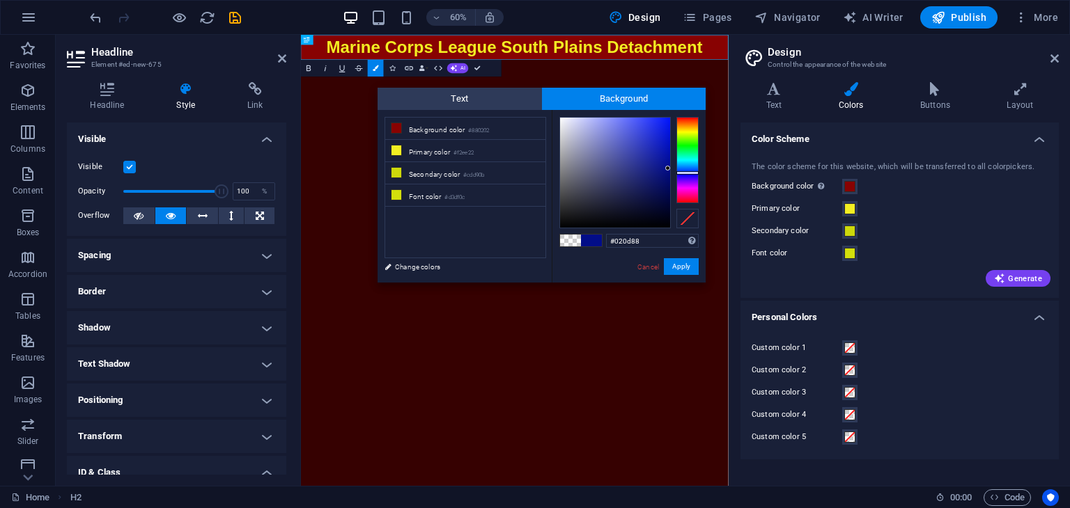
click at [692, 173] on div at bounding box center [687, 160] width 22 height 86
click at [669, 178] on div at bounding box center [615, 173] width 110 height 110
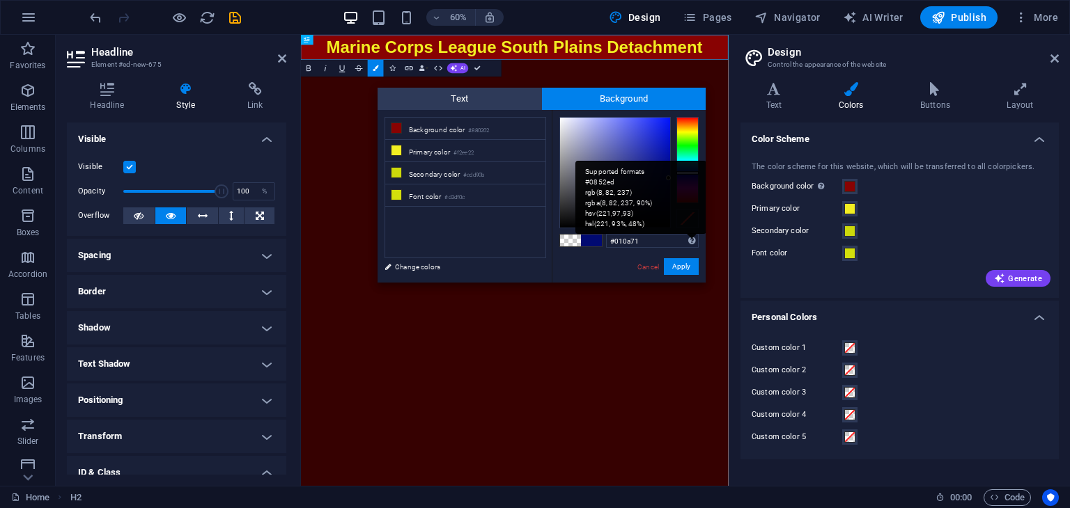
click at [689, 234] on div "Supported formats #0852ed rgb(8, 82, 237) rgba(8, 82, 237, 90%) hsv(221,97,93) …" at bounding box center [640, 197] width 131 height 73
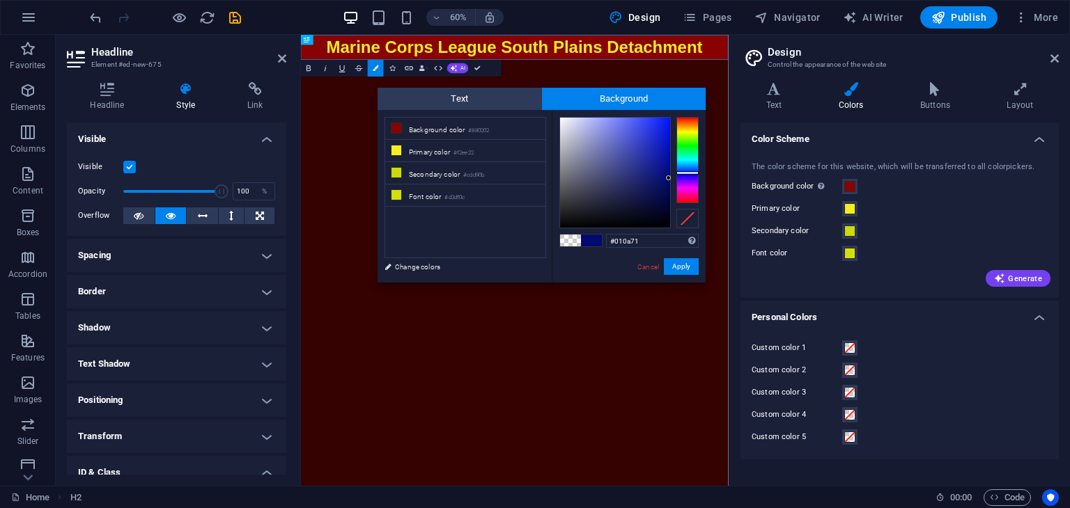
click at [625, 261] on div "#010a71 Supported formats #0852ed rgb(8, 82, 237) rgba(8, 82, 237, 90%) hsv(221…" at bounding box center [629, 297] width 154 height 375
click at [462, 150] on small "#f2ee22" at bounding box center [463, 153] width 20 height 10
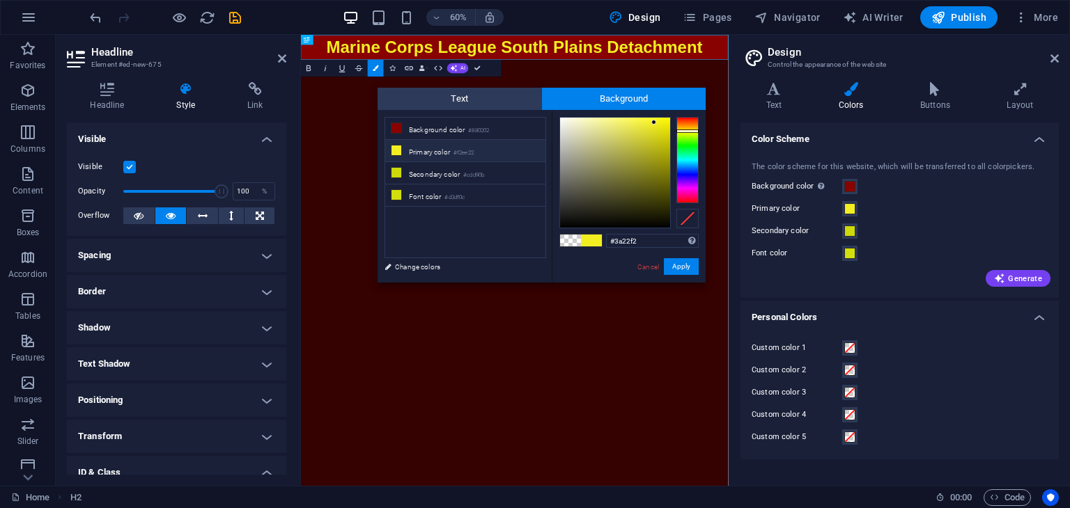
click at [688, 175] on div at bounding box center [687, 160] width 22 height 86
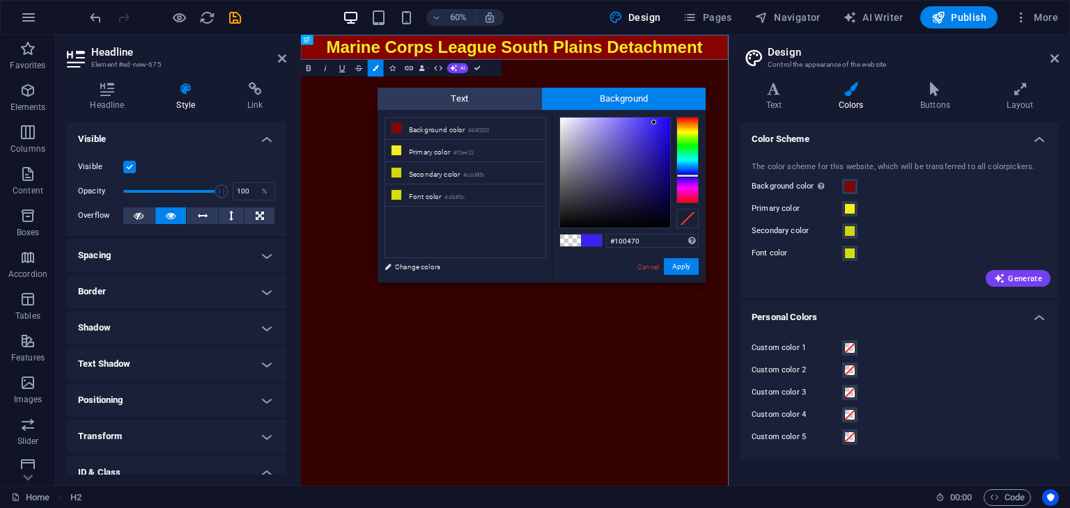
click at [666, 179] on div at bounding box center [615, 173] width 110 height 110
click at [484, 171] on small "#cdd90b" at bounding box center [473, 176] width 21 height 10
click at [689, 177] on div at bounding box center [687, 160] width 22 height 86
click at [664, 193] on div at bounding box center [615, 173] width 110 height 110
click at [492, 194] on li "Font color #d3df0c" at bounding box center [465, 196] width 160 height 22
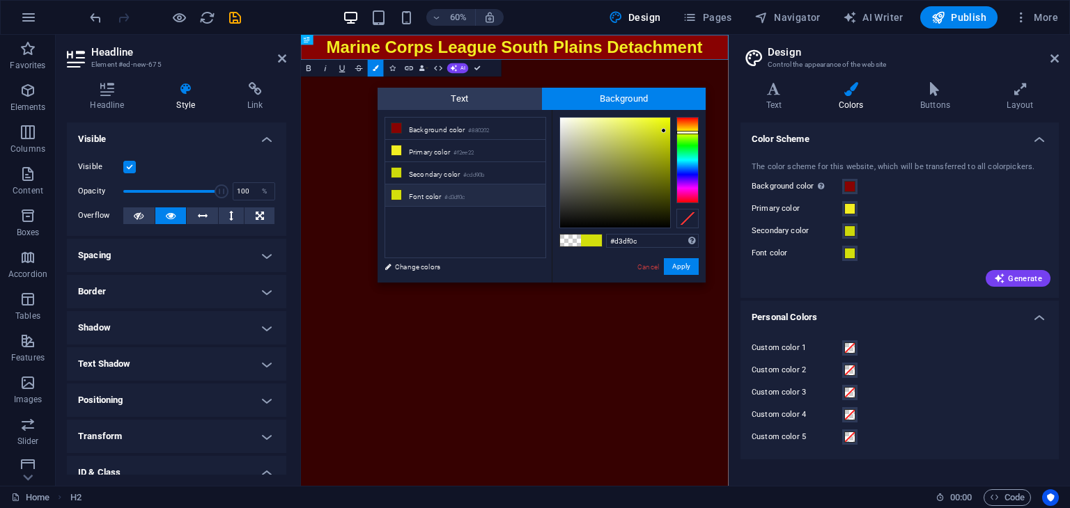
type input "#4e0cdf"
click at [682, 178] on div at bounding box center [687, 160] width 22 height 86
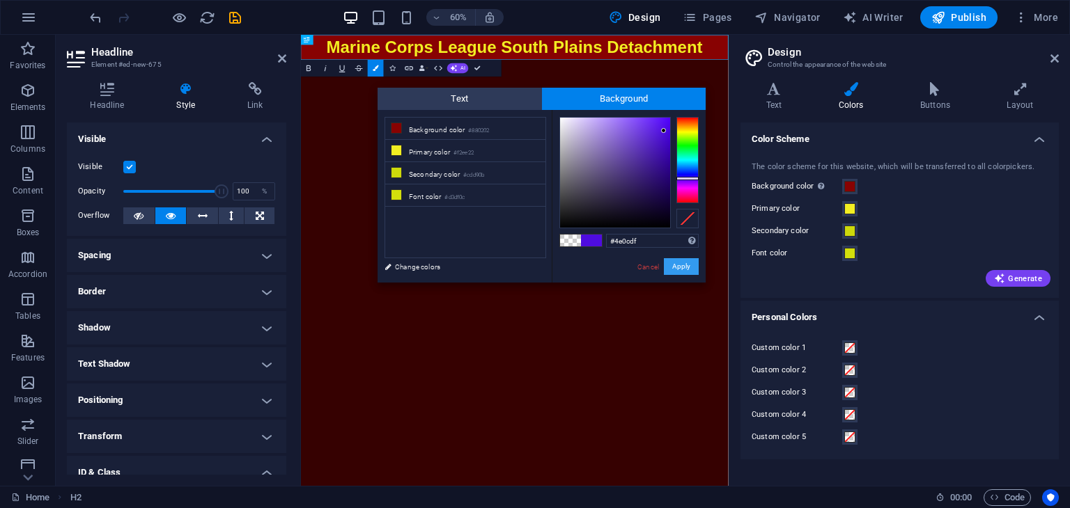
click at [681, 269] on button "Apply" at bounding box center [681, 266] width 35 height 17
click at [670, 263] on button "Apply" at bounding box center [681, 266] width 35 height 17
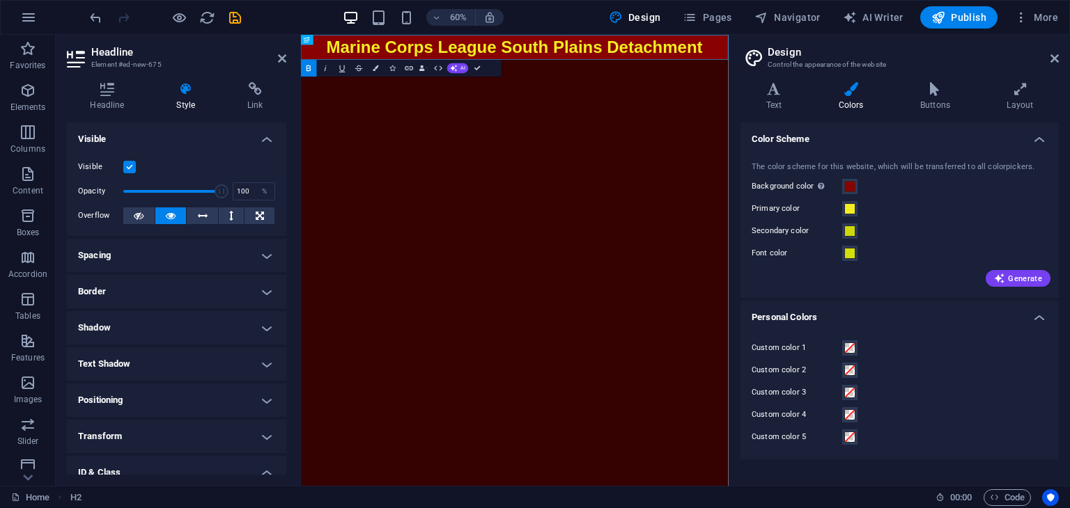
click at [822, 77] on html "Skip to main content ​ ​ ​​​ ​ Marine Corps League South Plains Detachment" at bounding box center [657, 56] width 712 height 42
click at [823, 77] on html "Skip to main content ​ ​ ​​​ ​ Marine Corps League South Plains Detachment" at bounding box center [657, 56] width 712 height 42
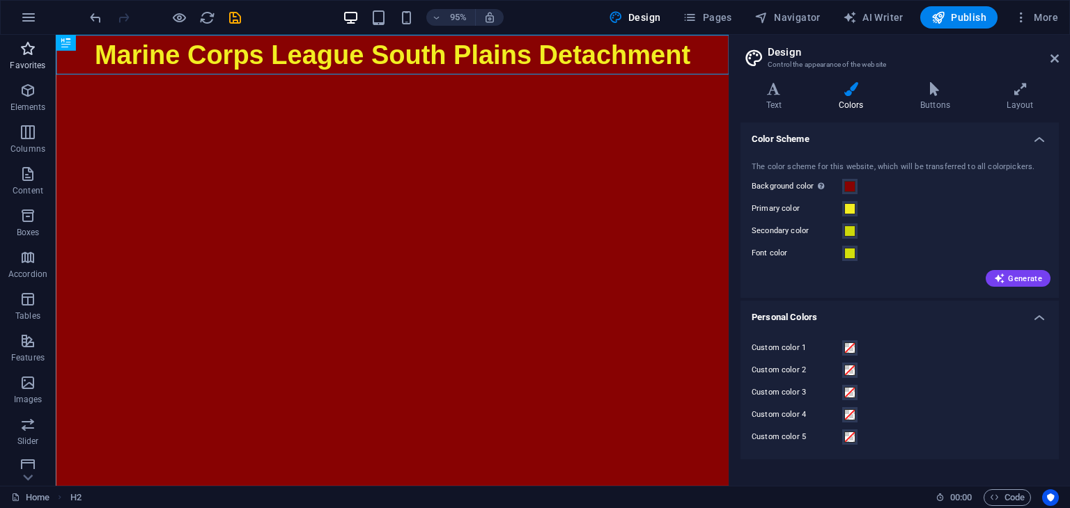
click at [23, 52] on icon "button" at bounding box center [27, 48] width 17 height 17
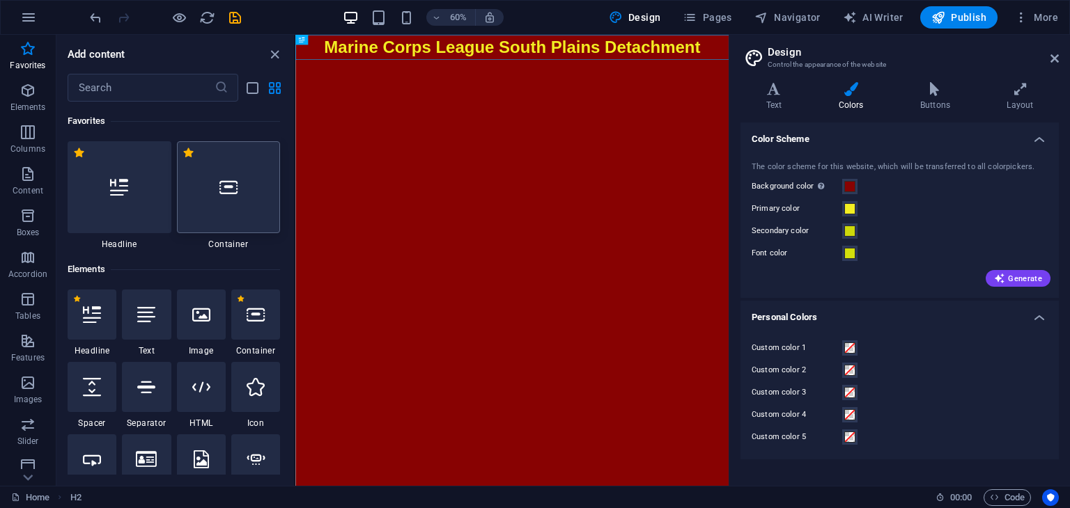
click at [236, 182] on icon at bounding box center [228, 187] width 18 height 18
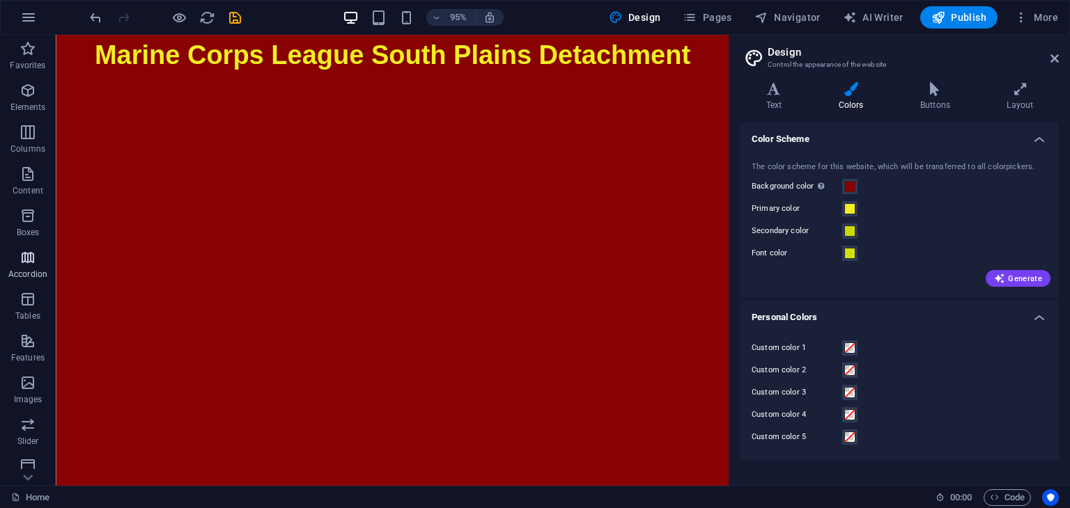
click at [31, 257] on icon "button" at bounding box center [27, 257] width 17 height 17
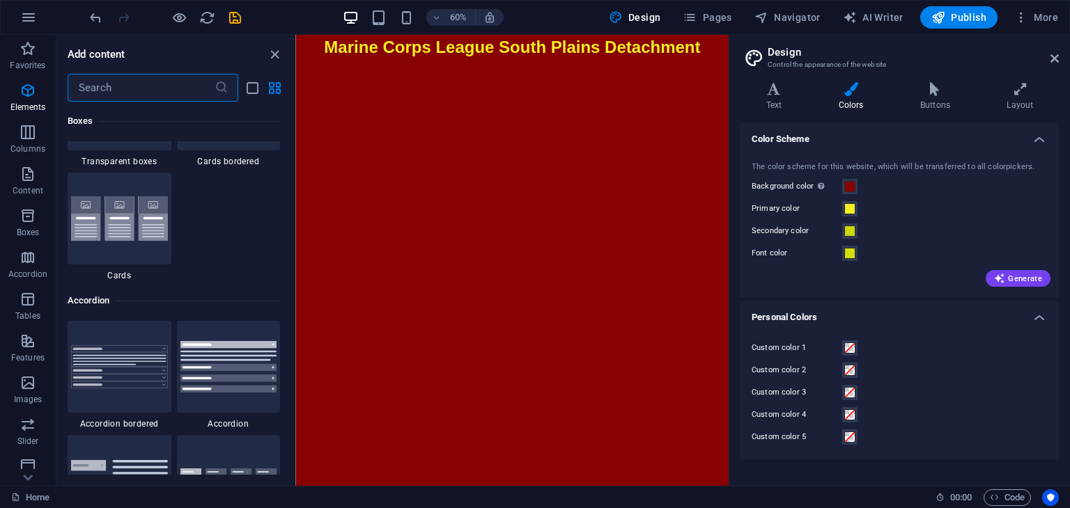
scroll to position [4446, 0]
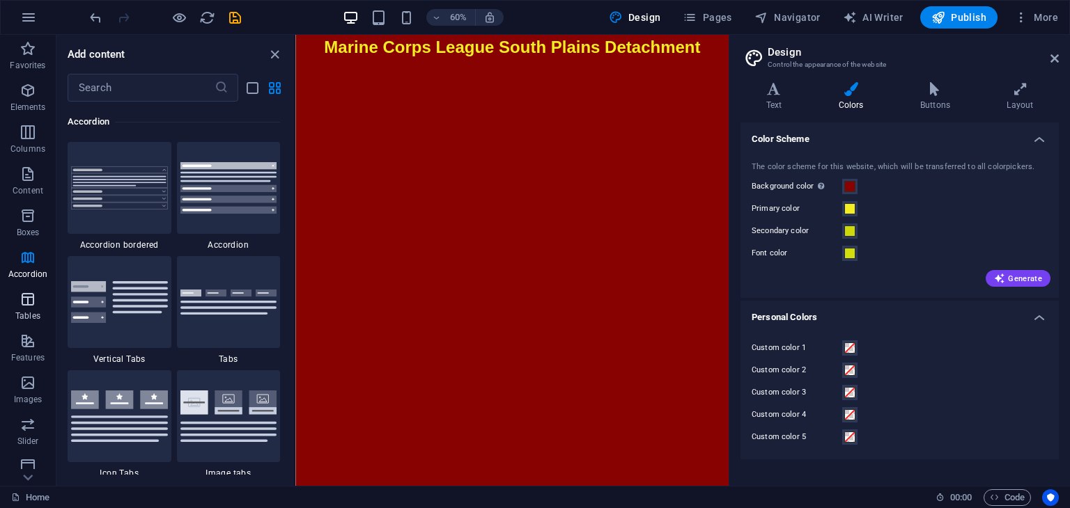
click at [25, 301] on icon "button" at bounding box center [27, 299] width 17 height 17
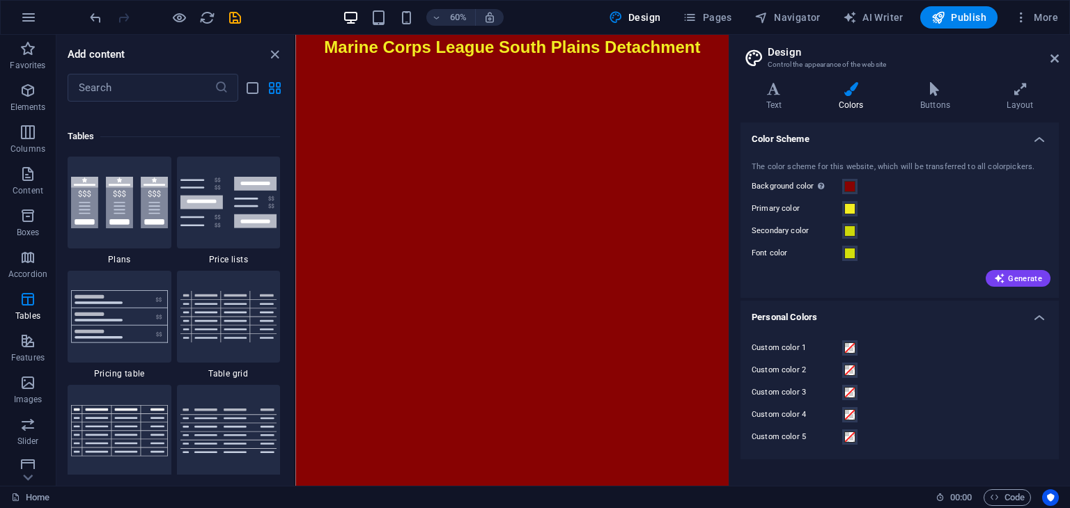
scroll to position [4822, 0]
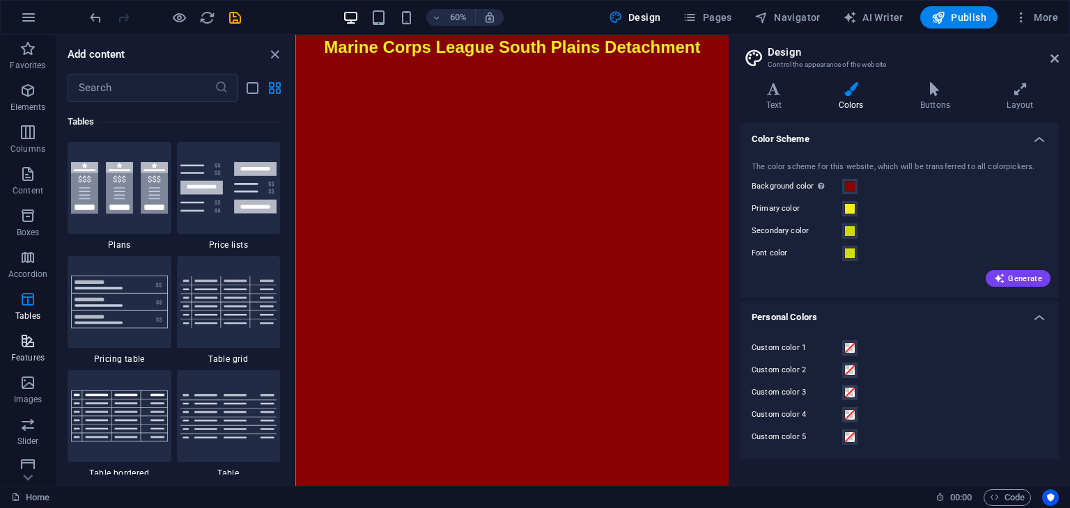
click at [33, 343] on icon "button" at bounding box center [27, 341] width 17 height 17
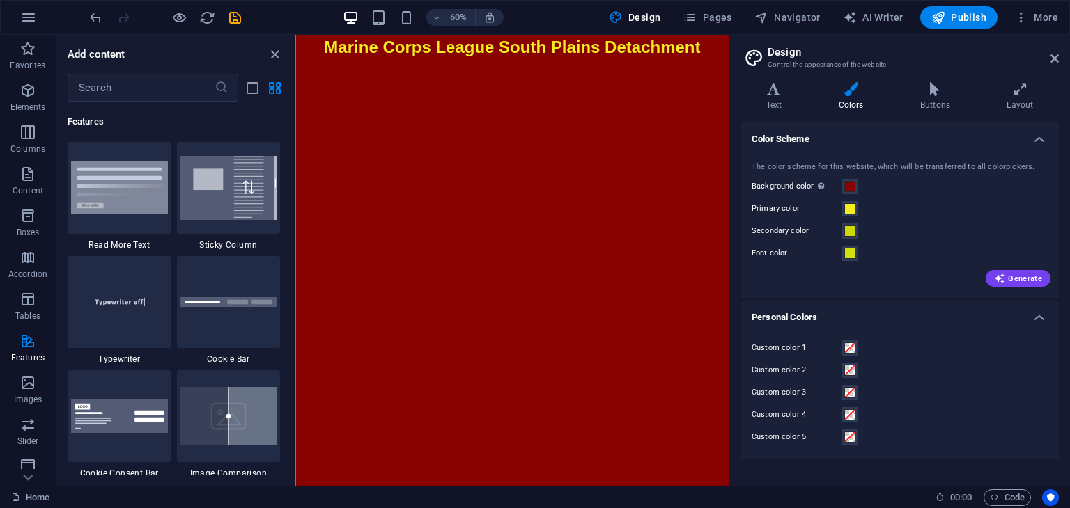
scroll to position [5666, 0]
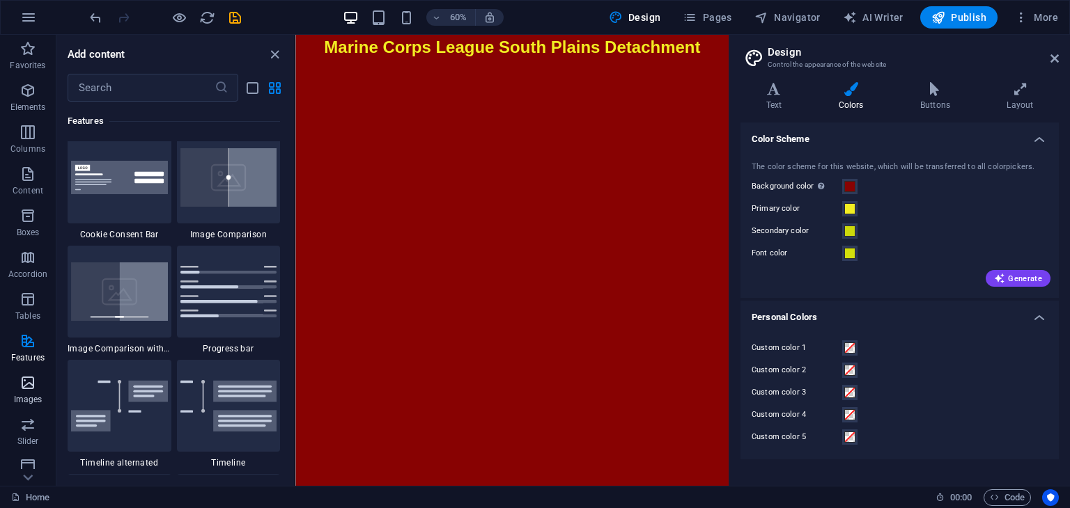
click at [23, 394] on p "Images" at bounding box center [28, 399] width 29 height 11
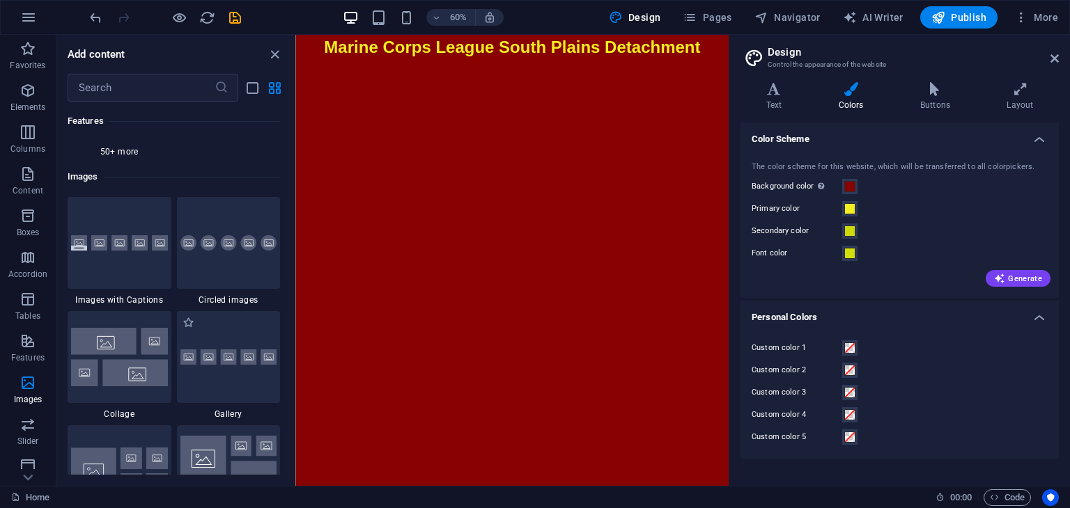
scroll to position [7061, 0]
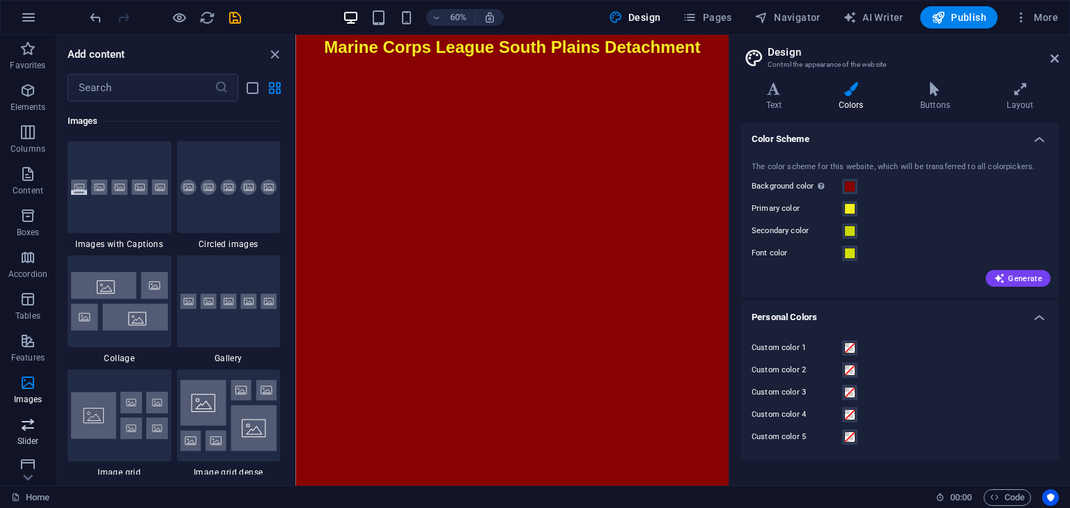
click at [21, 432] on icon "button" at bounding box center [27, 424] width 17 height 17
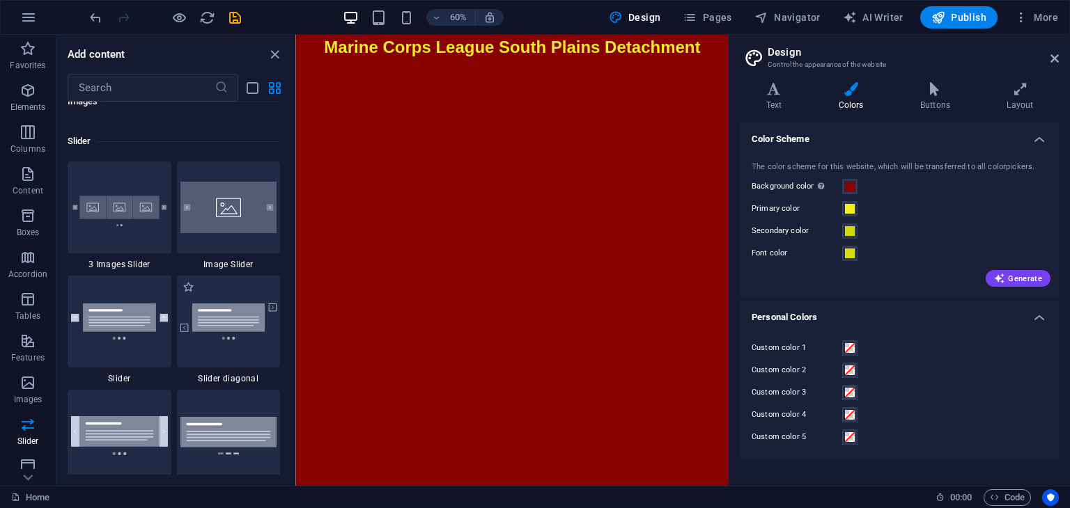
scroll to position [7894, 0]
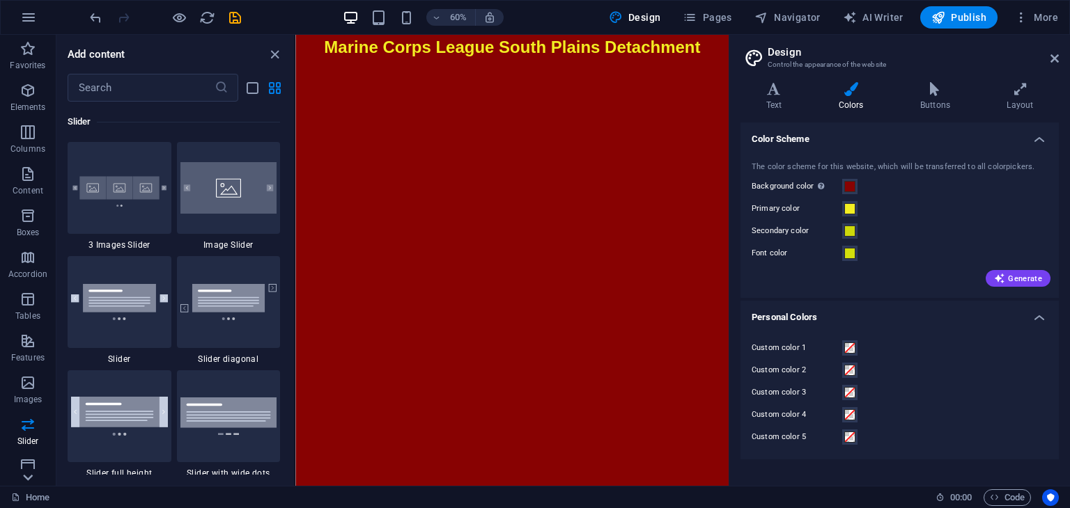
click at [27, 475] on icon at bounding box center [27, 477] width 19 height 19
click at [1040, 9] on button "More" at bounding box center [1035, 17] width 55 height 22
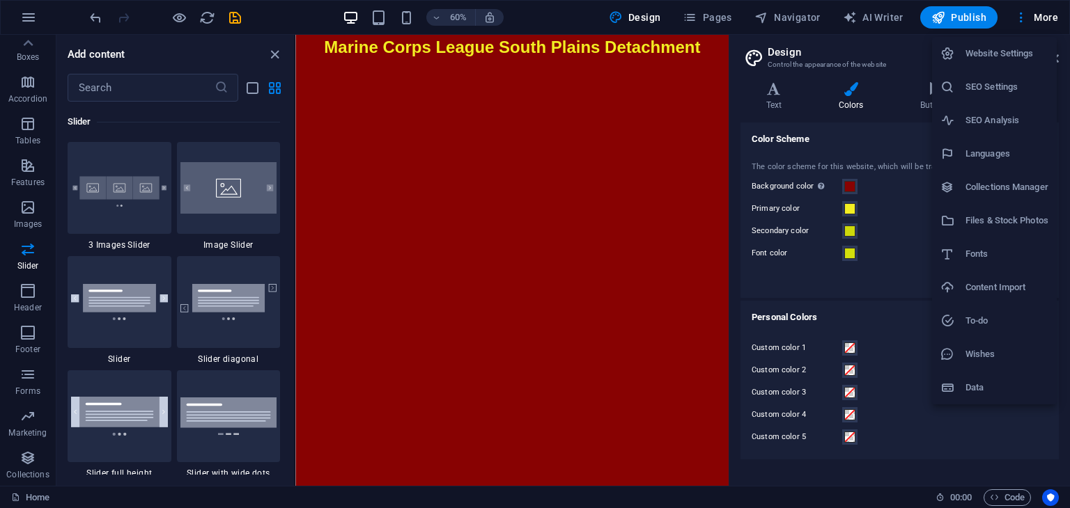
click at [563, 325] on div at bounding box center [535, 254] width 1070 height 508
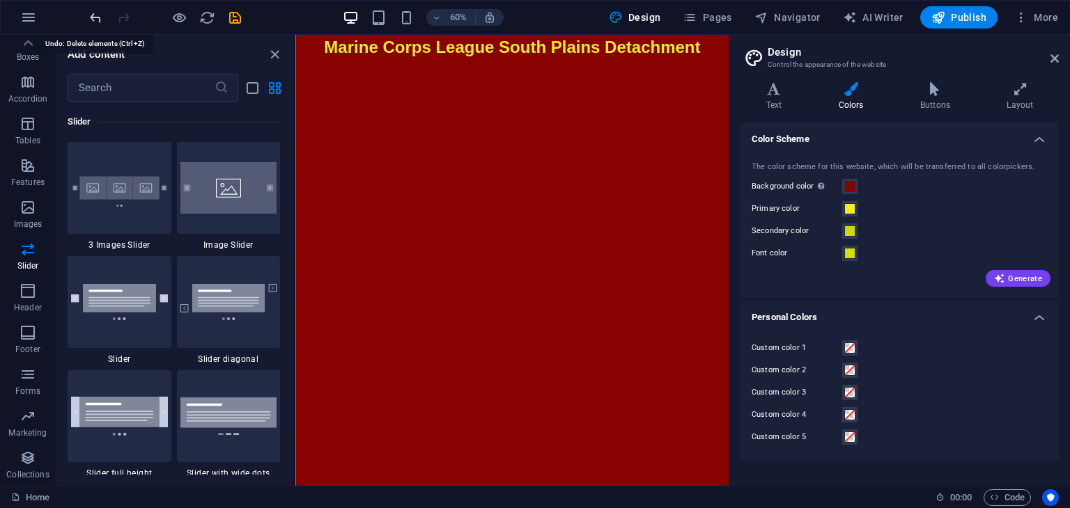
click at [90, 15] on icon "undo" at bounding box center [96, 18] width 16 height 16
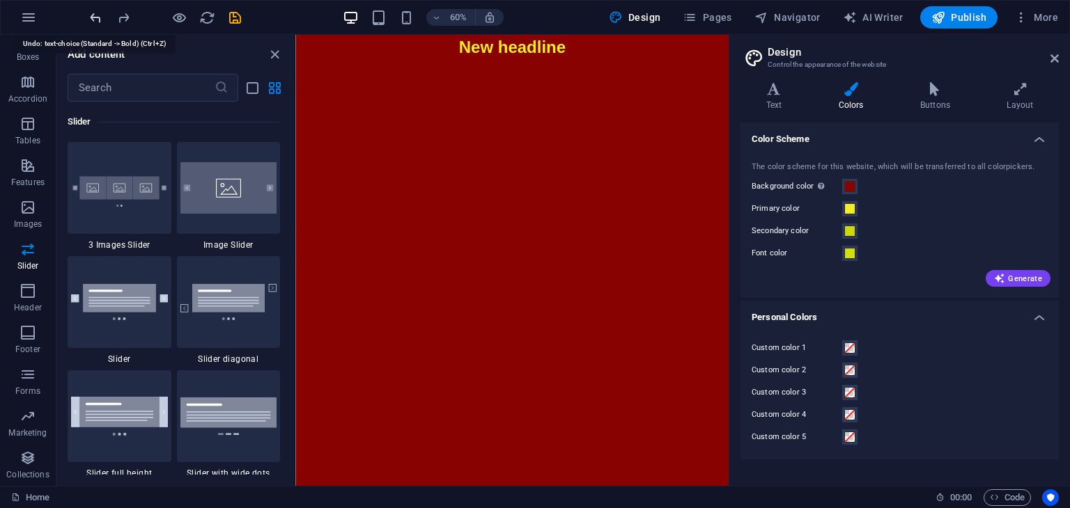
click at [90, 15] on icon "undo" at bounding box center [96, 18] width 16 height 16
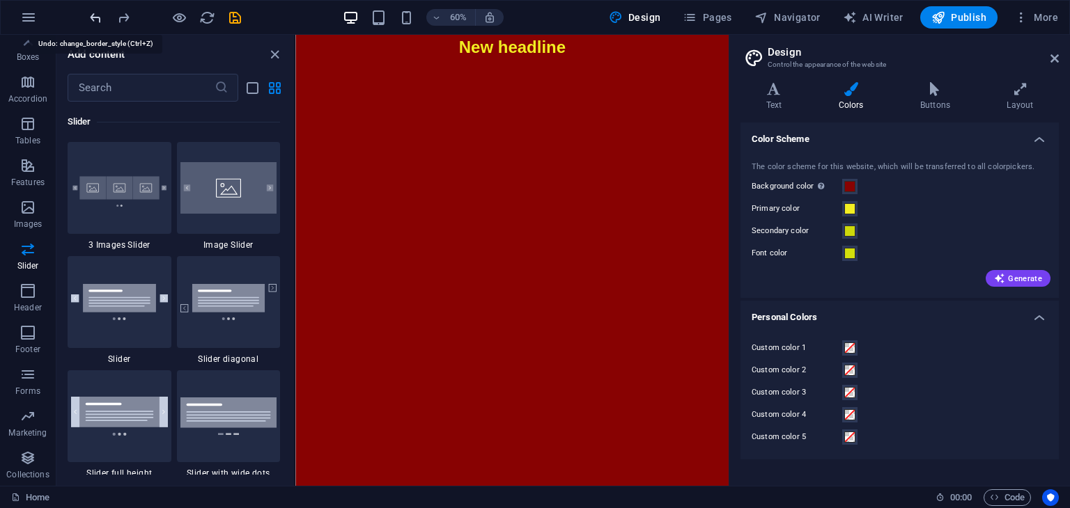
click at [90, 15] on icon "undo" at bounding box center [96, 18] width 16 height 16
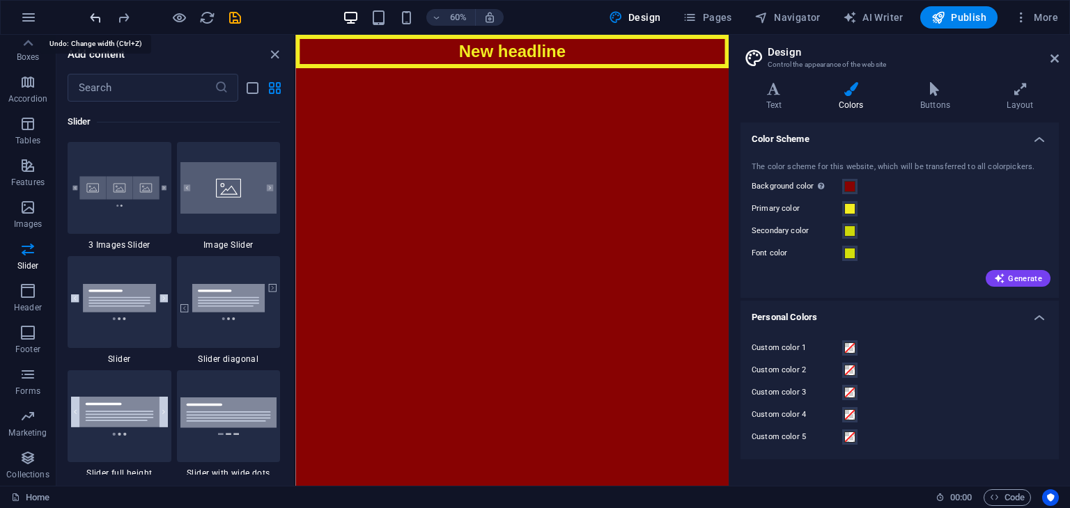
click at [90, 15] on icon "undo" at bounding box center [96, 18] width 16 height 16
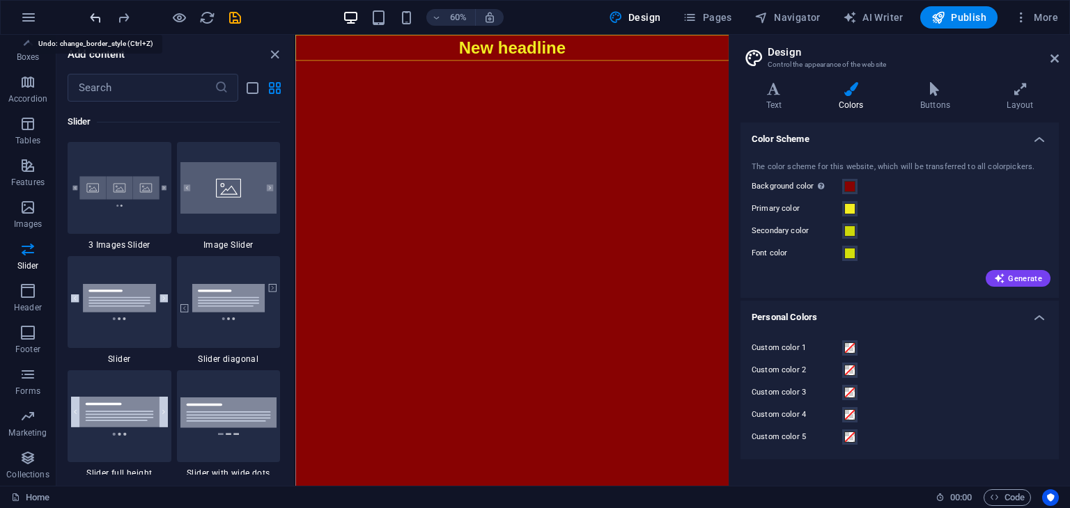
click at [90, 15] on icon "undo" at bounding box center [96, 18] width 16 height 16
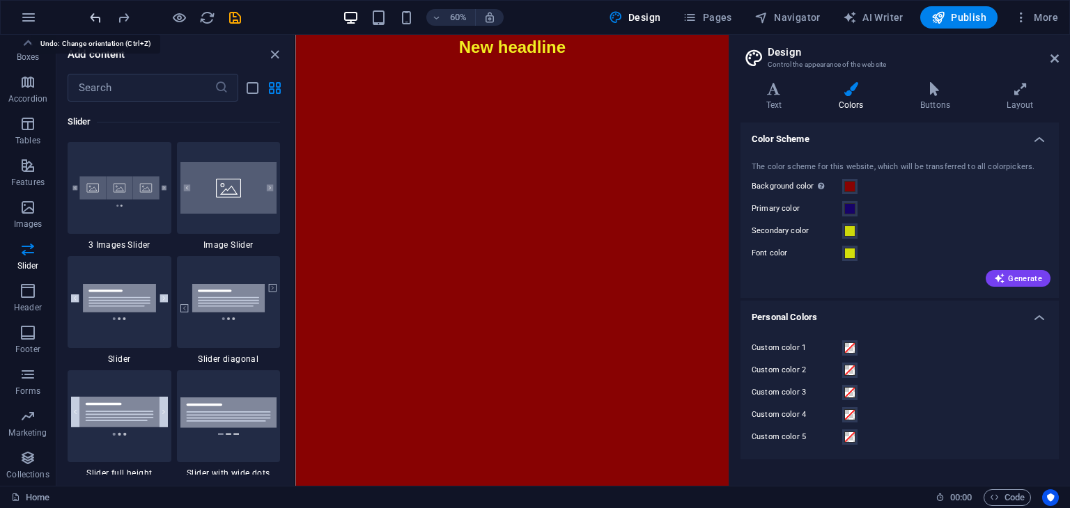
click at [90, 15] on icon "undo" at bounding box center [96, 18] width 16 height 16
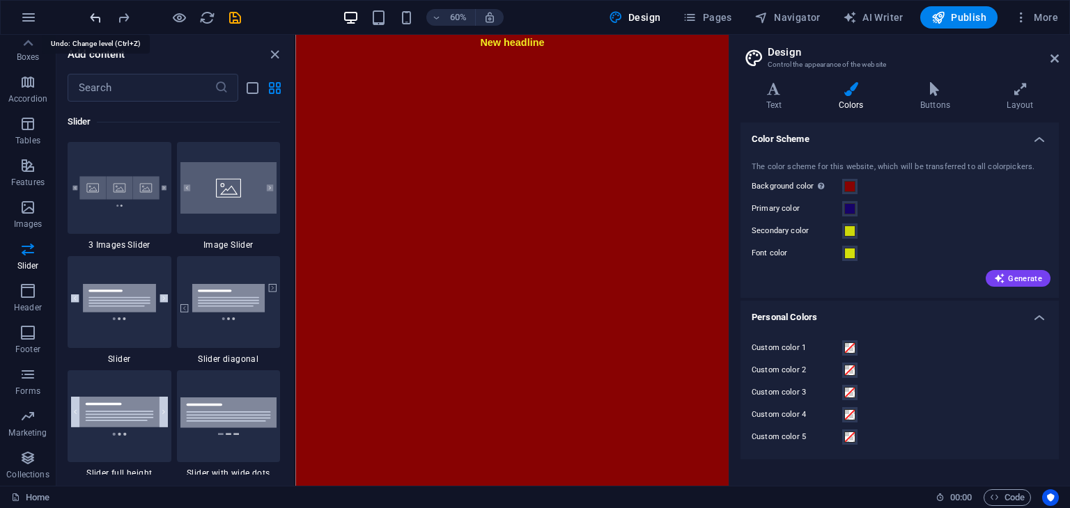
click at [90, 15] on icon "undo" at bounding box center [96, 18] width 16 height 16
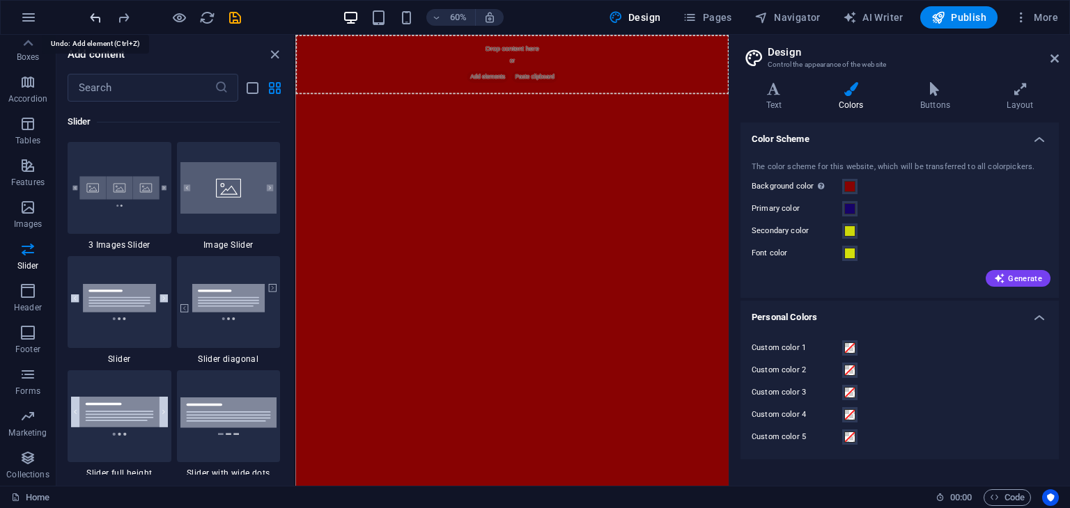
click at [90, 15] on icon "undo" at bounding box center [96, 18] width 16 height 16
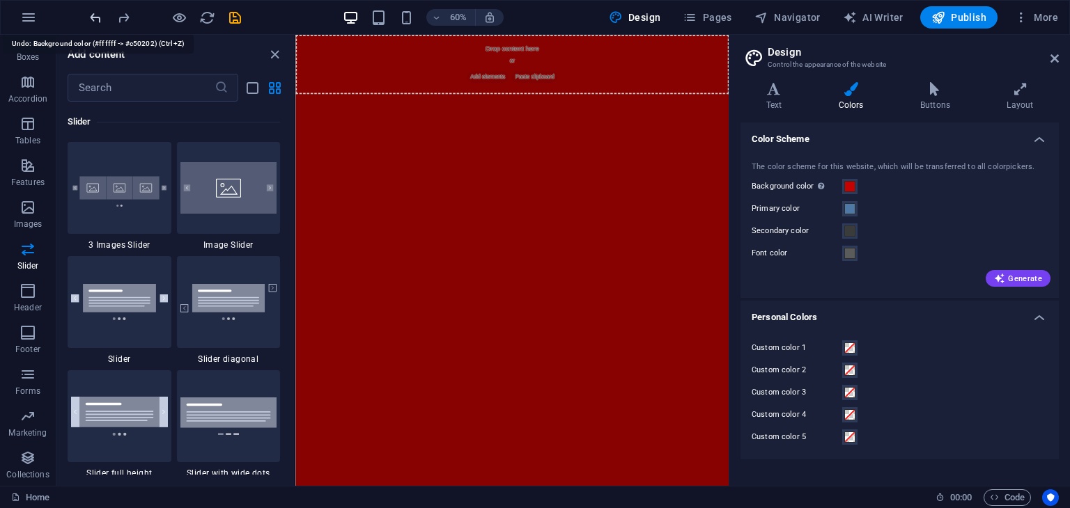
click at [90, 15] on div at bounding box center [165, 17] width 156 height 22
